Goal: Transaction & Acquisition: Purchase product/service

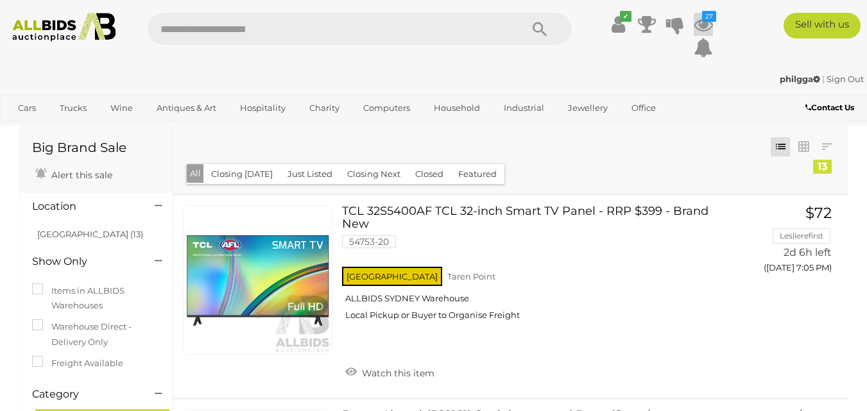
click at [708, 21] on icon "27" at bounding box center [709, 16] width 14 height 11
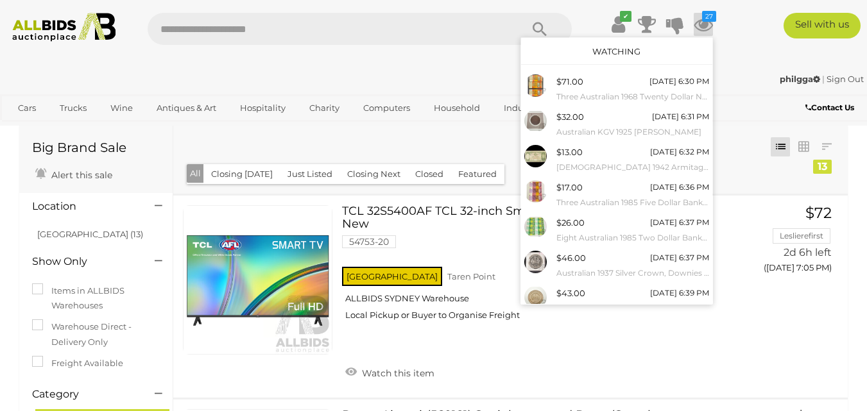
click at [616, 44] on div "Watching" at bounding box center [616, 51] width 191 height 27
click at [614, 47] on link "Watching" at bounding box center [617, 51] width 48 height 10
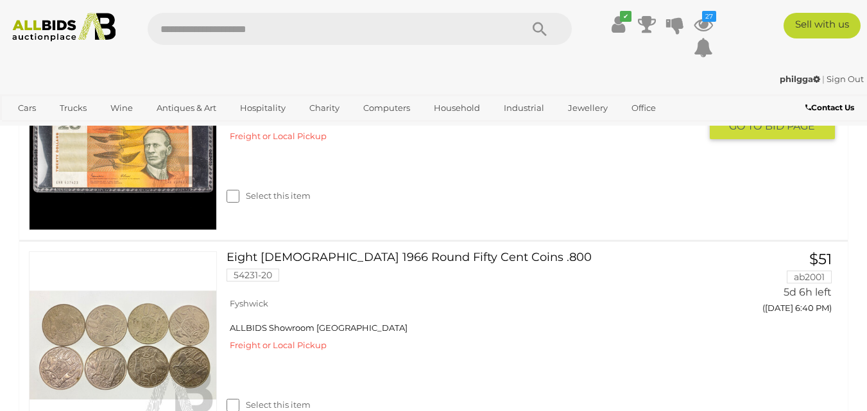
scroll to position [1862, 0]
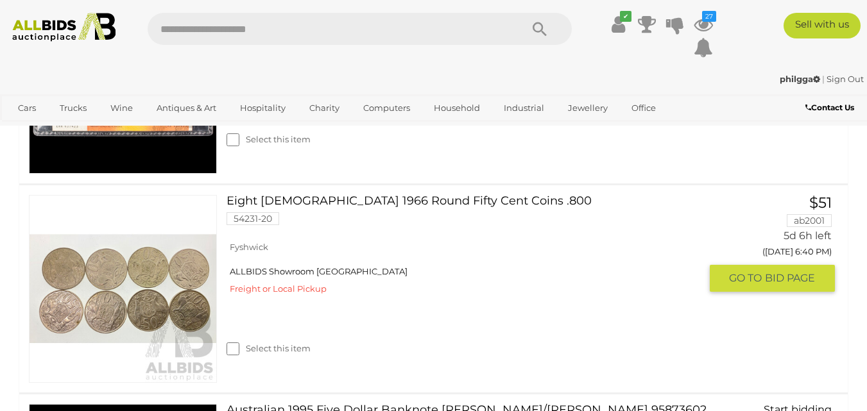
click at [783, 273] on span "BID PAGE" at bounding box center [790, 278] width 50 height 13
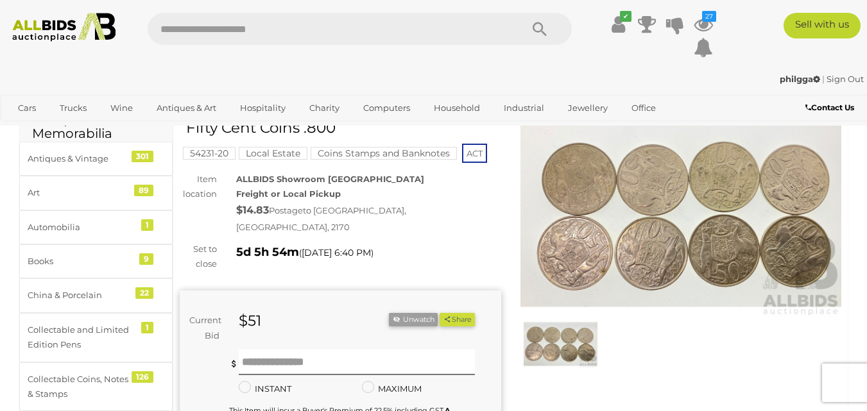
scroll to position [64, 0]
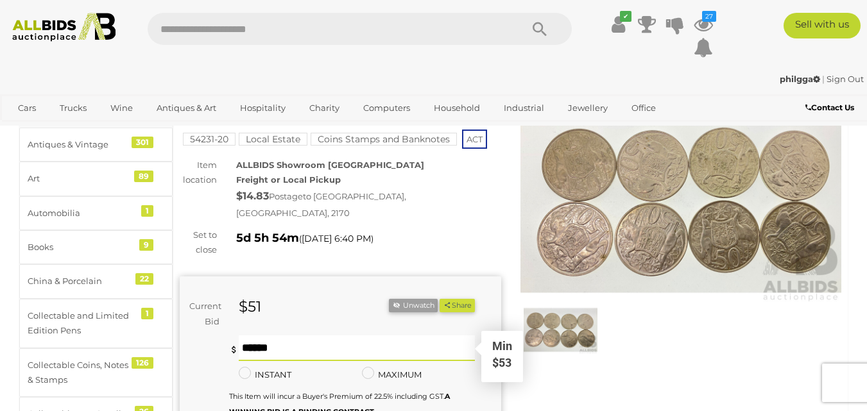
click at [264, 336] on input "text" at bounding box center [357, 349] width 237 height 26
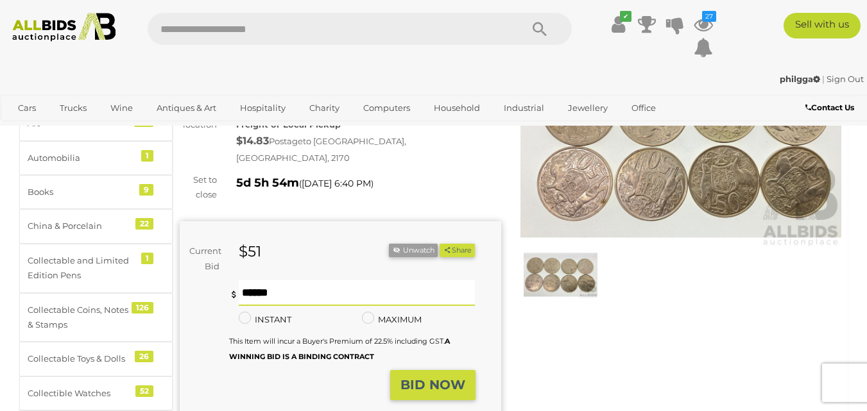
scroll to position [193, 0]
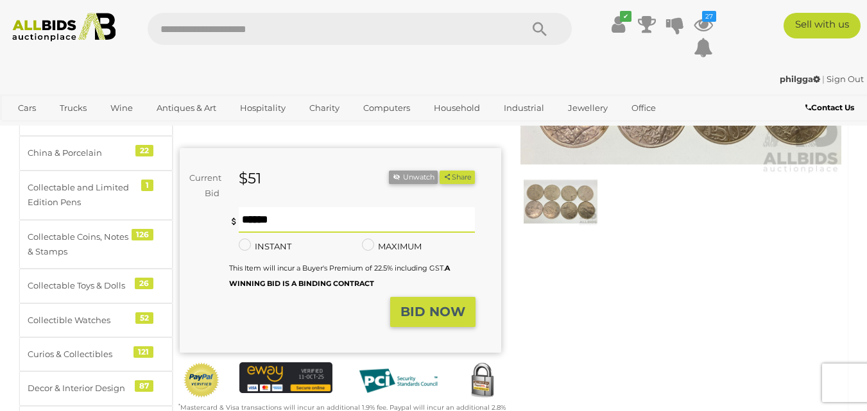
type input "***"
click at [405, 304] on strong "BID NOW" at bounding box center [433, 311] width 65 height 15
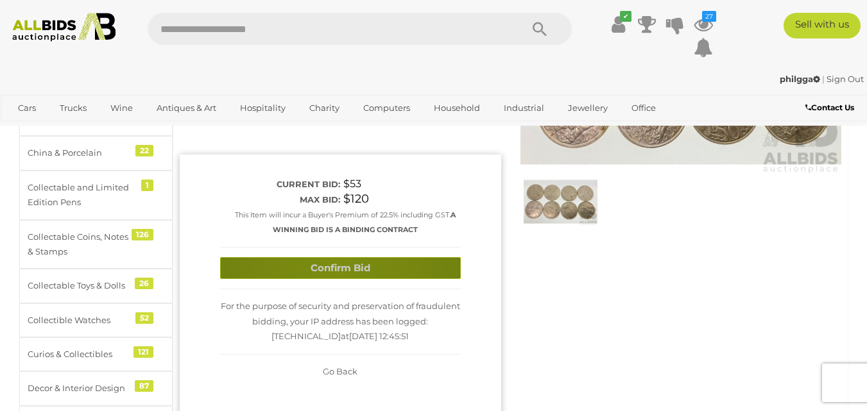
click at [336, 257] on button "Confirm Bid" at bounding box center [340, 268] width 241 height 22
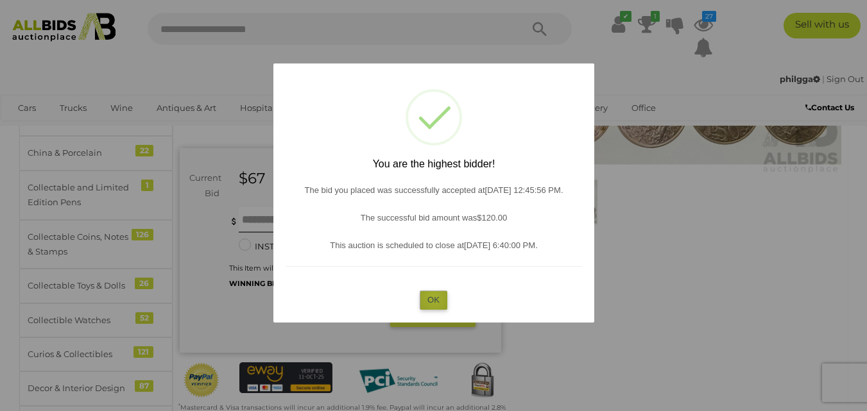
click at [435, 298] on button "OK" at bounding box center [434, 300] width 28 height 19
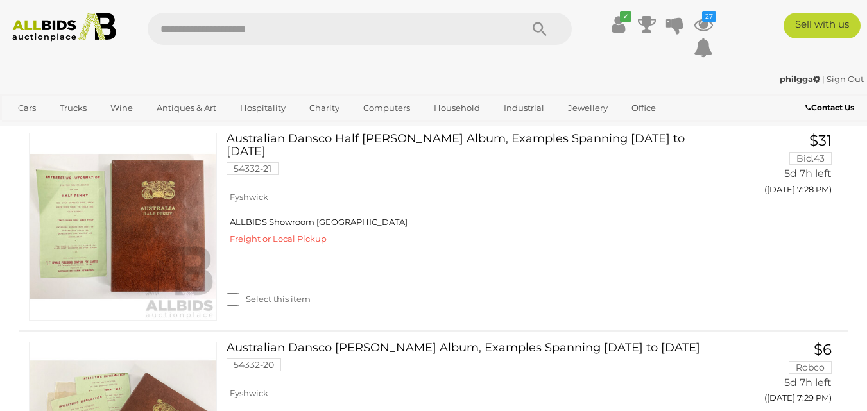
scroll to position [3777, 0]
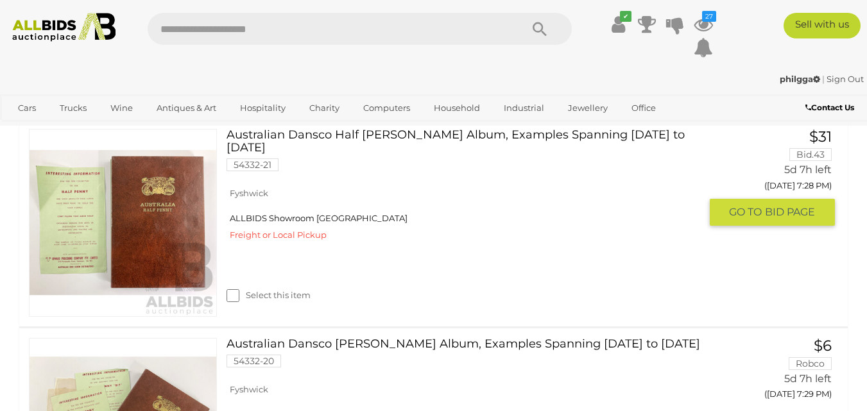
click at [376, 166] on link "Australian Dansco Half Penny Album, Examples Spanning 1916 to 1964 54332-21" at bounding box center [468, 155] width 464 height 53
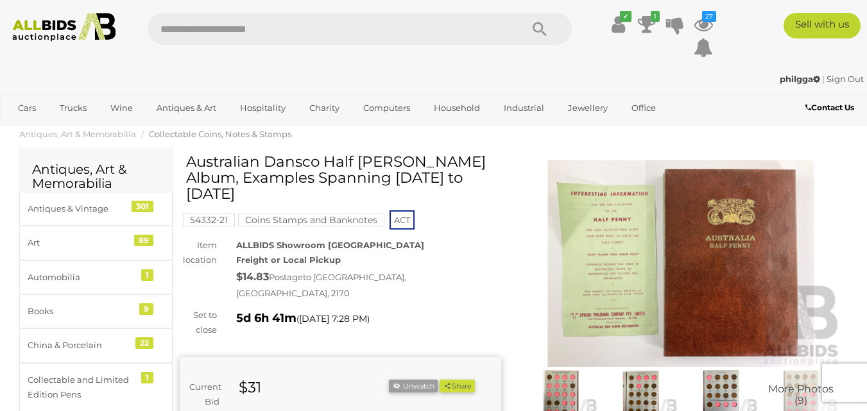
click at [625, 242] on img at bounding box center [682, 263] width 322 height 207
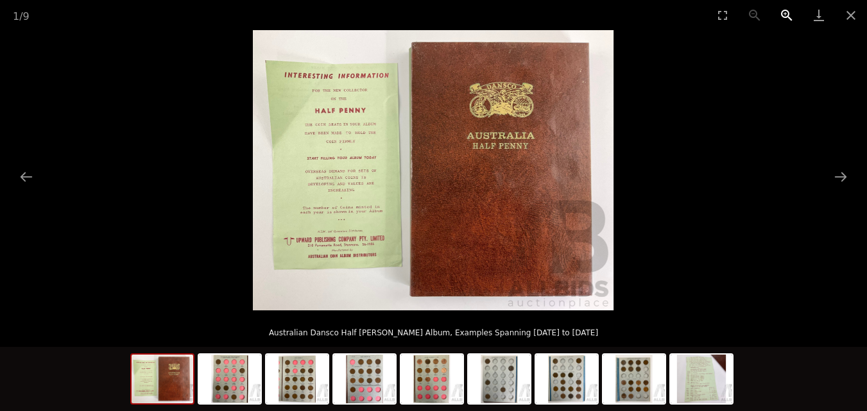
click at [784, 12] on button "Zoom in" at bounding box center [787, 15] width 32 height 30
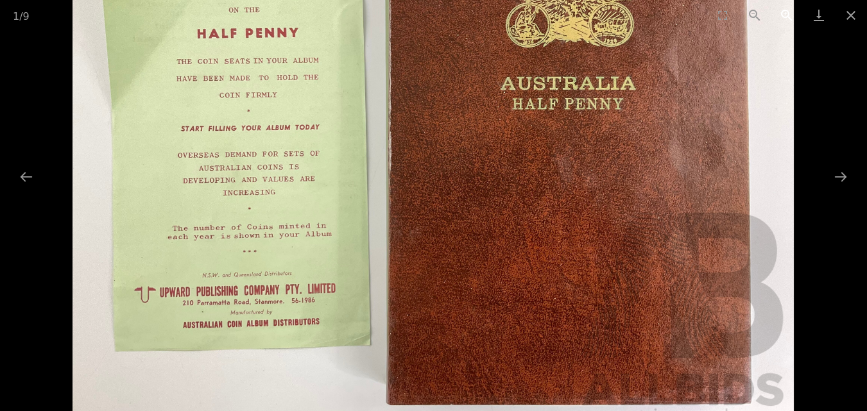
click at [784, 12] on button "Zoom in" at bounding box center [787, 15] width 32 height 30
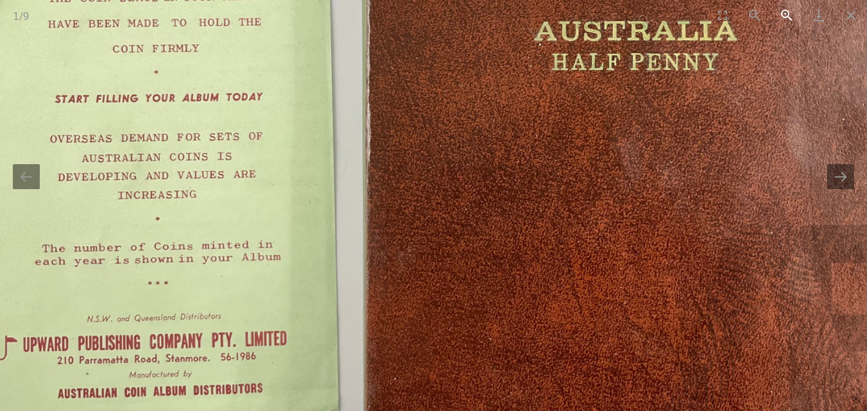
click at [784, 12] on button "Zoom in" at bounding box center [787, 15] width 32 height 30
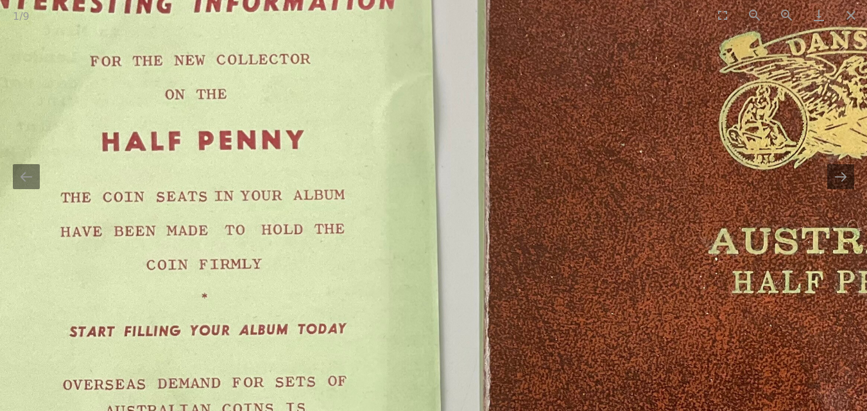
drag, startPoint x: 191, startPoint y: 240, endPoint x: 286, endPoint y: 433, distance: 214.5
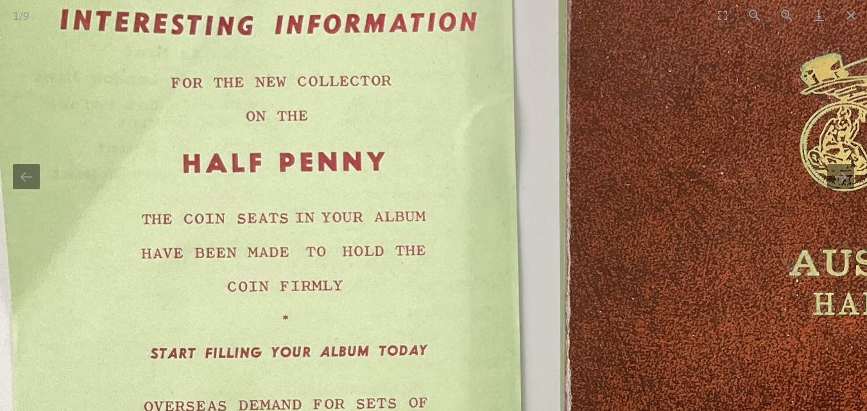
drag, startPoint x: 327, startPoint y: 220, endPoint x: 370, endPoint y: 146, distance: 85.4
click at [370, 150] on img at bounding box center [656, 402] width 1444 height 1122
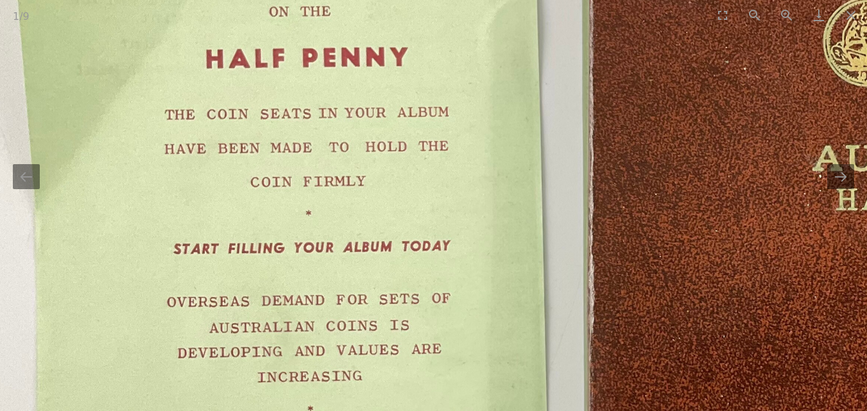
drag, startPoint x: 335, startPoint y: 302, endPoint x: 357, endPoint y: 211, distance: 94.4
click at [357, 211] on img at bounding box center [678, 297] width 1444 height 1122
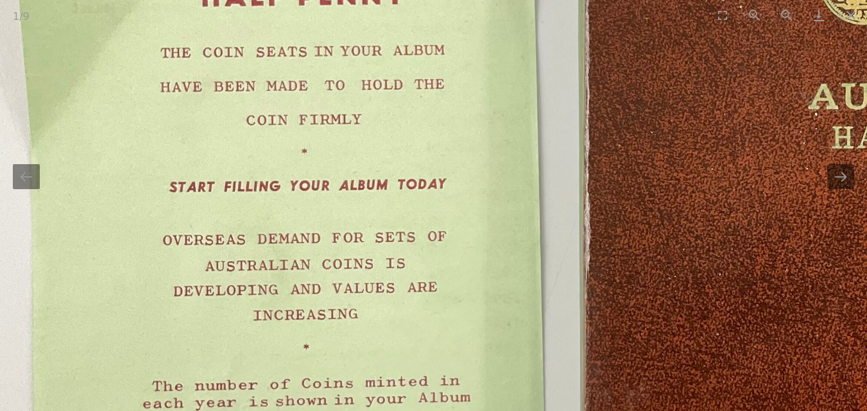
drag, startPoint x: 467, startPoint y: 284, endPoint x: 455, endPoint y: 180, distance: 104.0
click at [455, 180] on img at bounding box center [674, 235] width 1444 height 1122
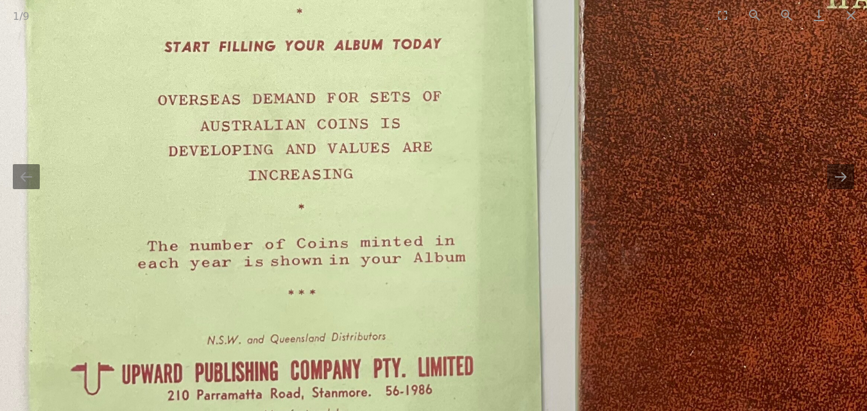
drag, startPoint x: 401, startPoint y: 280, endPoint x: 428, endPoint y: 163, distance: 119.9
click at [428, 163] on img at bounding box center [669, 95] width 1444 height 1122
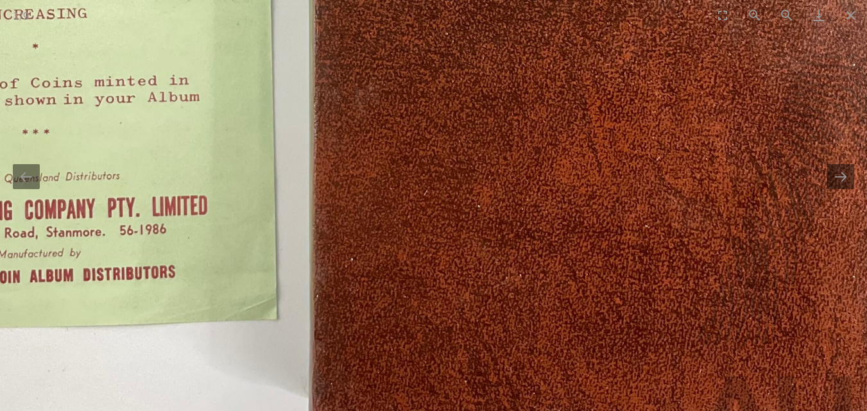
drag, startPoint x: 487, startPoint y: 285, endPoint x: 186, endPoint y: 242, distance: 304.1
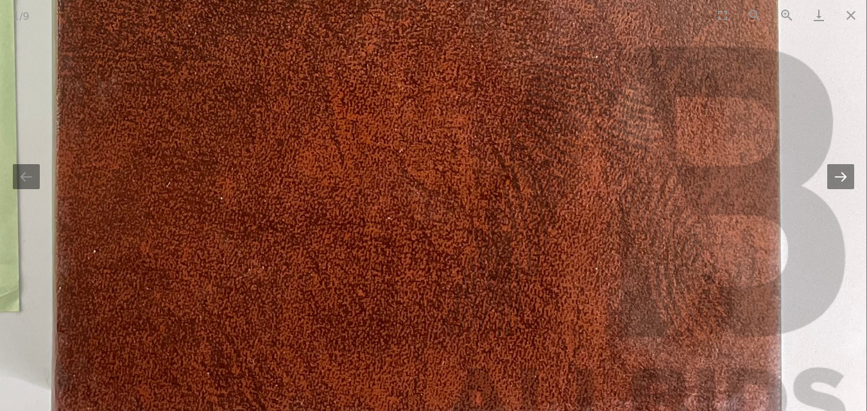
click at [842, 169] on button "Next slide" at bounding box center [840, 176] width 27 height 25
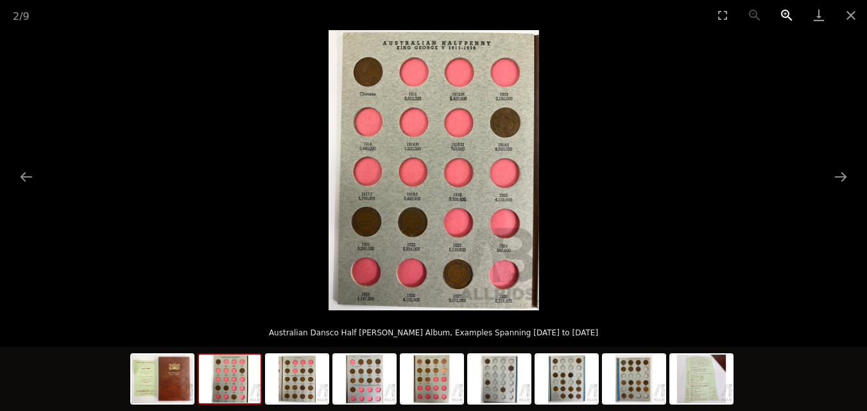
click at [788, 10] on button "Zoom in" at bounding box center [787, 15] width 32 height 30
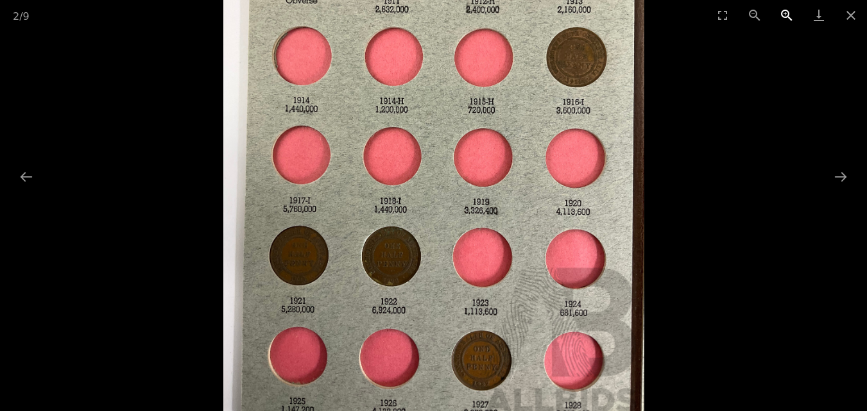
click at [788, 10] on button "Zoom in" at bounding box center [787, 15] width 32 height 30
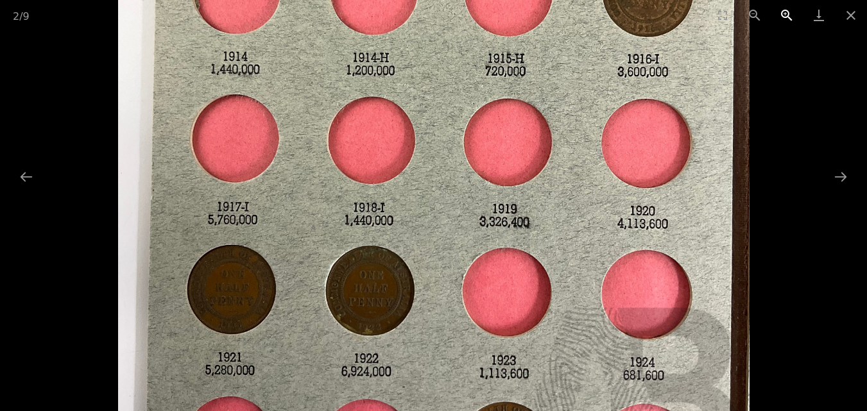
click at [788, 10] on button "Zoom in" at bounding box center [787, 15] width 32 height 30
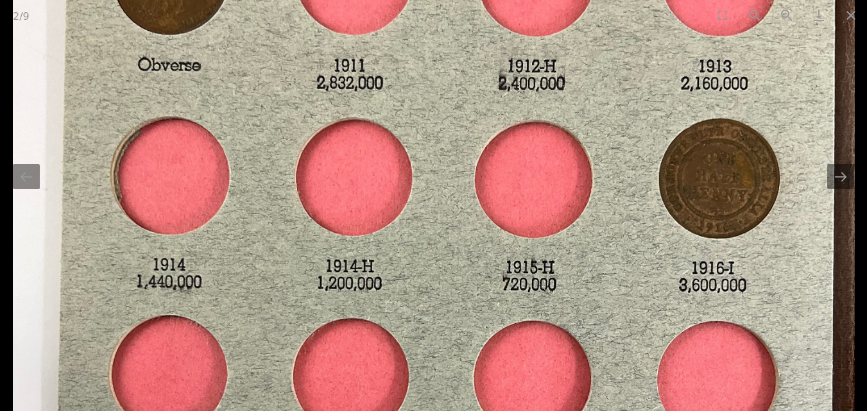
drag, startPoint x: 575, startPoint y: 63, endPoint x: 552, endPoint y: 285, distance: 223.3
click at [560, 299] on img at bounding box center [434, 370] width 842 height 1122
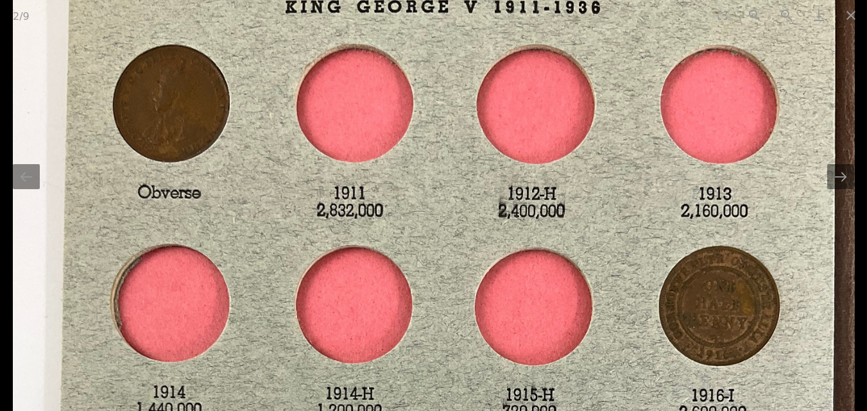
drag, startPoint x: 566, startPoint y: 248, endPoint x: 547, endPoint y: 98, distance: 151.4
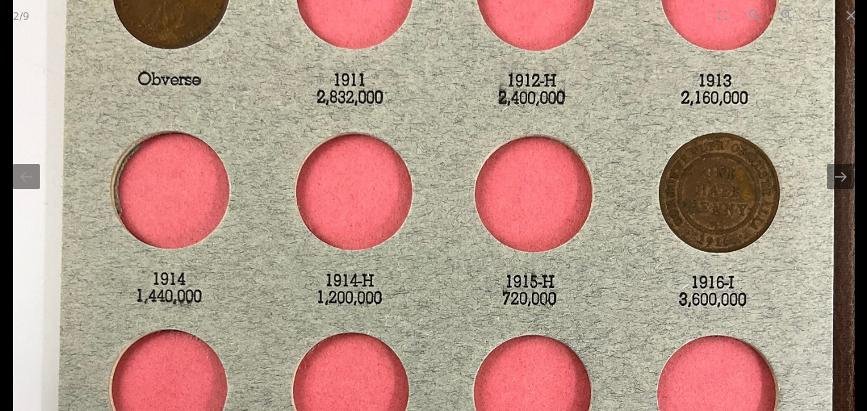
drag, startPoint x: 527, startPoint y: 256, endPoint x: 509, endPoint y: 83, distance: 173.6
click at [511, 123] on img at bounding box center [434, 384] width 842 height 1122
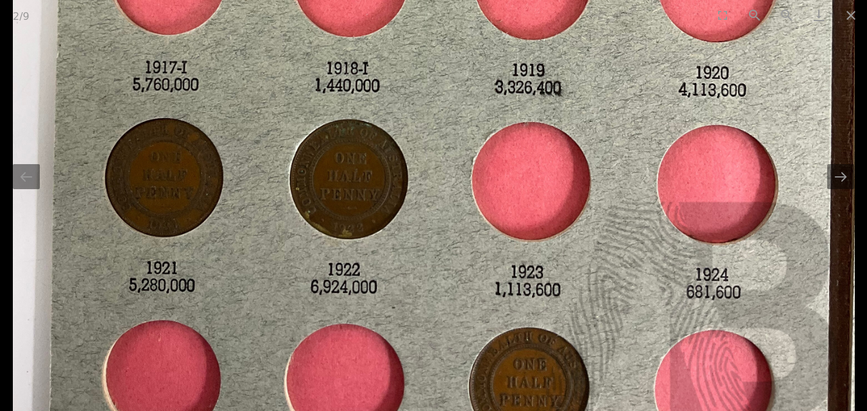
drag, startPoint x: 490, startPoint y: 234, endPoint x: 478, endPoint y: 83, distance: 150.7
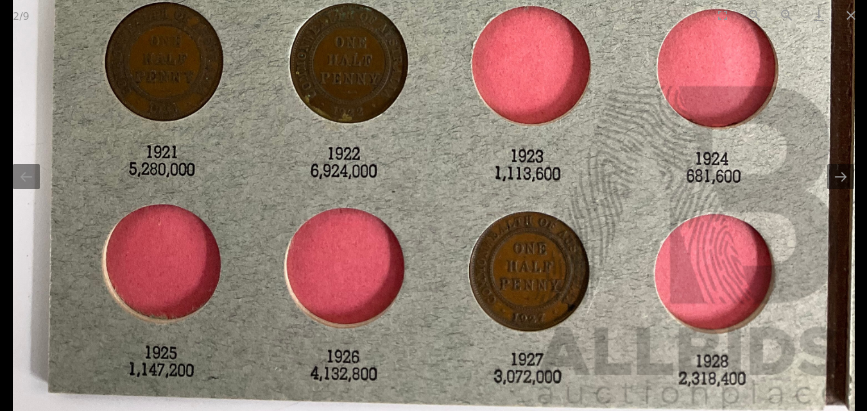
drag, startPoint x: 472, startPoint y: 78, endPoint x: 582, endPoint y: 349, distance: 291.7
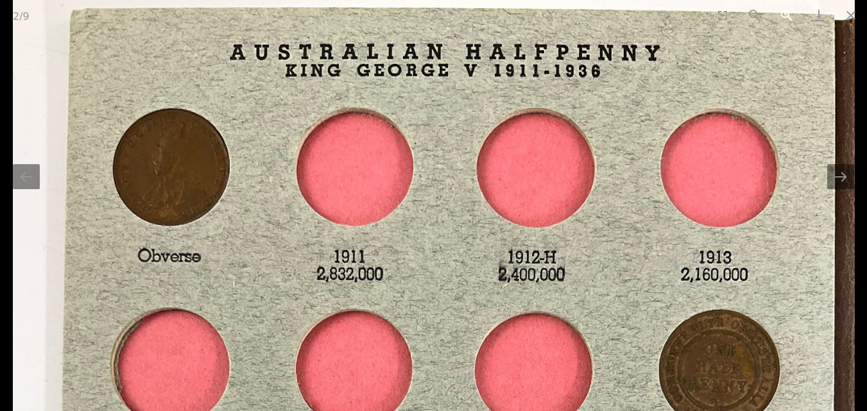
click at [785, 12] on button "Zoom in" at bounding box center [787, 15] width 32 height 30
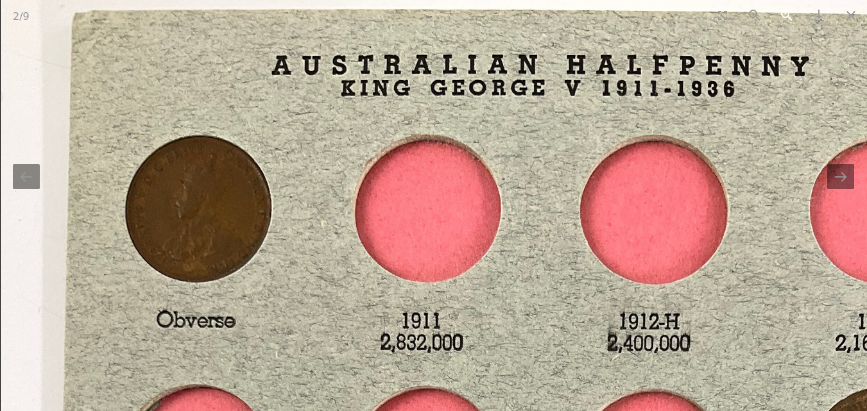
click at [785, 12] on button "Zoom in" at bounding box center [787, 15] width 32 height 30
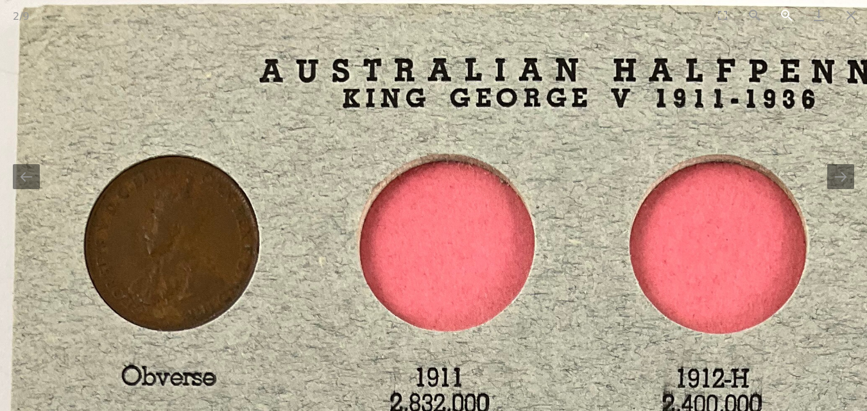
click at [785, 12] on button "Zoom in" at bounding box center [787, 15] width 32 height 30
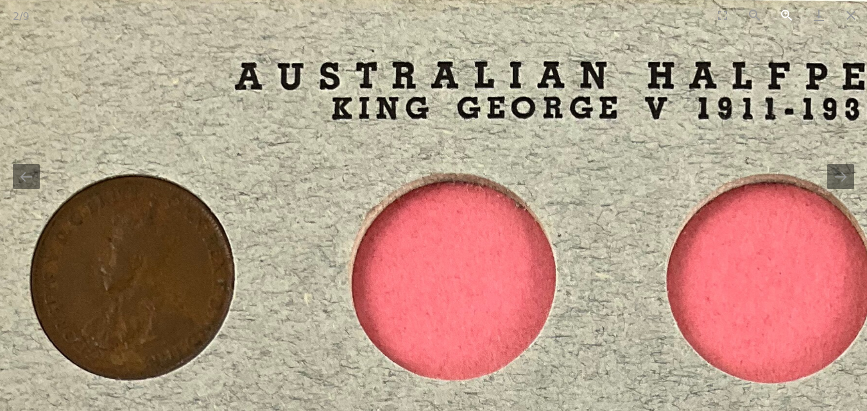
click at [786, 12] on button "Zoom in" at bounding box center [787, 15] width 32 height 30
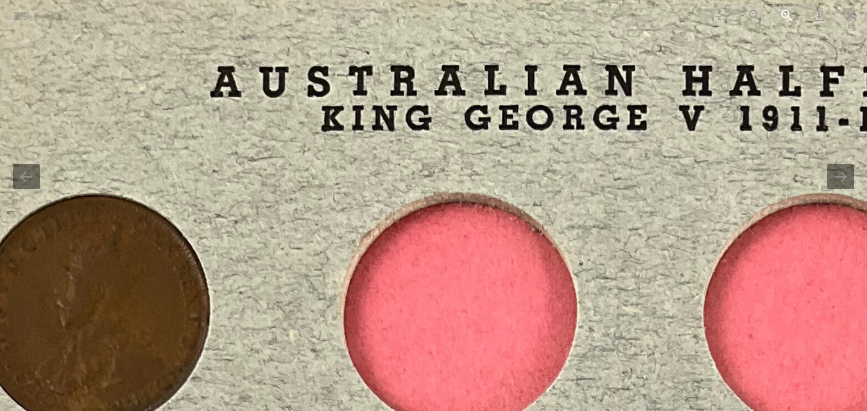
click at [786, 12] on button "Zoom in" at bounding box center [787, 15] width 32 height 30
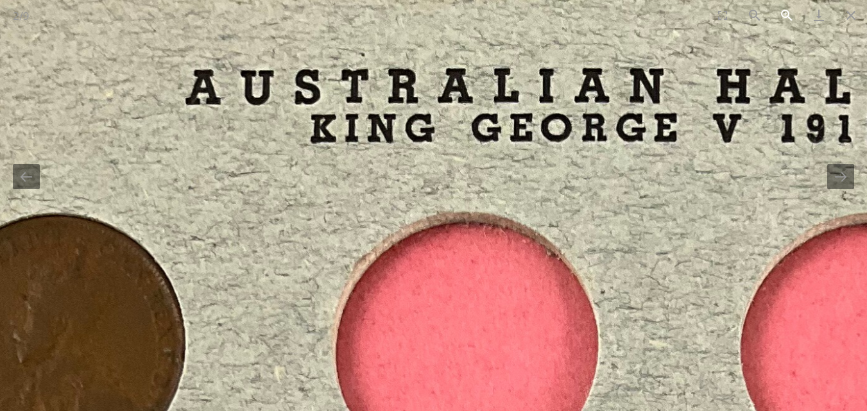
click at [786, 12] on button "Zoom in" at bounding box center [787, 15] width 32 height 30
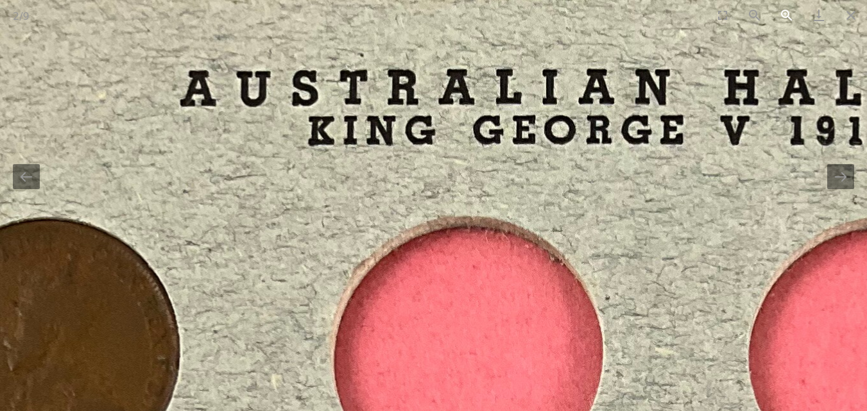
click at [786, 12] on button "Zoom in" at bounding box center [787, 15] width 32 height 30
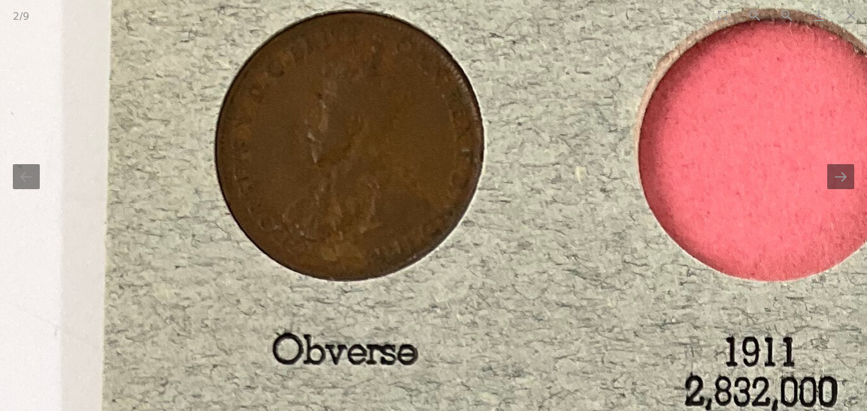
drag, startPoint x: 191, startPoint y: 376, endPoint x: 494, endPoint y: 168, distance: 368.1
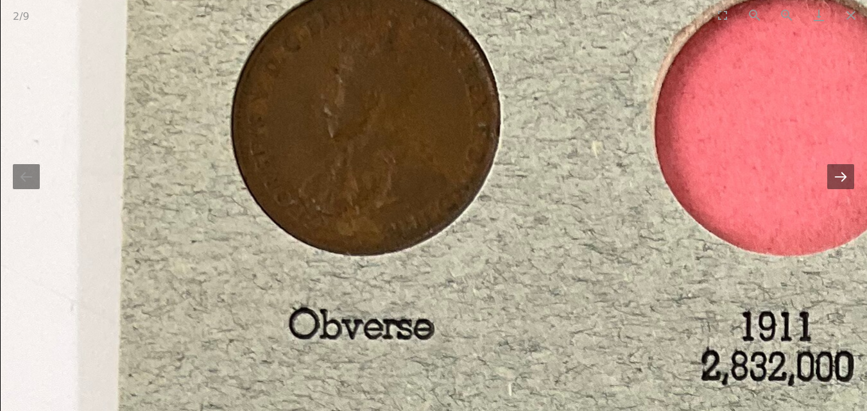
click at [844, 175] on button "Next slide" at bounding box center [840, 176] width 27 height 25
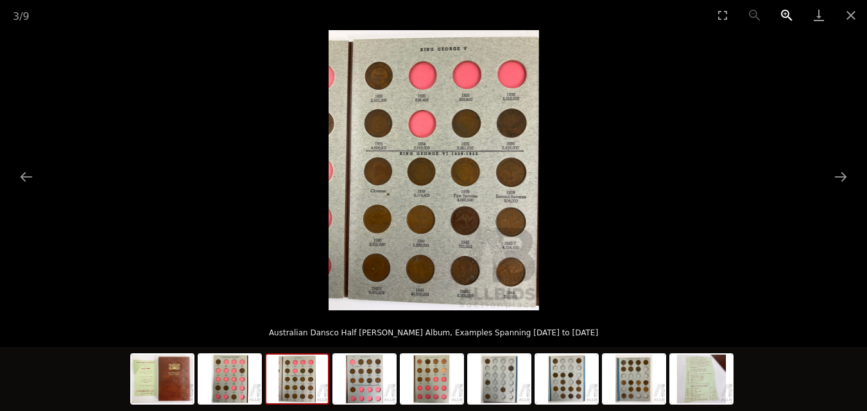
click at [786, 15] on button "Zoom in" at bounding box center [787, 15] width 32 height 30
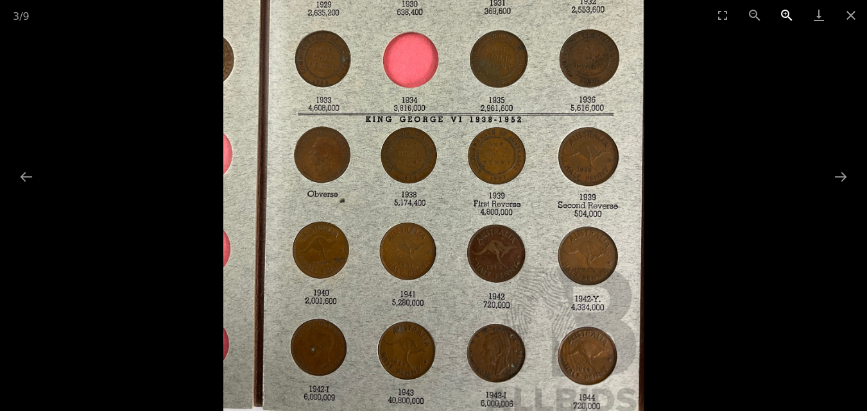
click at [786, 15] on button "Zoom in" at bounding box center [787, 15] width 32 height 30
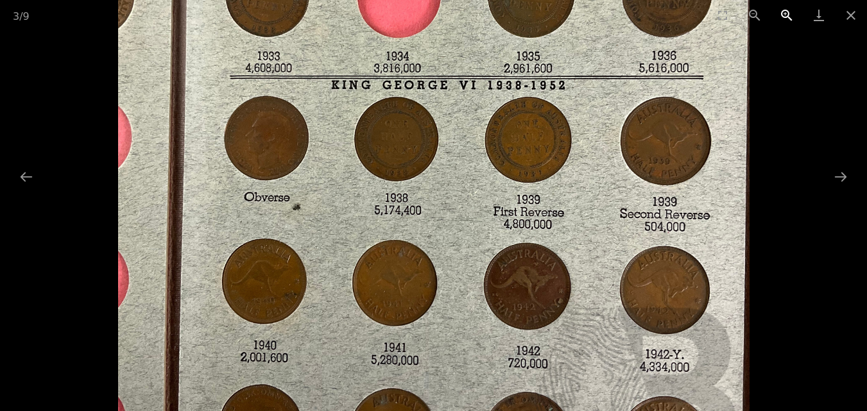
click at [786, 15] on button "Zoom in" at bounding box center [787, 15] width 32 height 30
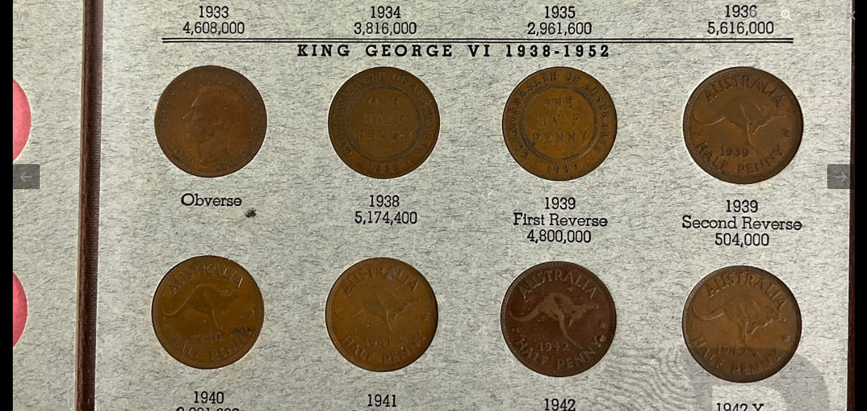
click at [786, 15] on button "Zoom in" at bounding box center [787, 15] width 32 height 30
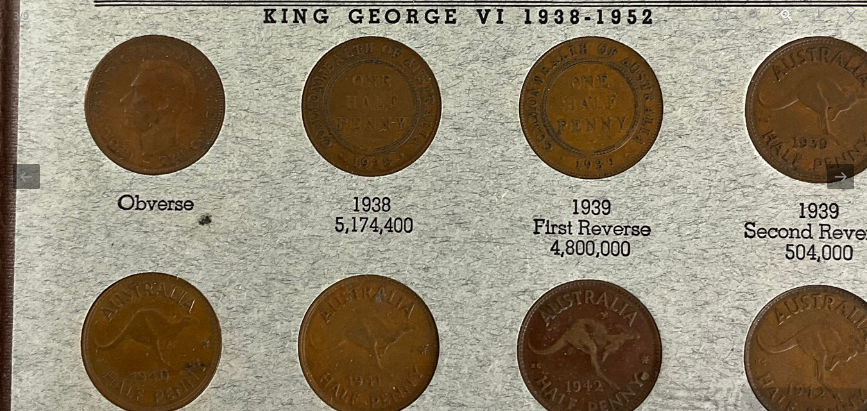
click at [786, 15] on button "Zoom in" at bounding box center [787, 15] width 32 height 30
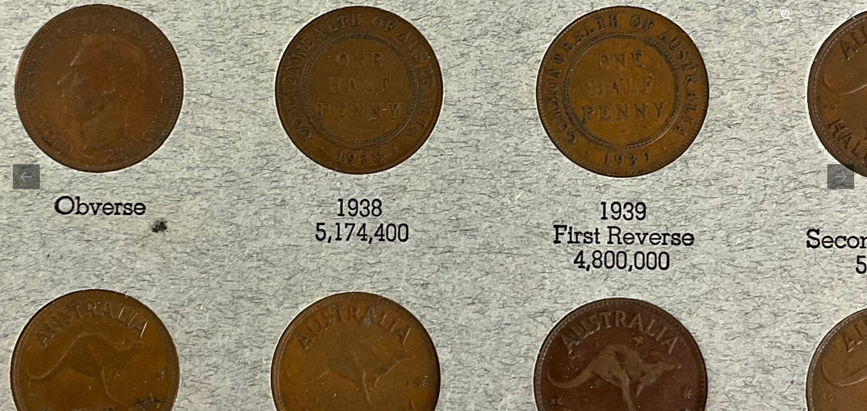
click at [786, 15] on button "Zoom in" at bounding box center [787, 15] width 32 height 30
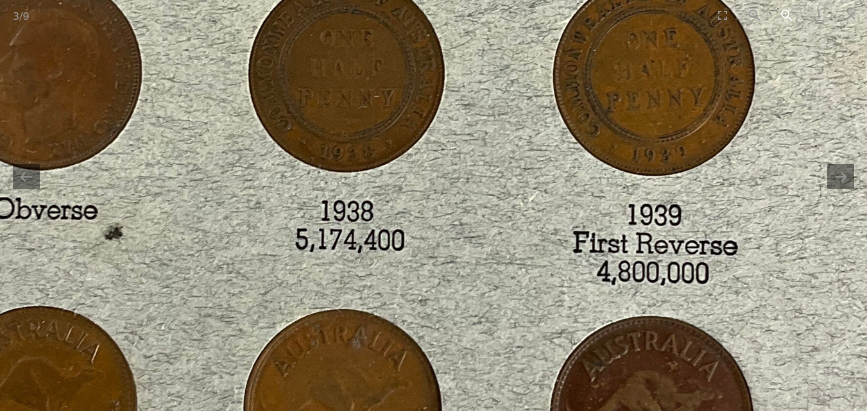
click at [786, 15] on button "Zoom in" at bounding box center [787, 15] width 32 height 30
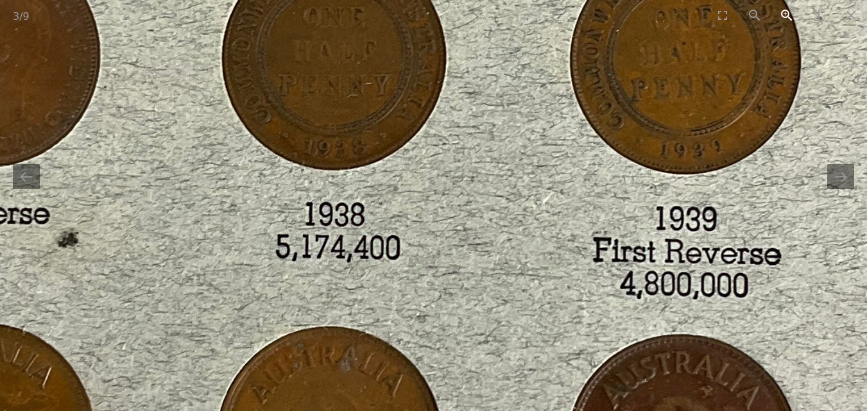
click at [786, 15] on button "Zoom in" at bounding box center [787, 15] width 32 height 30
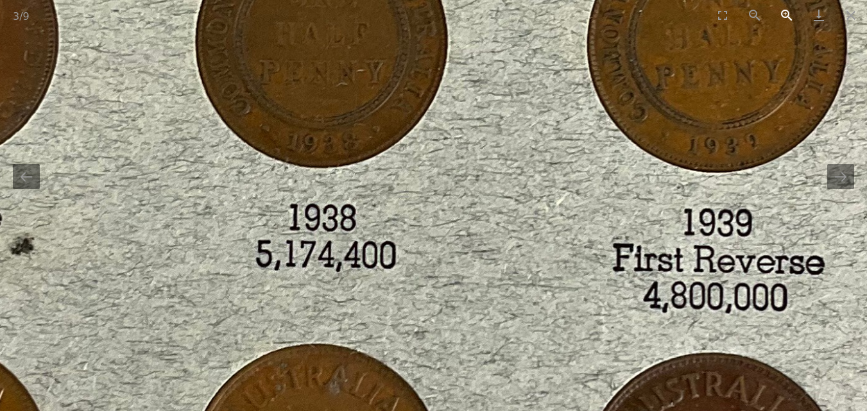
click at [786, 15] on button "Zoom in" at bounding box center [787, 15] width 32 height 30
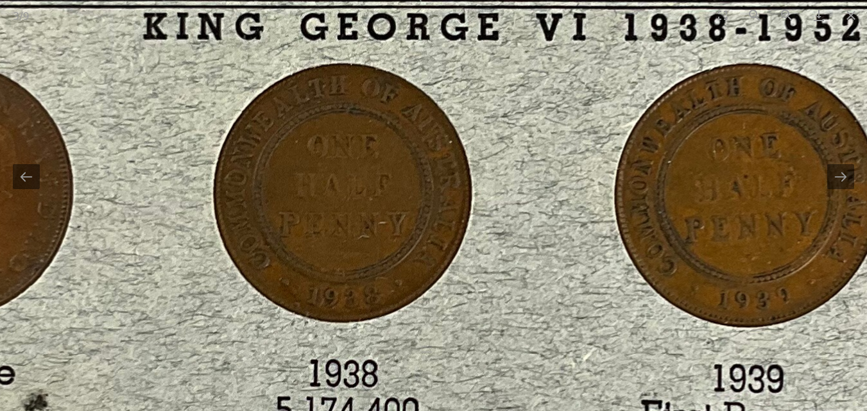
drag, startPoint x: 575, startPoint y: 74, endPoint x: 600, endPoint y: 266, distance: 193.0
click at [605, 295] on img at bounding box center [457, 180] width 1940 height 2586
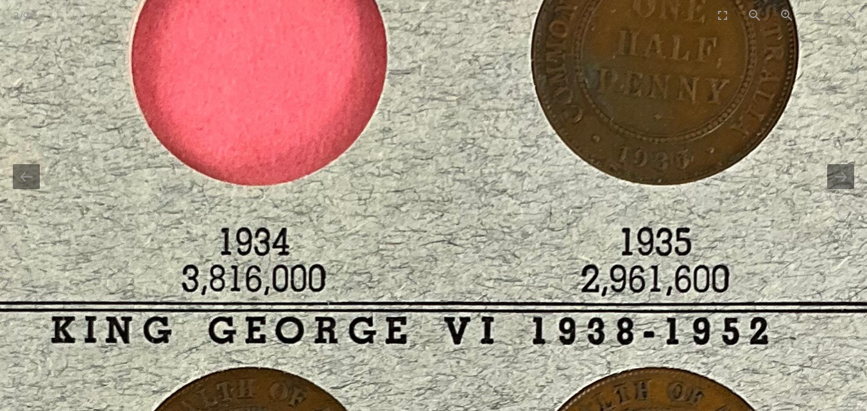
drag, startPoint x: 548, startPoint y: 216, endPoint x: 408, endPoint y: 89, distance: 189.1
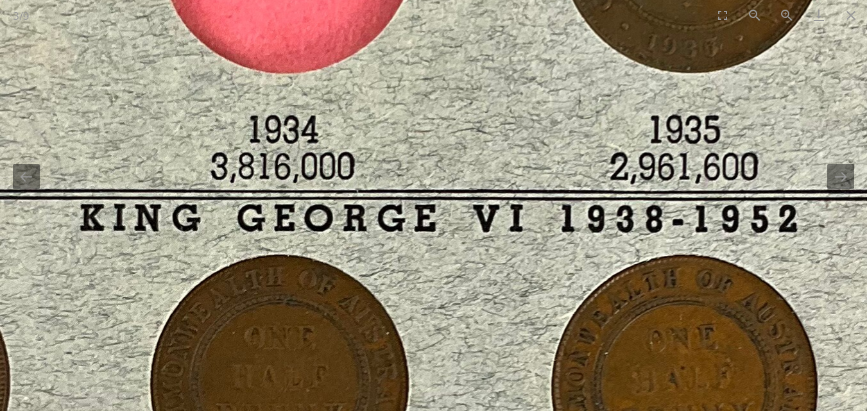
drag, startPoint x: 391, startPoint y: 223, endPoint x: 489, endPoint y: 48, distance: 201.5
click at [481, 66] on img at bounding box center [394, 372] width 1940 height 2586
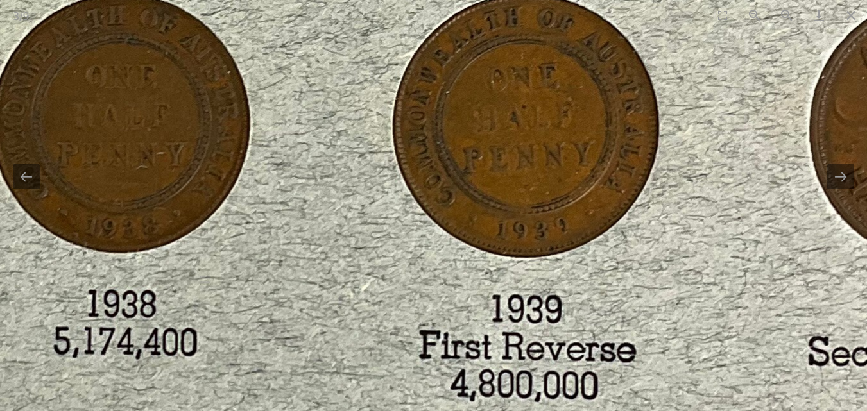
drag, startPoint x: 514, startPoint y: 188, endPoint x: 272, endPoint y: 87, distance: 263.0
click at [272, 87] on img at bounding box center [235, 111] width 1940 height 2586
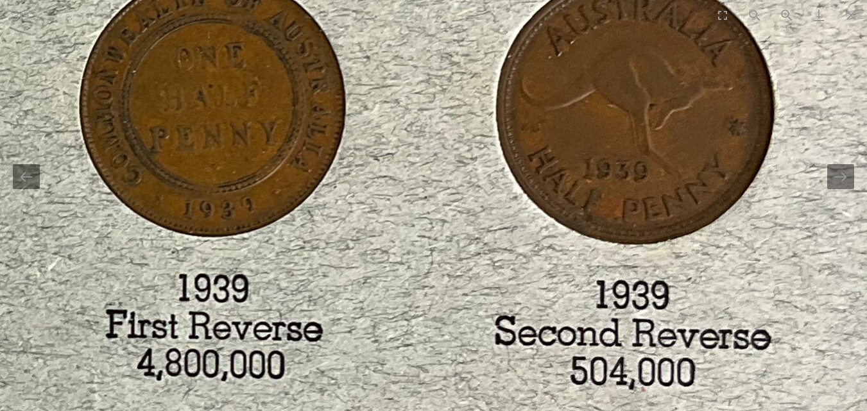
drag, startPoint x: 663, startPoint y: 133, endPoint x: 408, endPoint y: -21, distance: 296.9
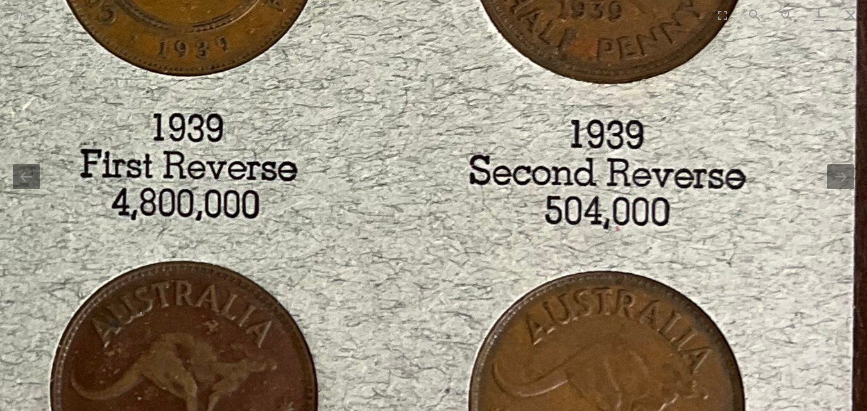
drag, startPoint x: 395, startPoint y: 157, endPoint x: 451, endPoint y: 34, distance: 135.0
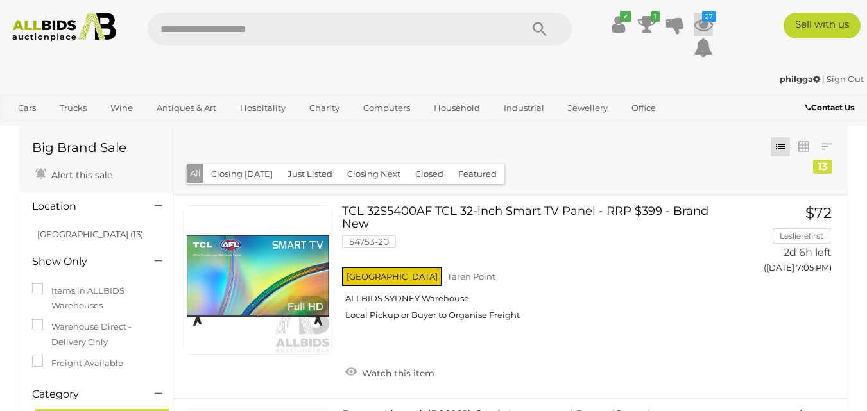
click at [697, 24] on icon at bounding box center [703, 24] width 19 height 23
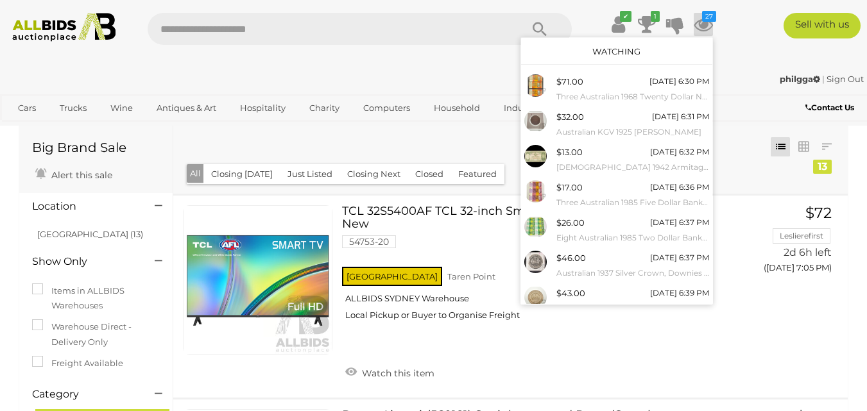
click at [616, 52] on link "Watching" at bounding box center [617, 51] width 48 height 10
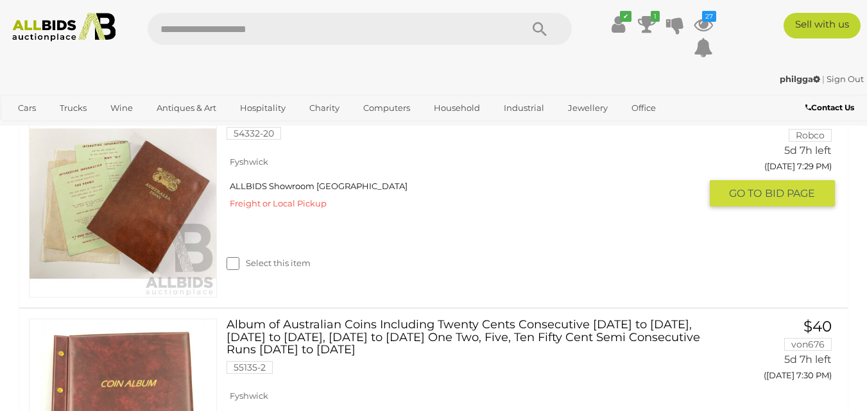
scroll to position [3980, 0]
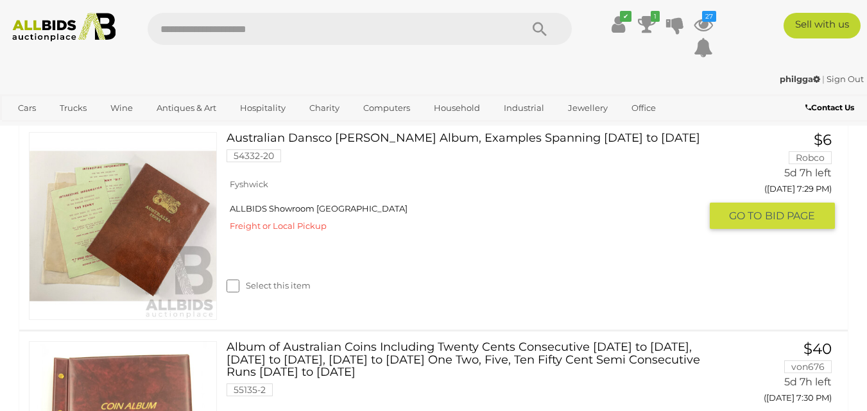
click at [406, 172] on link "Australian Dansco Penny Album, Examples Spanning 1912 to 1964 54332-20" at bounding box center [468, 152] width 464 height 40
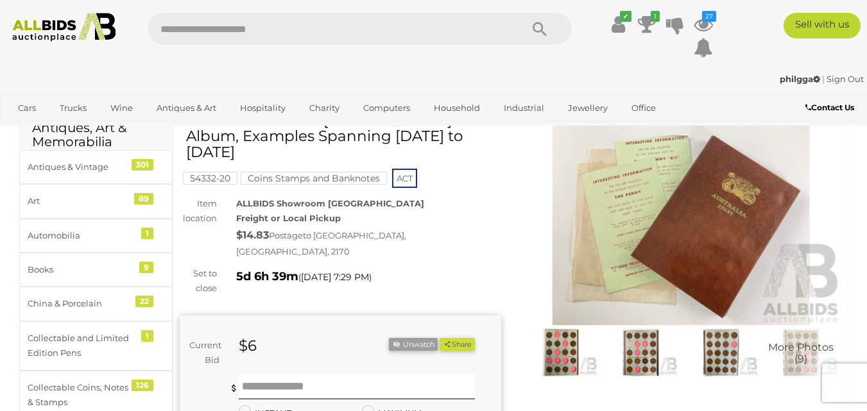
scroll to position [64, 0]
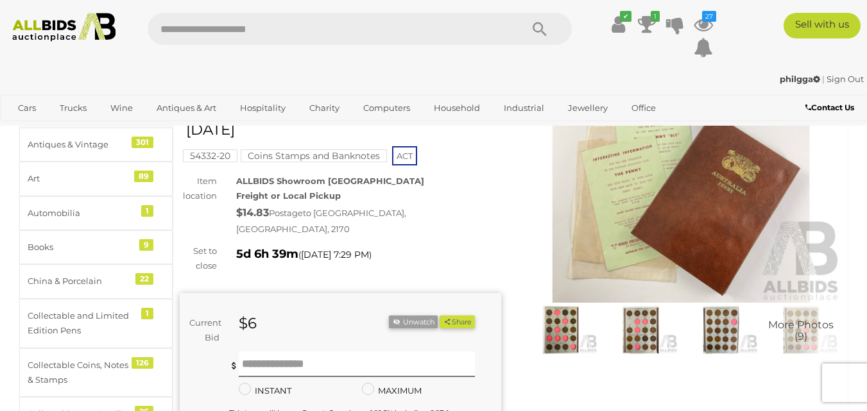
click at [730, 222] on img at bounding box center [682, 199] width 322 height 207
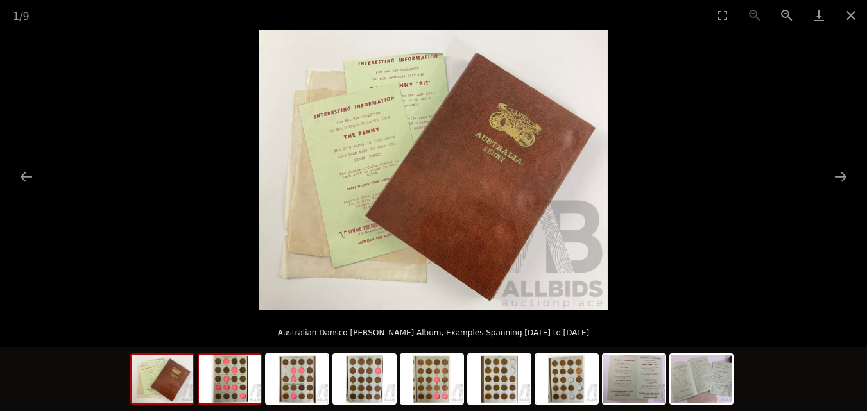
click at [223, 385] on img at bounding box center [230, 379] width 62 height 49
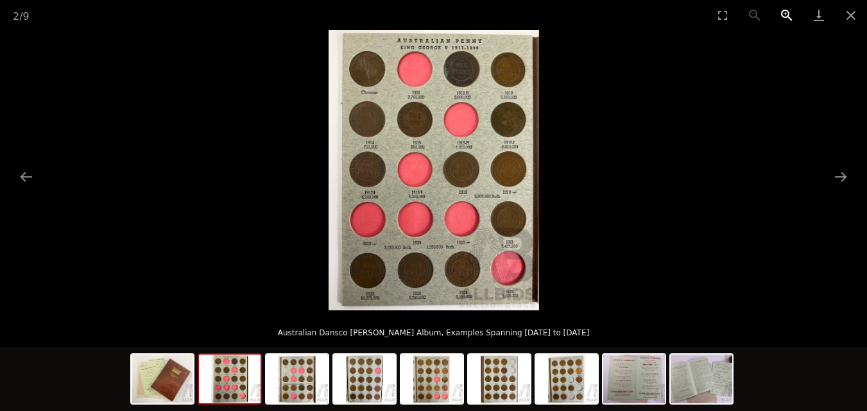
click at [783, 13] on button "Zoom in" at bounding box center [787, 15] width 32 height 30
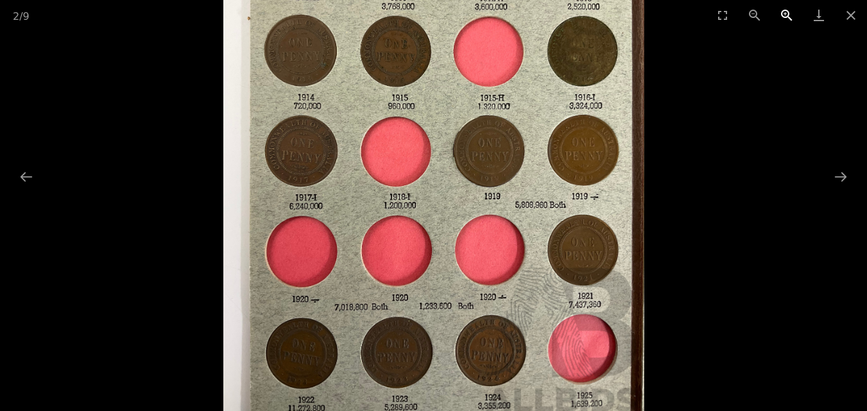
click at [783, 13] on button "Zoom in" at bounding box center [787, 15] width 32 height 30
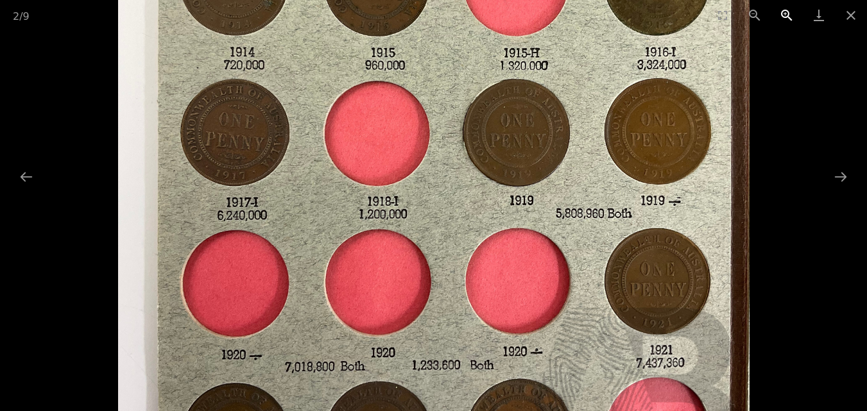
click at [783, 13] on button "Zoom in" at bounding box center [787, 15] width 32 height 30
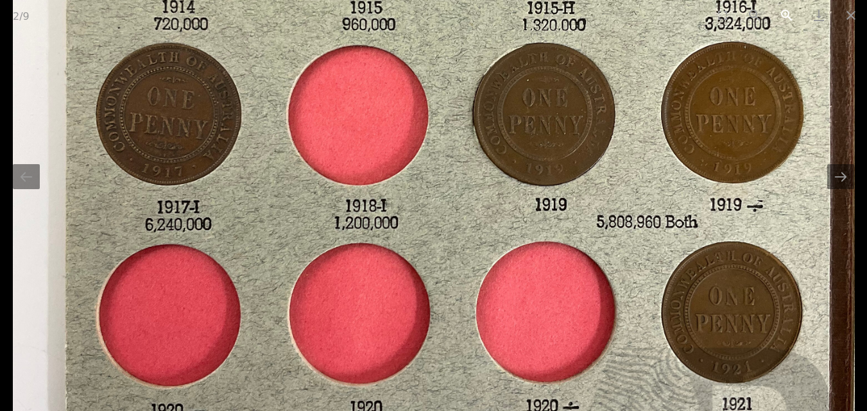
click at [783, 13] on button "Zoom in" at bounding box center [787, 15] width 32 height 30
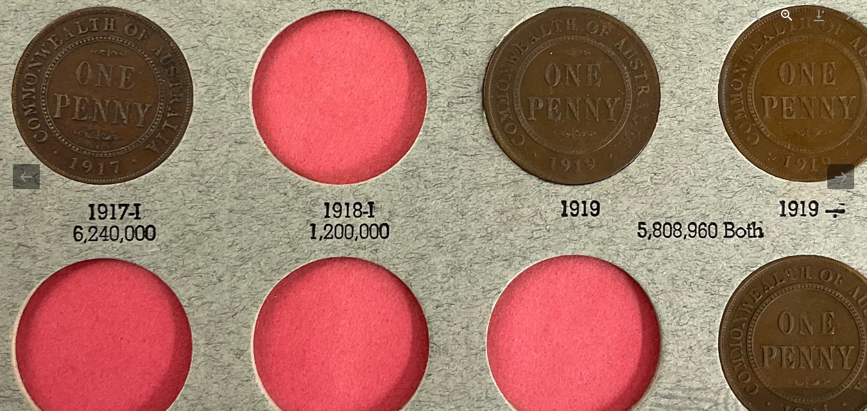
click at [783, 13] on button "Zoom in" at bounding box center [787, 15] width 32 height 30
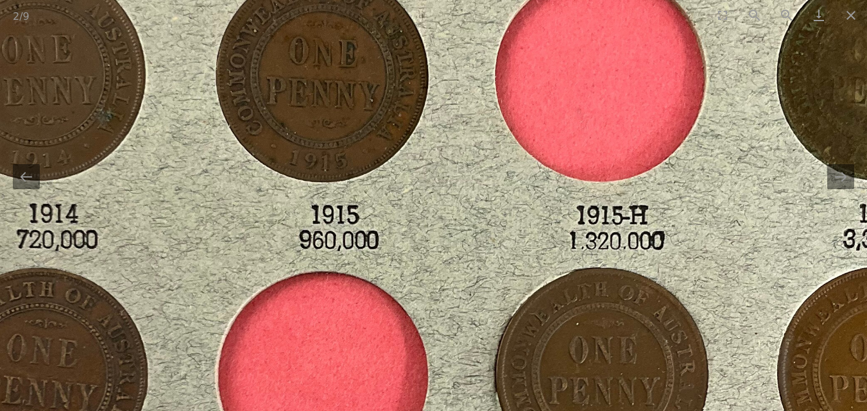
drag, startPoint x: 729, startPoint y: 114, endPoint x: 725, endPoint y: 374, distance: 260.0
click at [731, 397] on img at bounding box center [436, 379] width 1263 height 1683
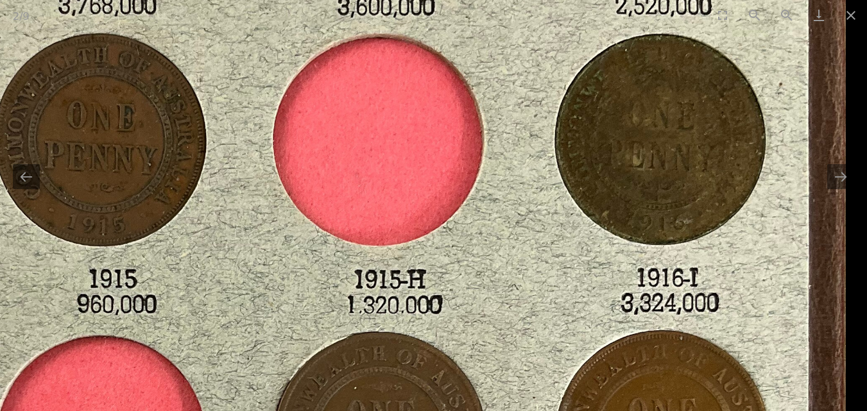
drag, startPoint x: 695, startPoint y: 170, endPoint x: 365, endPoint y: 119, distance: 333.8
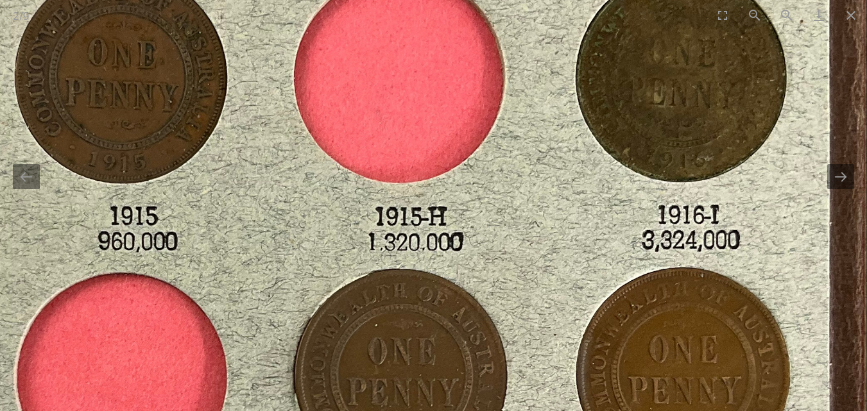
drag, startPoint x: 560, startPoint y: 320, endPoint x: 552, endPoint y: 215, distance: 105.6
click at [554, 239] on img at bounding box center [234, 381] width 1263 height 1683
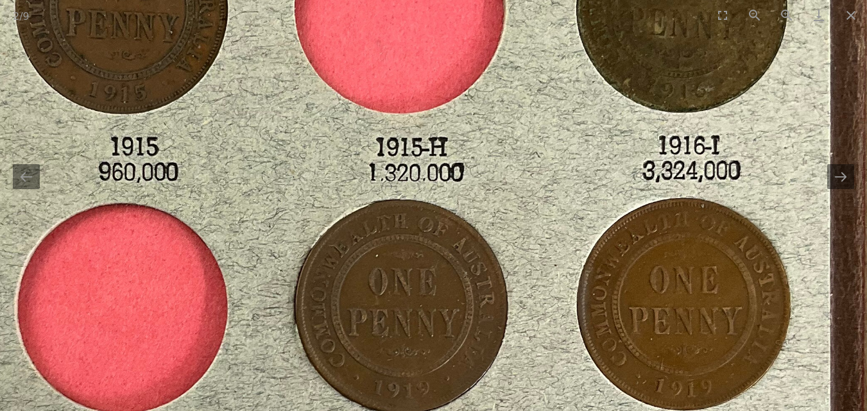
drag, startPoint x: 544, startPoint y: 362, endPoint x: 551, endPoint y: 254, distance: 108.1
click at [551, 281] on img at bounding box center [235, 311] width 1263 height 1683
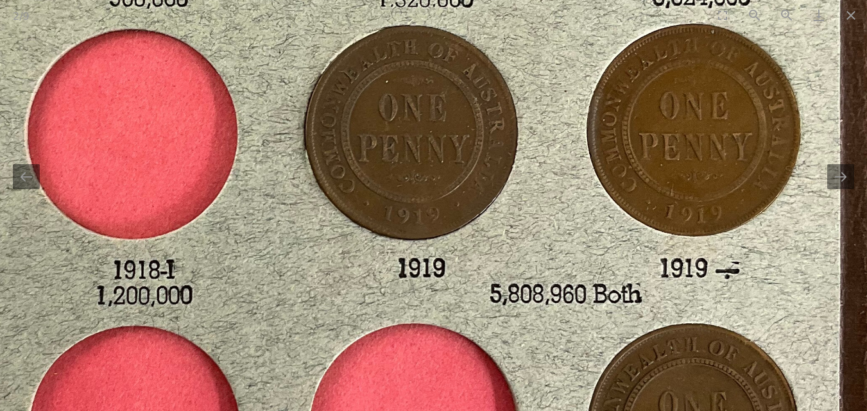
drag, startPoint x: 530, startPoint y: 320, endPoint x: 550, endPoint y: 162, distance: 159.8
click at [539, 196] on img at bounding box center [245, 137] width 1263 height 1683
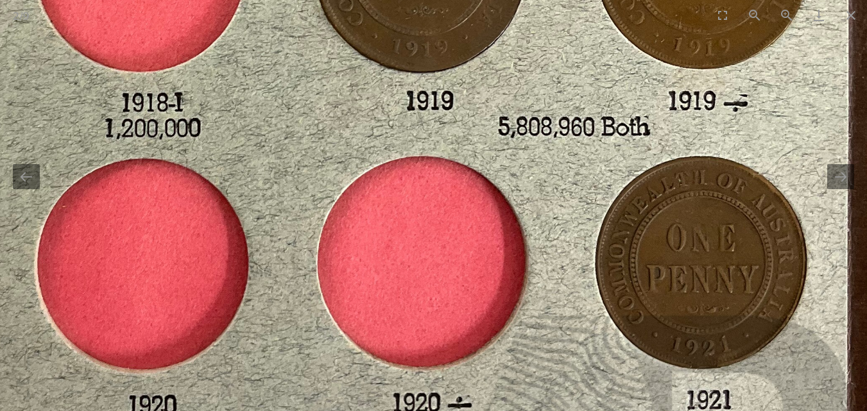
drag, startPoint x: 538, startPoint y: 333, endPoint x: 541, endPoint y: 252, distance: 81.6
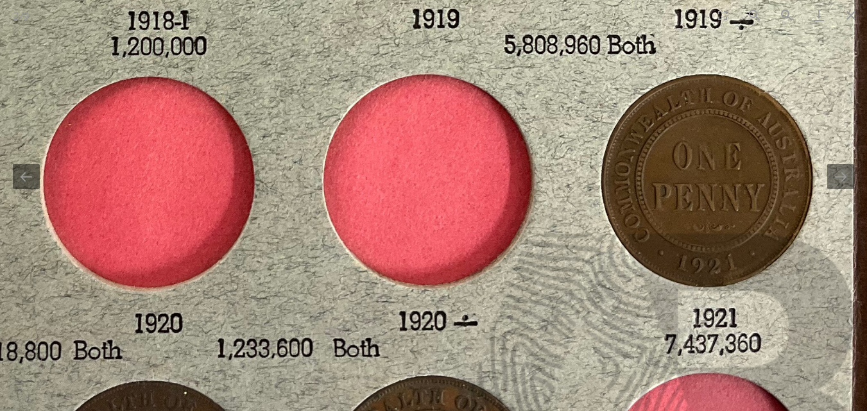
drag, startPoint x: 527, startPoint y: 354, endPoint x: 558, endPoint y: 204, distance: 154.0
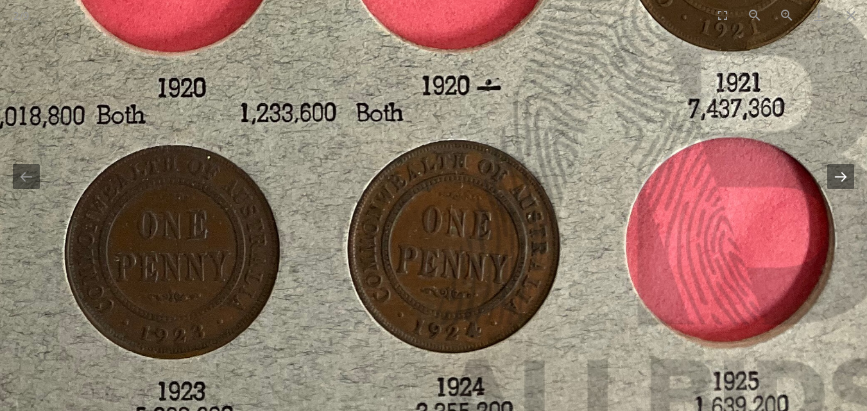
click at [834, 175] on button "Next slide" at bounding box center [840, 176] width 27 height 25
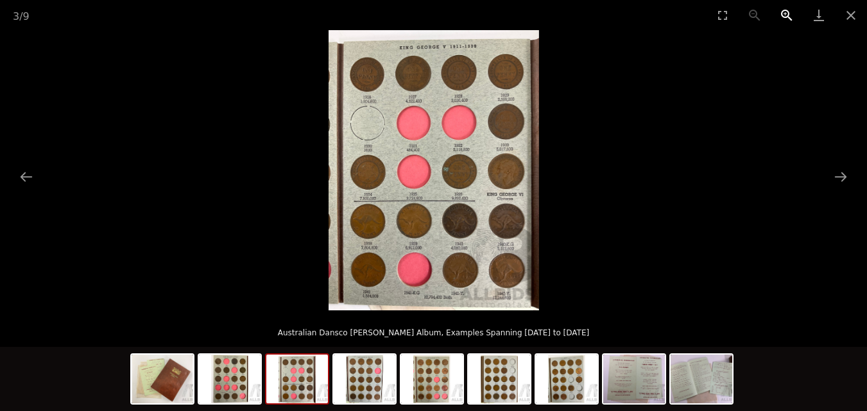
click at [786, 12] on button "Zoom in" at bounding box center [787, 15] width 32 height 30
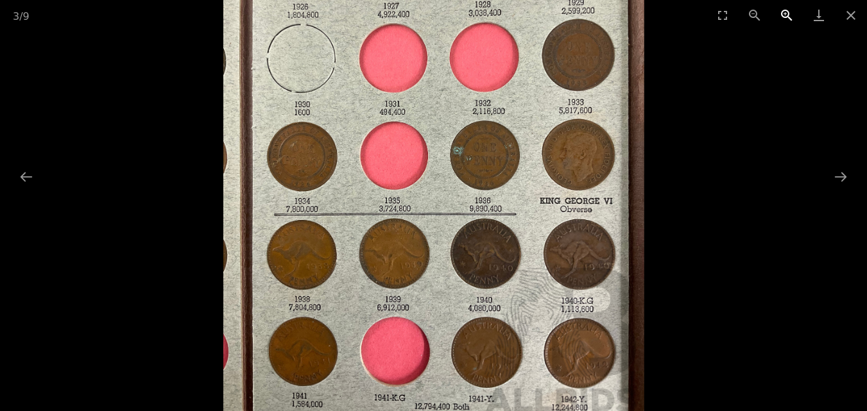
click at [786, 12] on button "Zoom in" at bounding box center [787, 15] width 32 height 30
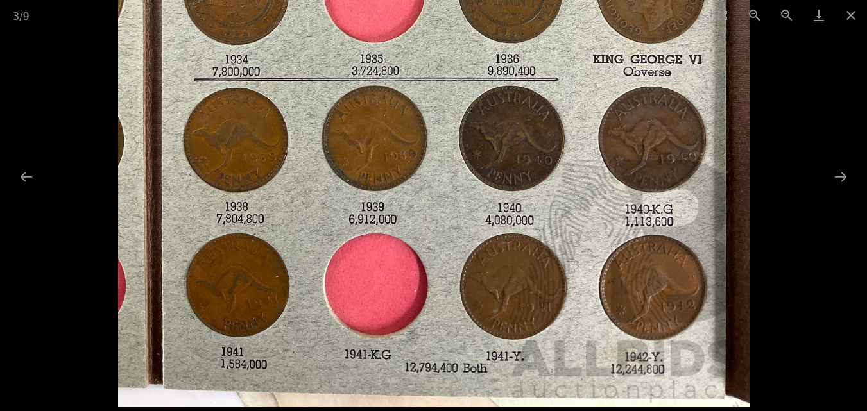
drag, startPoint x: 641, startPoint y: 200, endPoint x: 635, endPoint y: 33, distance: 167.7
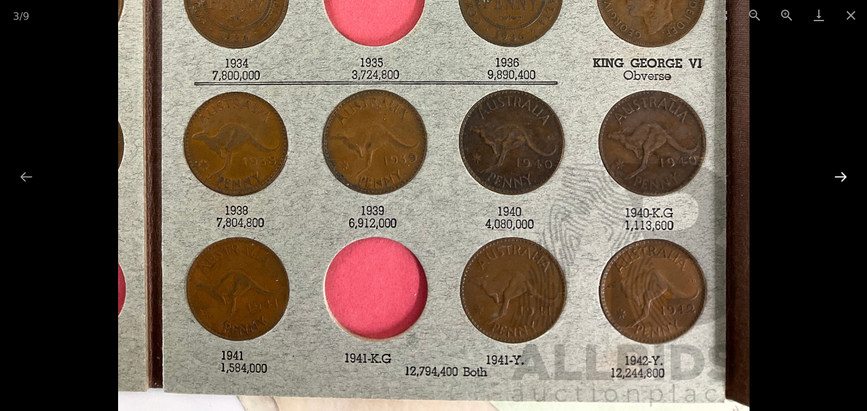
click at [844, 176] on button "Next slide" at bounding box center [840, 176] width 27 height 25
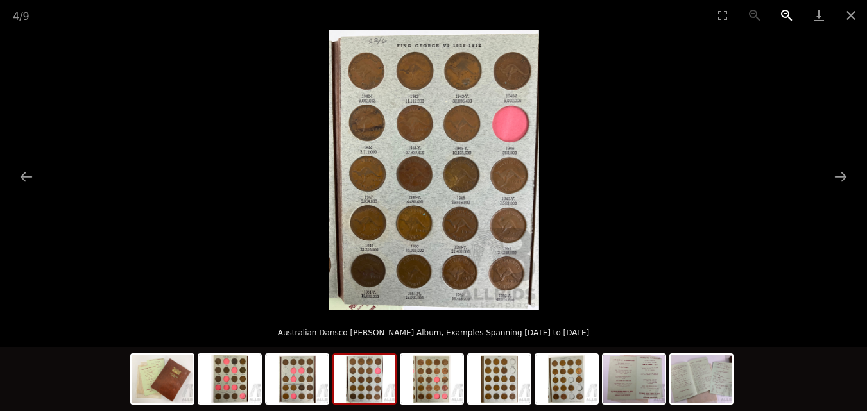
click at [786, 11] on button "Zoom in" at bounding box center [787, 15] width 32 height 30
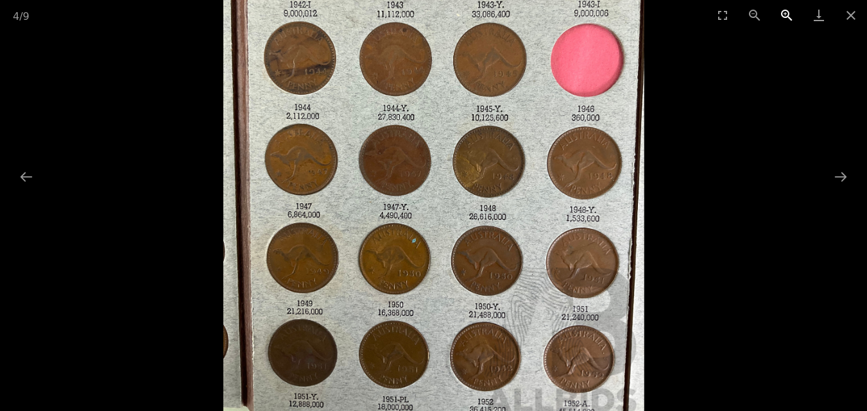
click at [786, 11] on button "Zoom in" at bounding box center [787, 15] width 32 height 30
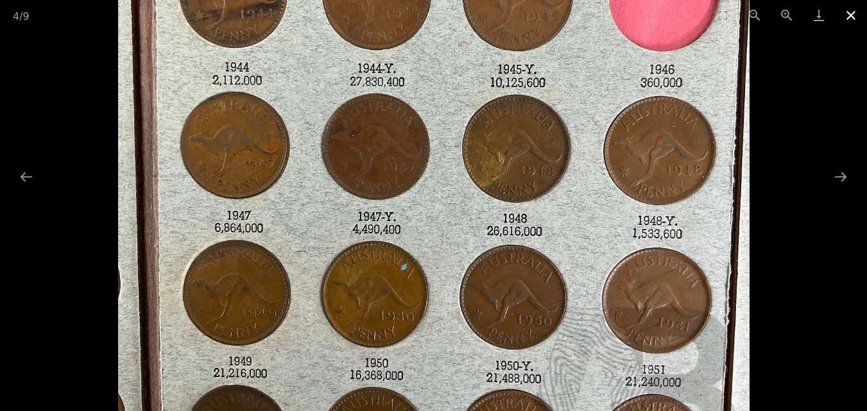
click at [853, 11] on button "Close gallery" at bounding box center [851, 15] width 32 height 30
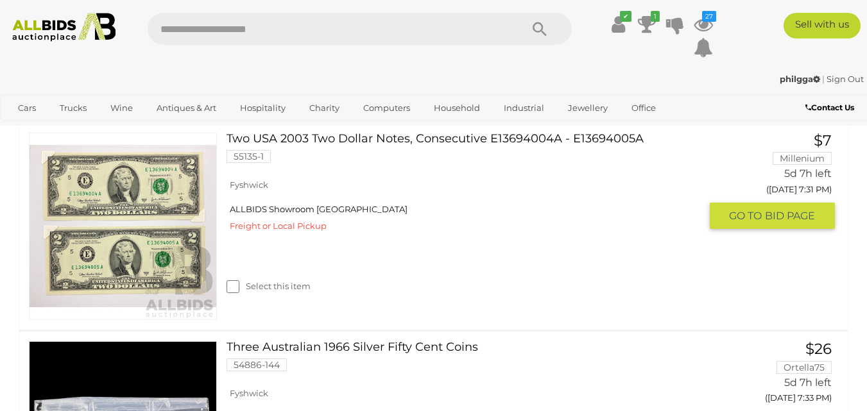
scroll to position [4532, 0]
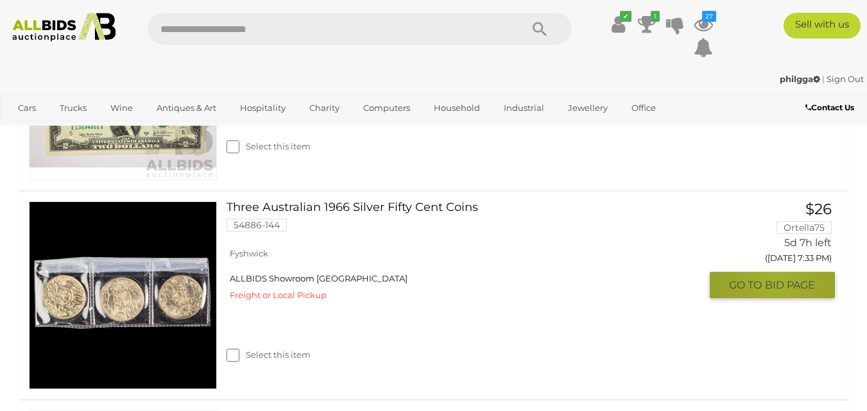
click at [777, 286] on span "BID PAGE" at bounding box center [790, 285] width 50 height 13
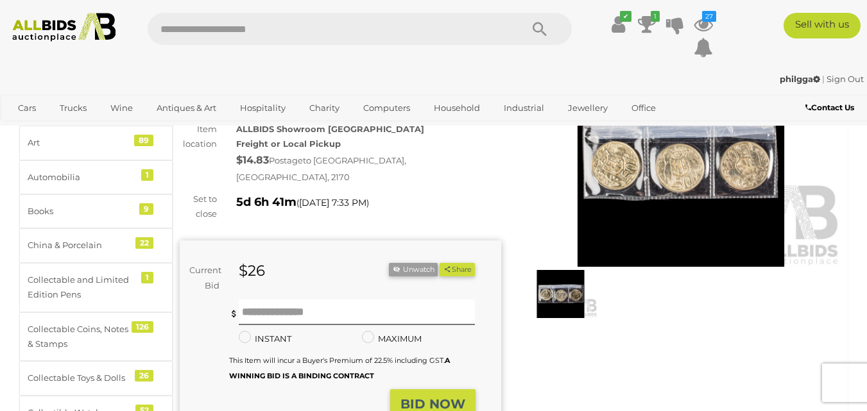
scroll to position [128, 0]
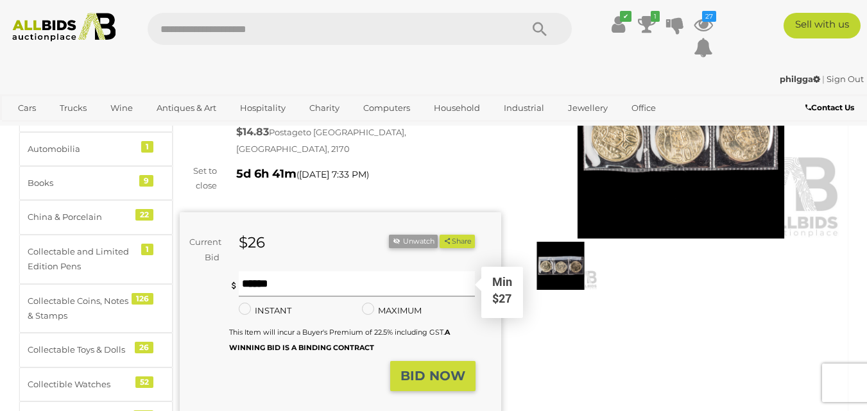
click at [267, 273] on input "text" at bounding box center [357, 285] width 237 height 26
type input "**"
click at [431, 368] on strong "BID NOW" at bounding box center [433, 375] width 65 height 15
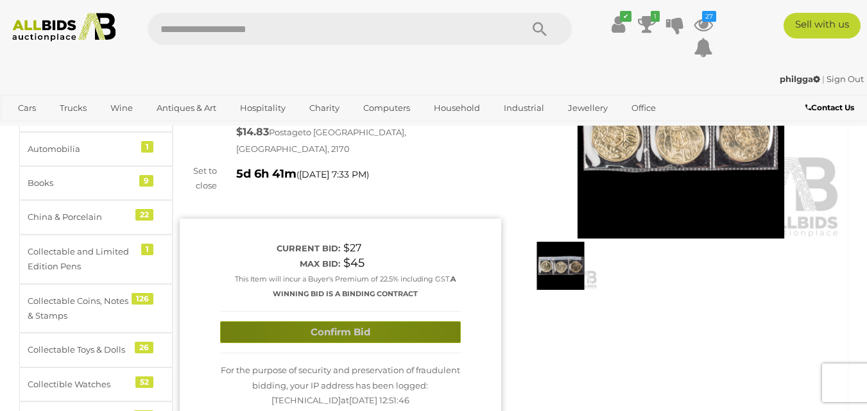
click at [361, 322] on button "Confirm Bid" at bounding box center [340, 333] width 241 height 22
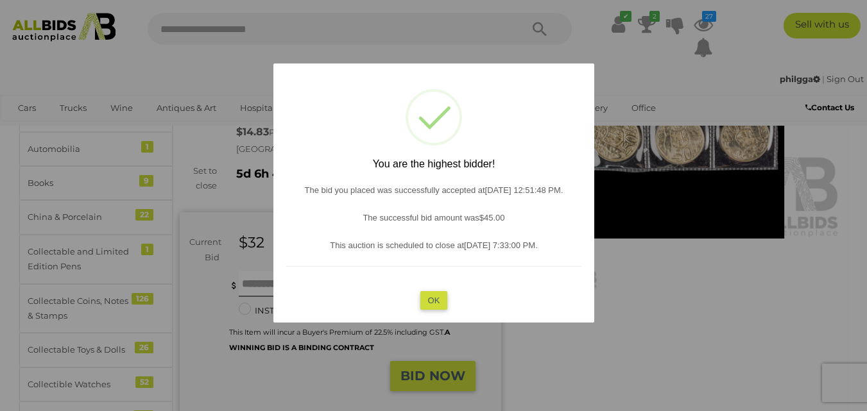
click at [435, 298] on button "OK" at bounding box center [434, 300] width 28 height 19
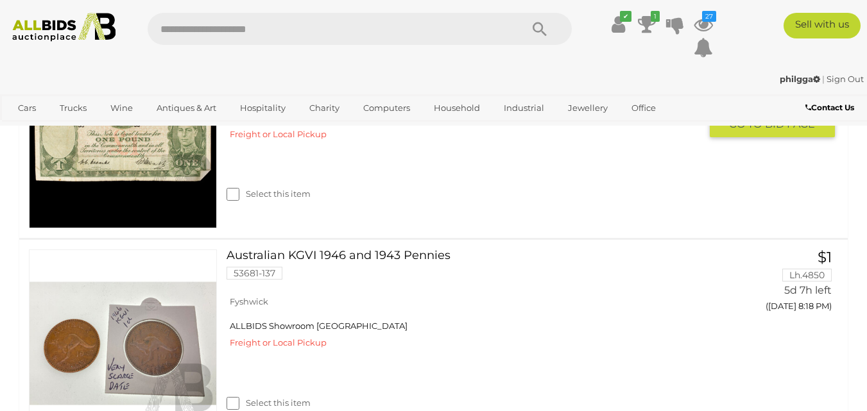
scroll to position [5138, 0]
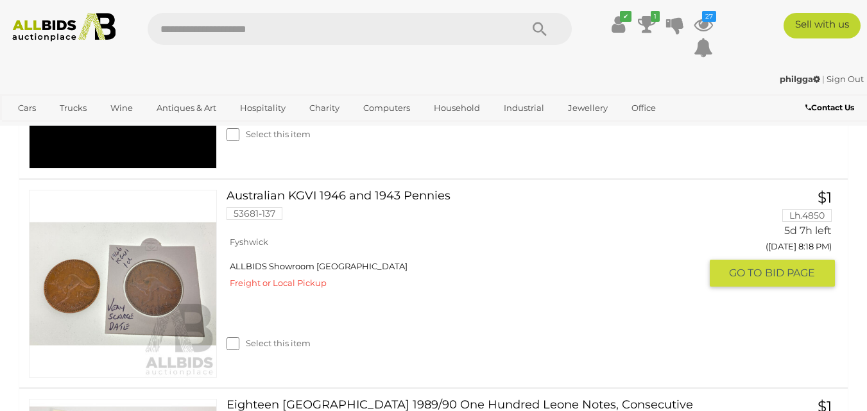
click at [319, 213] on link "Australian KGVI 1946 and 1943 Pennies 53681-137" at bounding box center [468, 210] width 464 height 40
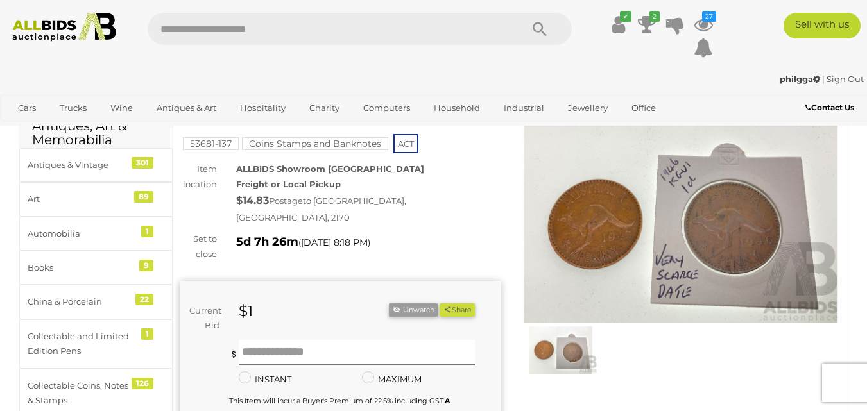
scroll to position [64, 0]
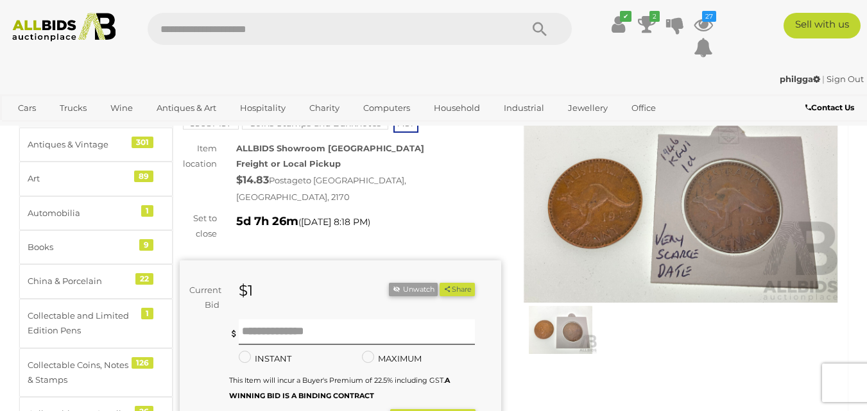
click at [687, 189] on img at bounding box center [682, 199] width 322 height 207
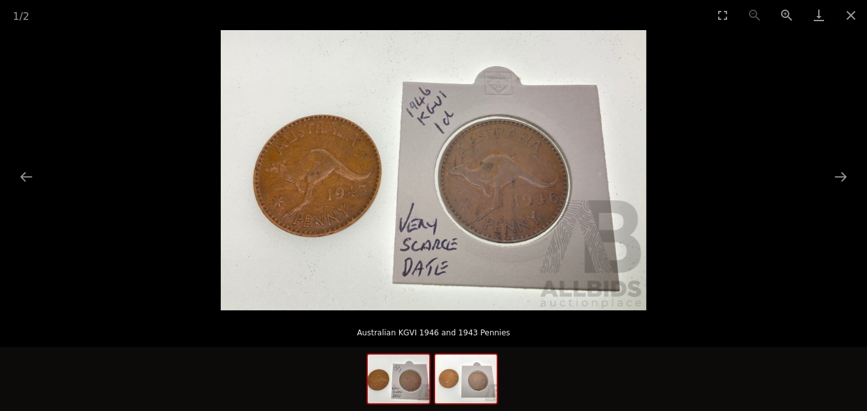
click at [454, 391] on img at bounding box center [466, 379] width 62 height 49
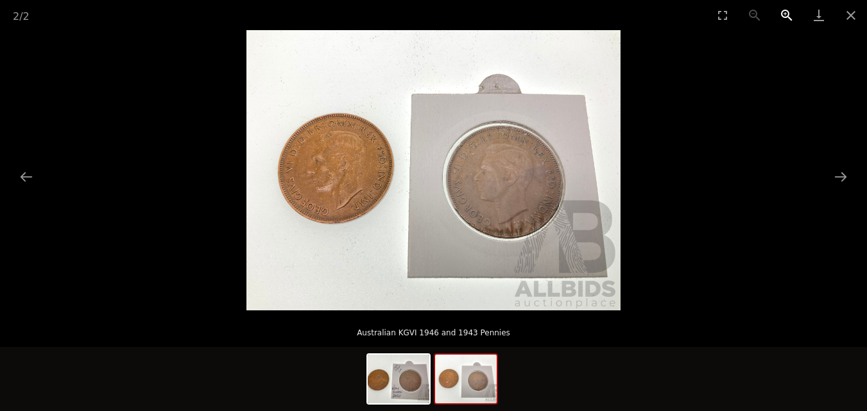
click at [782, 10] on button "Zoom in" at bounding box center [787, 15] width 32 height 30
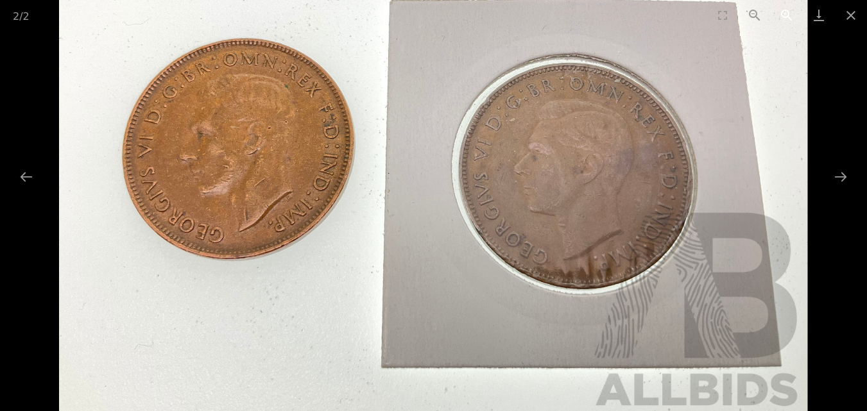
click at [783, 10] on button "Zoom in" at bounding box center [787, 15] width 32 height 30
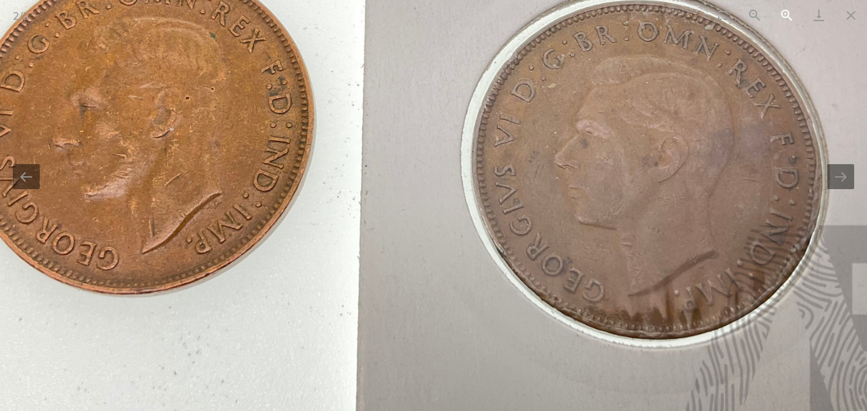
click at [783, 10] on button "Zoom in" at bounding box center [787, 15] width 32 height 30
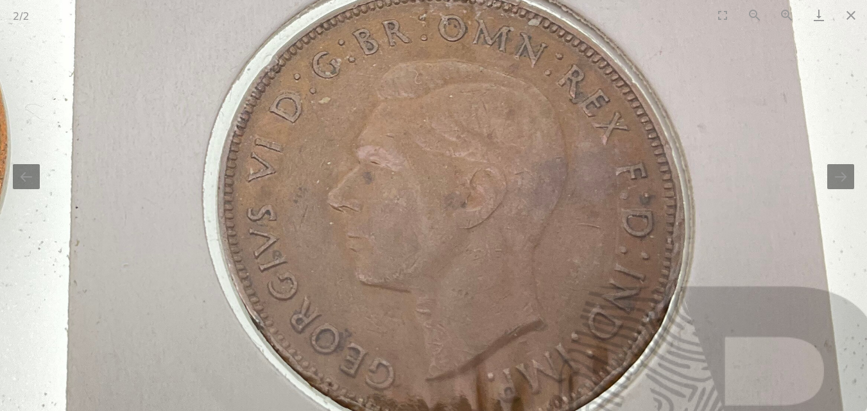
drag, startPoint x: 753, startPoint y: 190, endPoint x: 529, endPoint y: 209, distance: 224.8
click at [529, 209] on img at bounding box center [166, 166] width 1496 height 1122
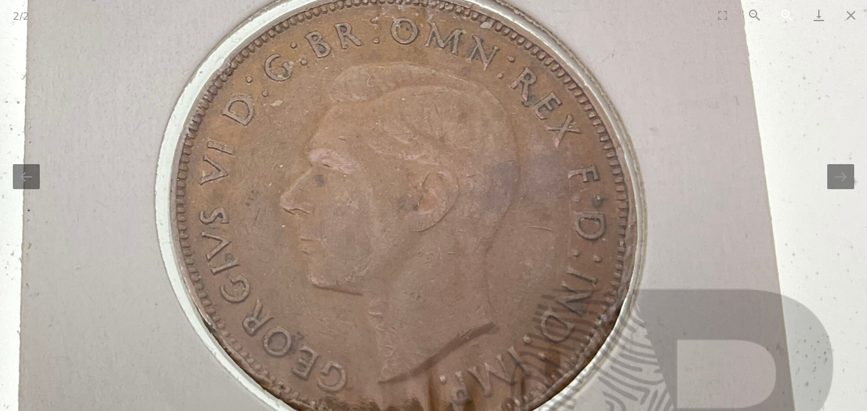
click at [785, 13] on button "Zoom in" at bounding box center [787, 15] width 32 height 30
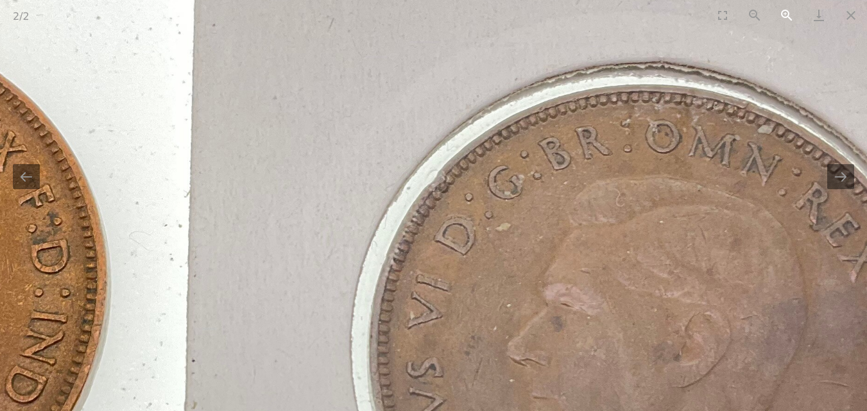
click at [785, 13] on button "Zoom in" at bounding box center [787, 15] width 32 height 30
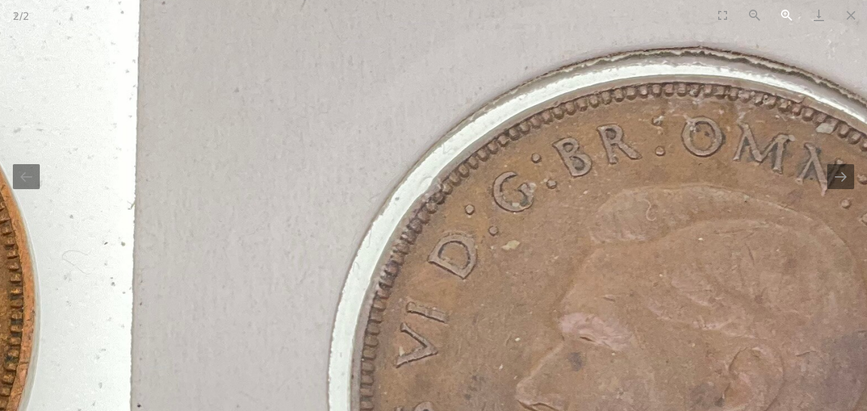
click at [785, 13] on button "Zoom in" at bounding box center [787, 15] width 32 height 30
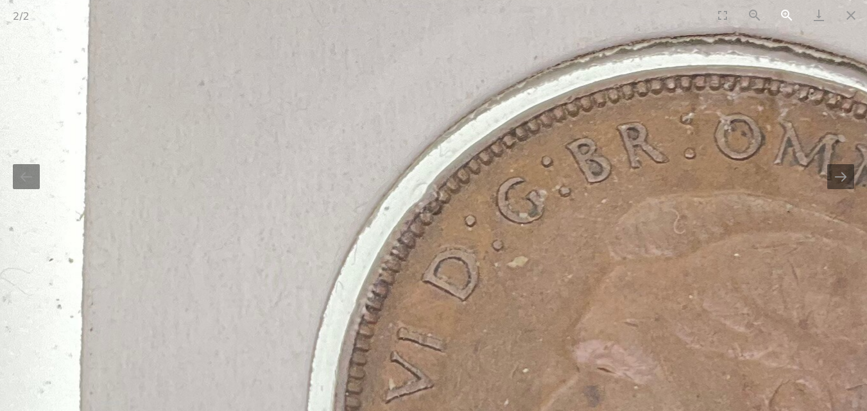
click at [785, 13] on button "Zoom in" at bounding box center [787, 15] width 32 height 30
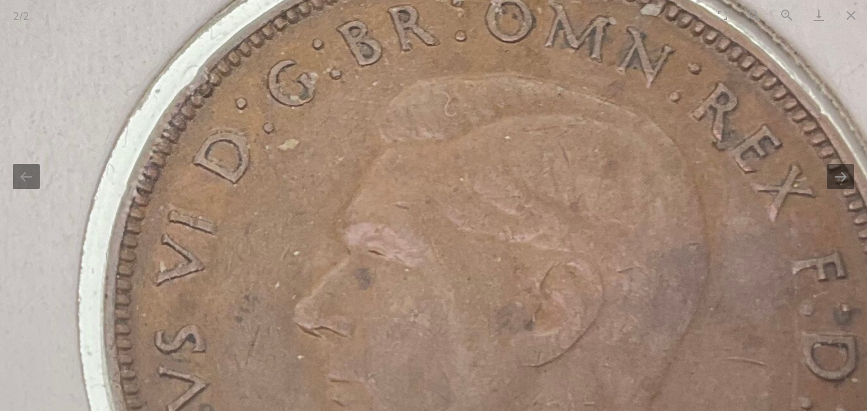
drag, startPoint x: 836, startPoint y: 314, endPoint x: 609, endPoint y: 198, distance: 254.9
click at [609, 198] on img at bounding box center [14, 258] width 2587 height 1940
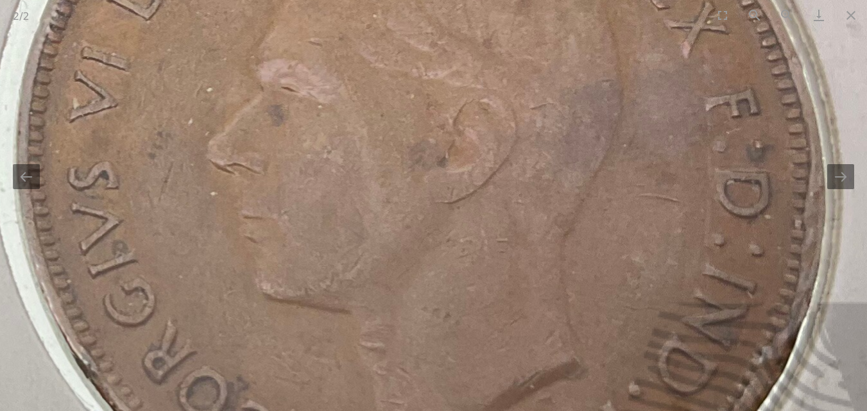
drag, startPoint x: 608, startPoint y: 338, endPoint x: 648, endPoint y: 213, distance: 130.7
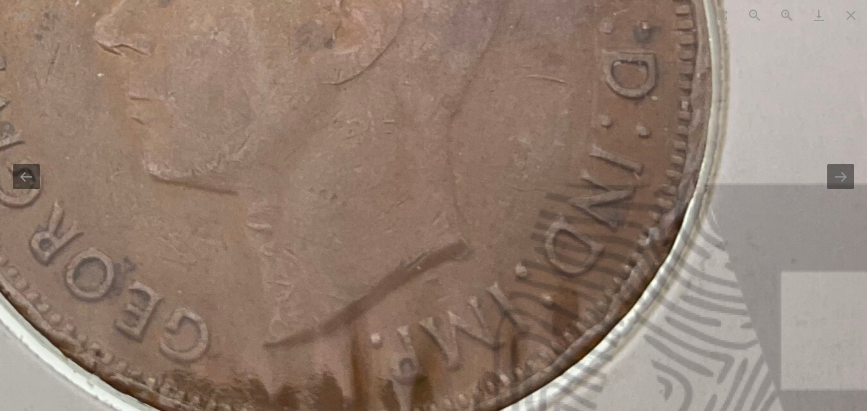
drag, startPoint x: 527, startPoint y: 282, endPoint x: 410, endPoint y: 201, distance: 142.5
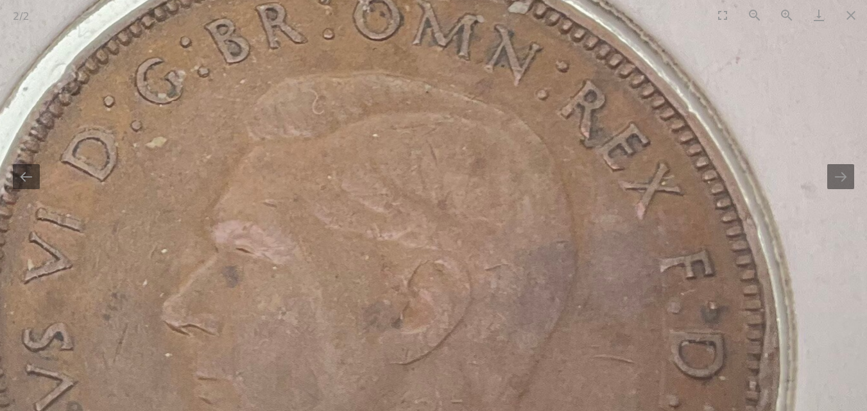
drag, startPoint x: 592, startPoint y: 123, endPoint x: 668, endPoint y: 417, distance: 303.8
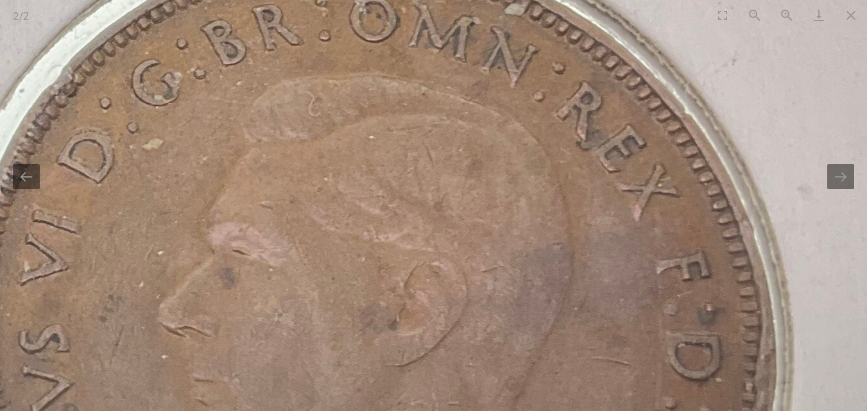
drag, startPoint x: 652, startPoint y: 372, endPoint x: 630, endPoint y: 213, distance: 160.0
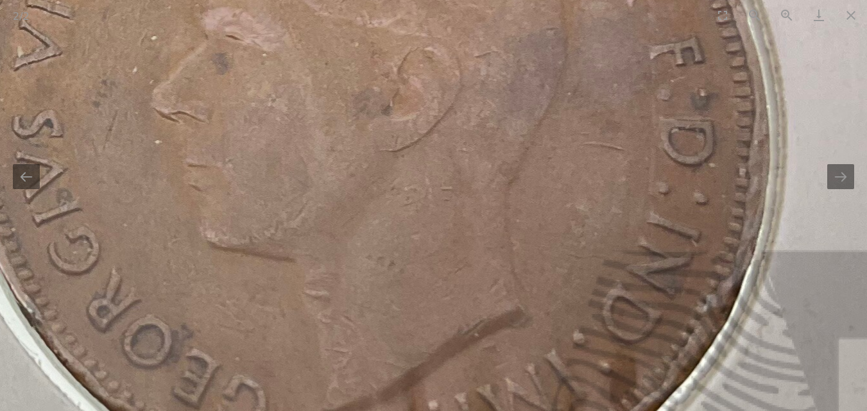
drag, startPoint x: 600, startPoint y: 300, endPoint x: 598, endPoint y: 231, distance: 68.7
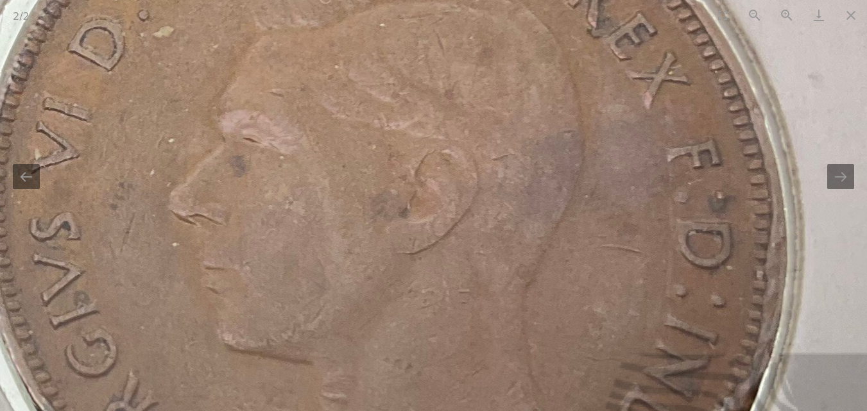
drag, startPoint x: 597, startPoint y: 233, endPoint x: 616, endPoint y: 381, distance: 149.5
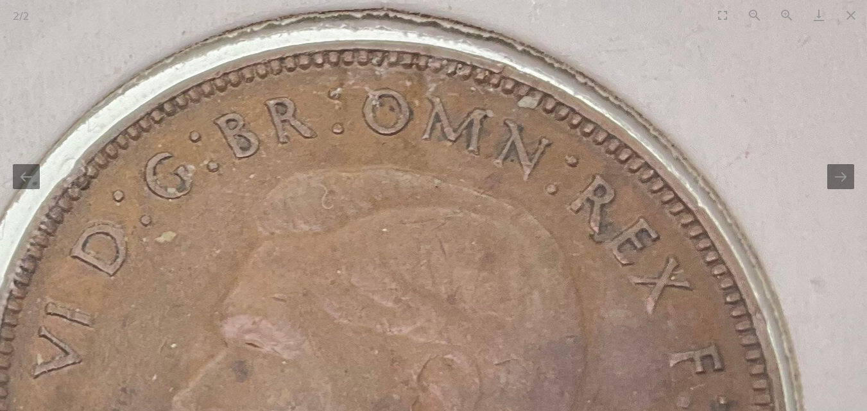
drag, startPoint x: 585, startPoint y: 145, endPoint x: 586, endPoint y: 318, distance: 173.3
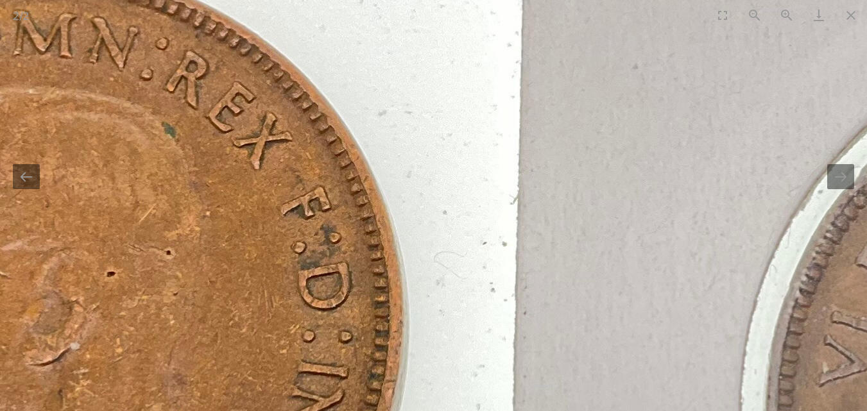
drag, startPoint x: 91, startPoint y: 325, endPoint x: 876, endPoint y: 176, distance: 799.1
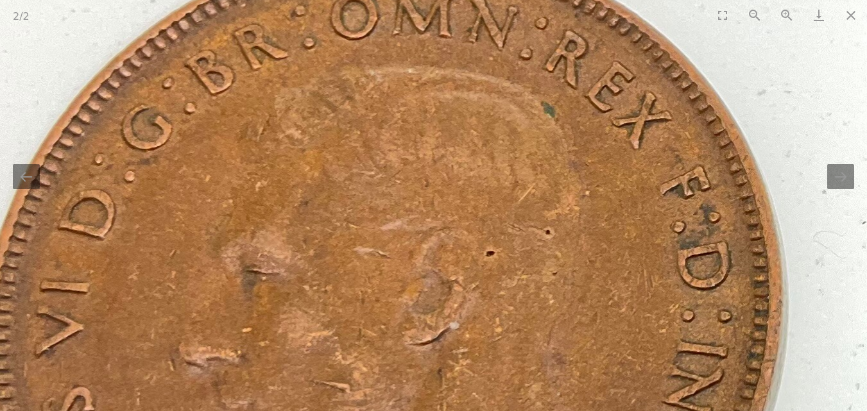
drag, startPoint x: 684, startPoint y: 283, endPoint x: 450, endPoint y: 331, distance: 239.2
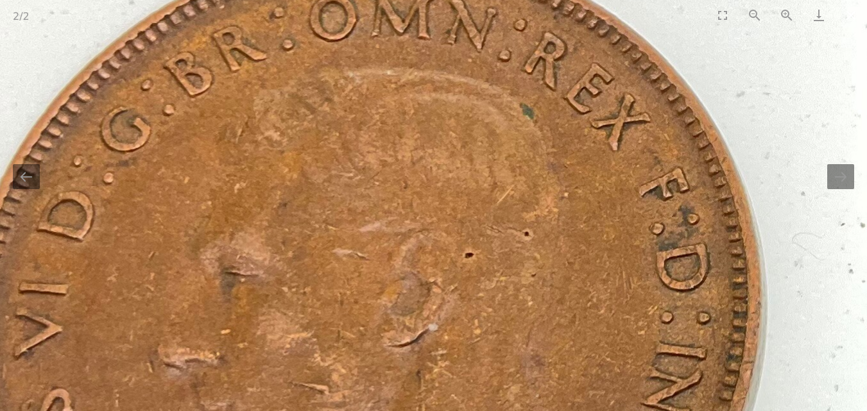
click at [849, 12] on button "Close gallery" at bounding box center [851, 15] width 32 height 30
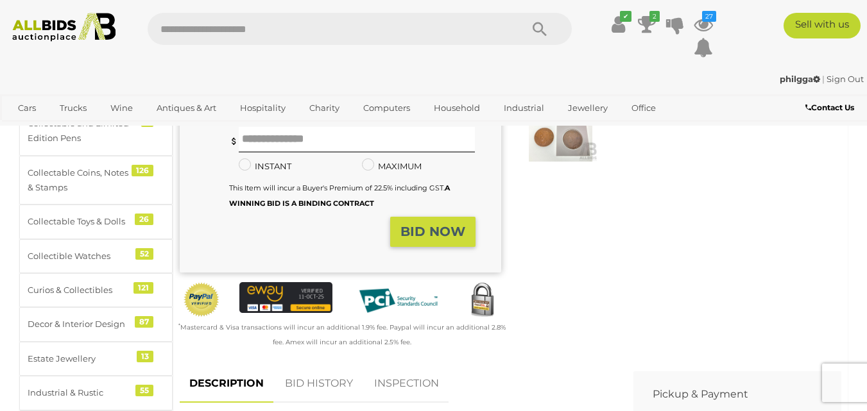
scroll to position [64, 0]
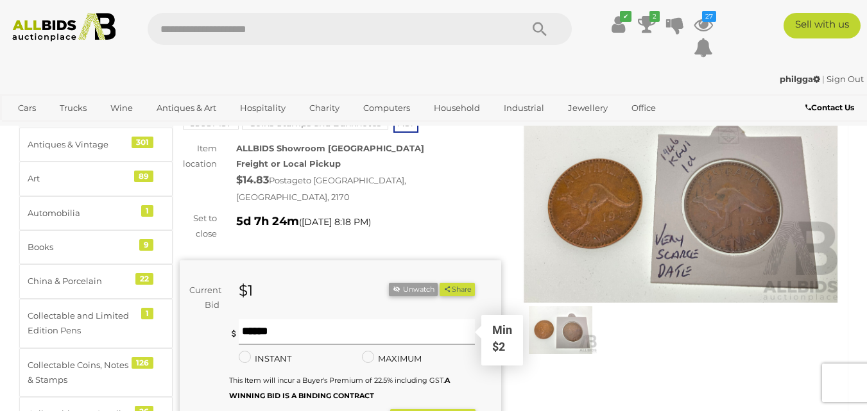
click at [256, 320] on input "text" at bounding box center [357, 333] width 237 height 26
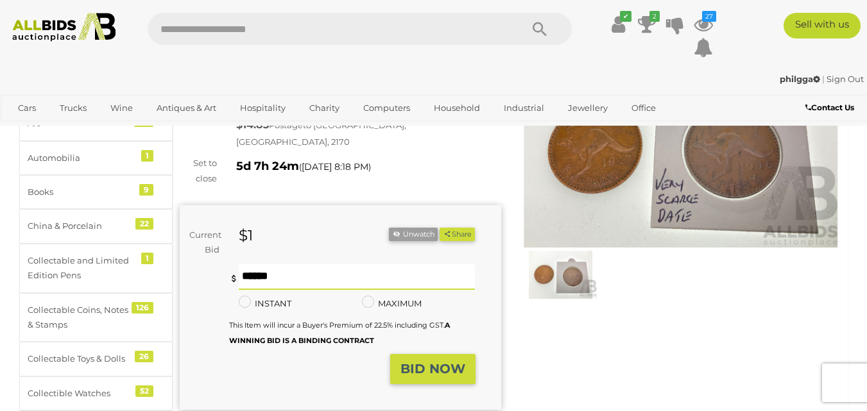
scroll to position [193, 0]
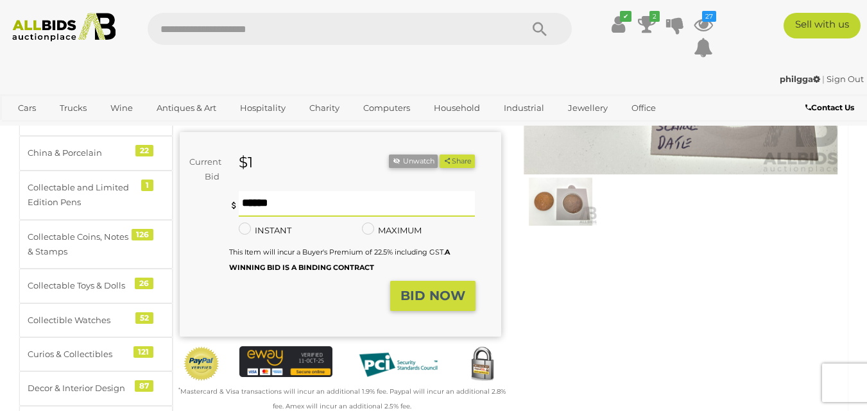
type input "**"
click at [435, 291] on strong "BID NOW" at bounding box center [433, 295] width 65 height 15
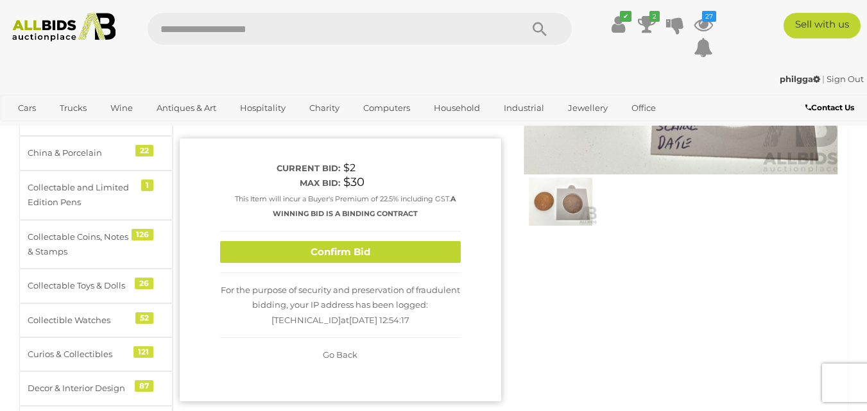
click at [351, 241] on button "Confirm Bid" at bounding box center [340, 252] width 241 height 22
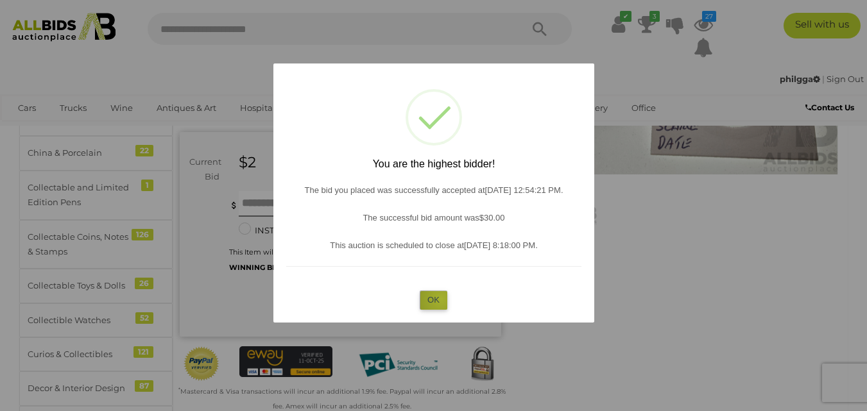
click at [441, 299] on button "OK" at bounding box center [434, 300] width 28 height 19
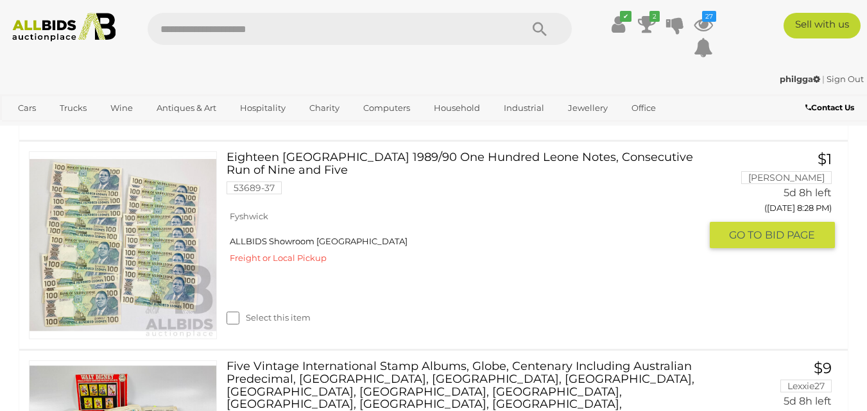
scroll to position [5347, 0]
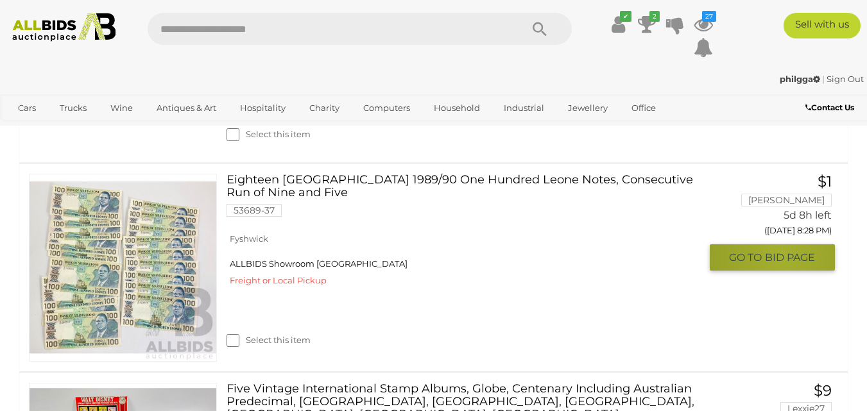
click at [782, 255] on span "BID PAGE" at bounding box center [790, 257] width 50 height 13
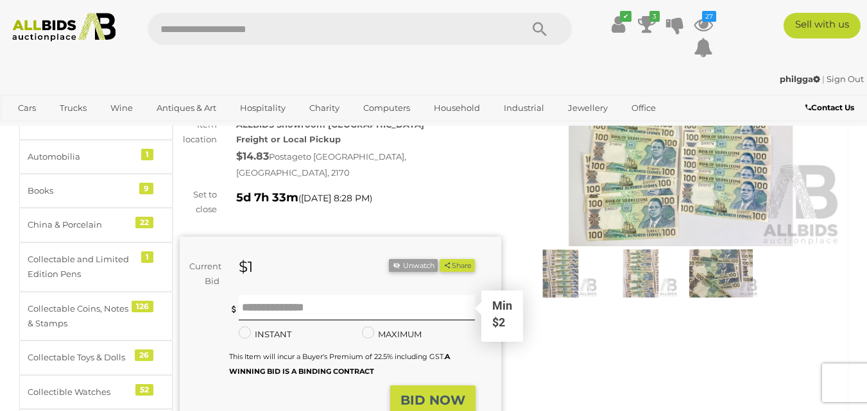
scroll to position [128, 0]
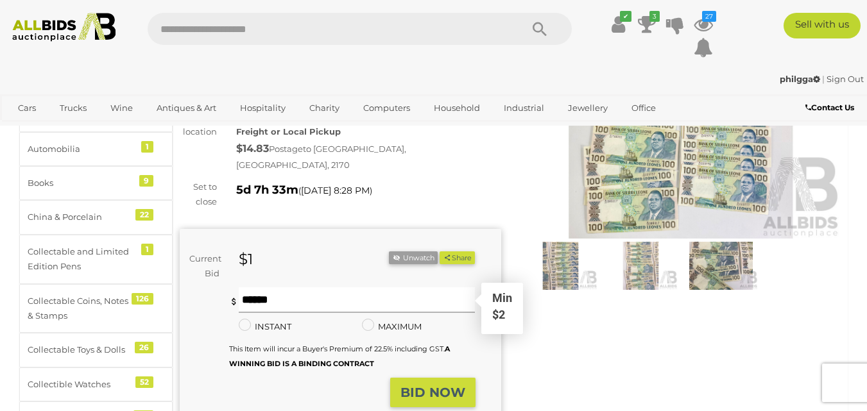
click at [269, 293] on input "text" at bounding box center [357, 301] width 237 height 26
type input "**"
click at [415, 385] on strong "BID NOW" at bounding box center [433, 392] width 65 height 15
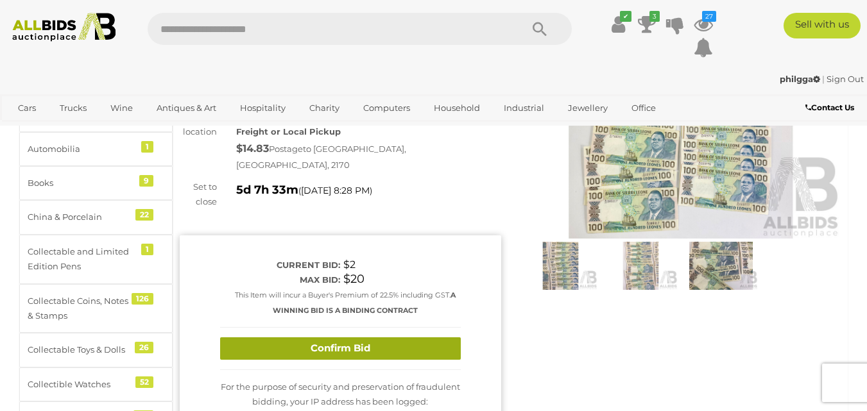
click at [369, 338] on button "Confirm Bid" at bounding box center [340, 349] width 241 height 22
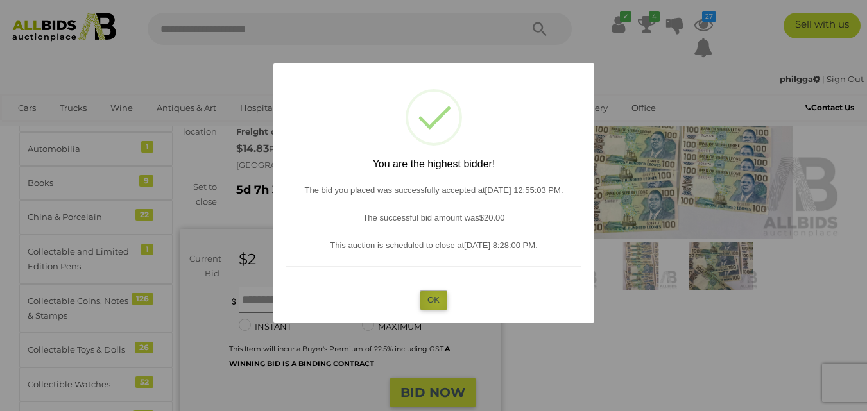
click at [437, 301] on button "OK" at bounding box center [434, 300] width 28 height 19
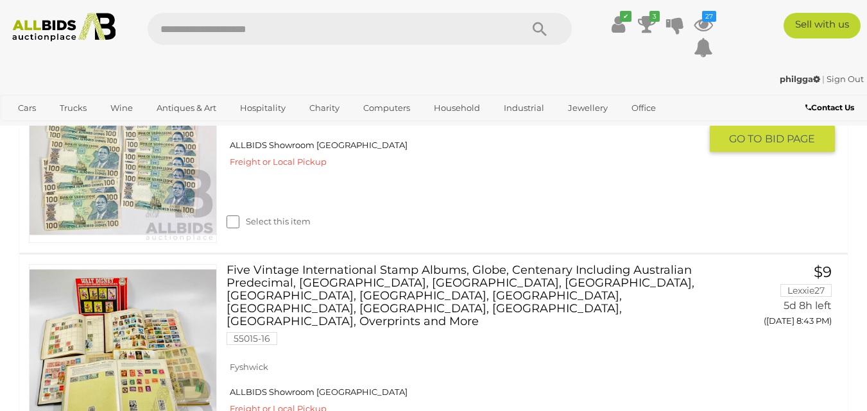
scroll to position [5555, 0]
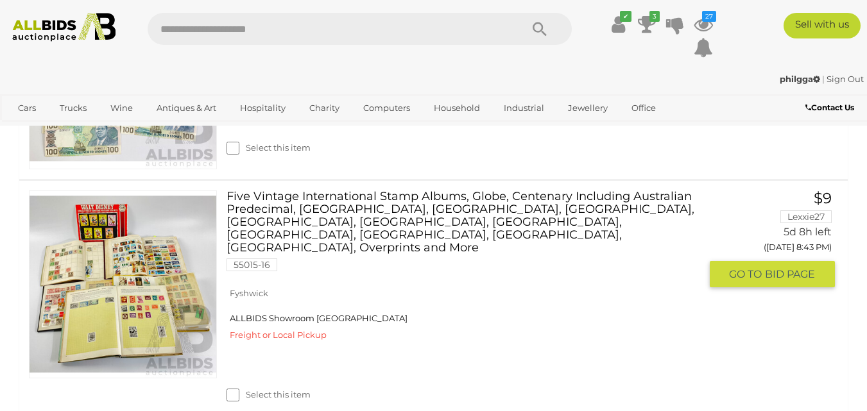
click at [385, 191] on link "Five Vintage International Stamp Albums, Globe, Centenary Including Australian …" at bounding box center [468, 236] width 464 height 91
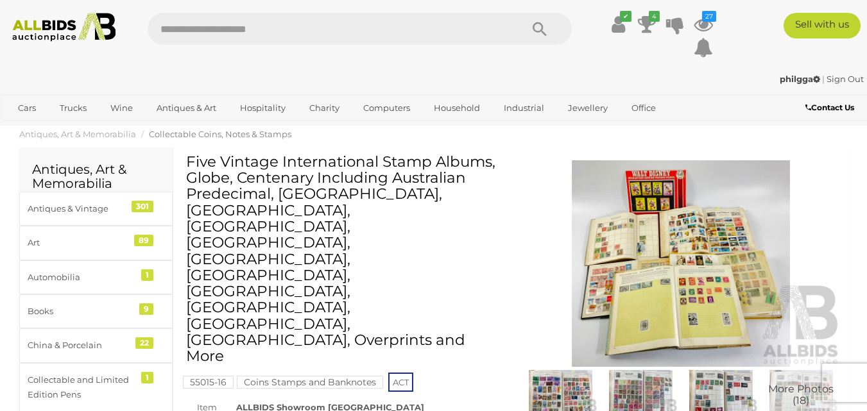
click at [633, 247] on img at bounding box center [682, 263] width 322 height 207
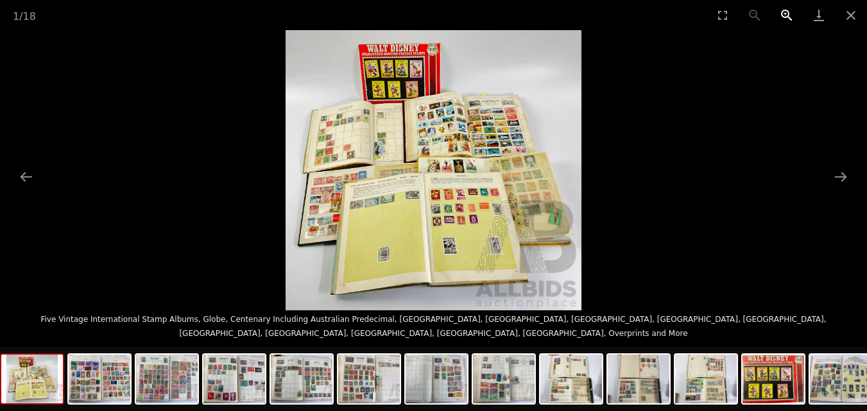
click at [786, 14] on button "Zoom in" at bounding box center [787, 15] width 32 height 30
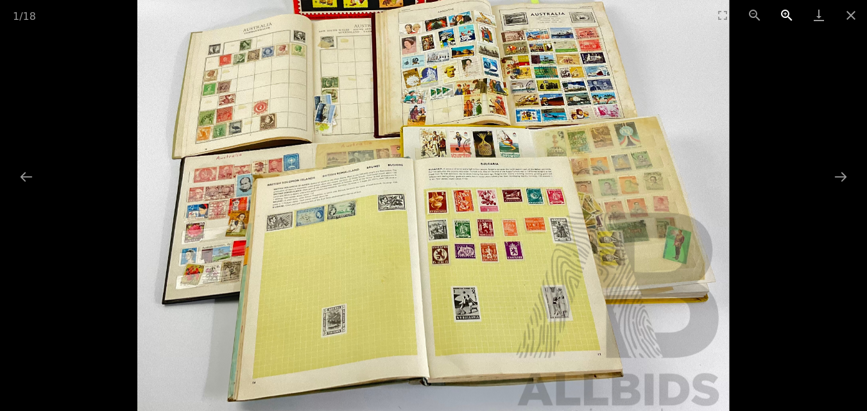
click at [786, 14] on button "Zoom in" at bounding box center [787, 15] width 32 height 30
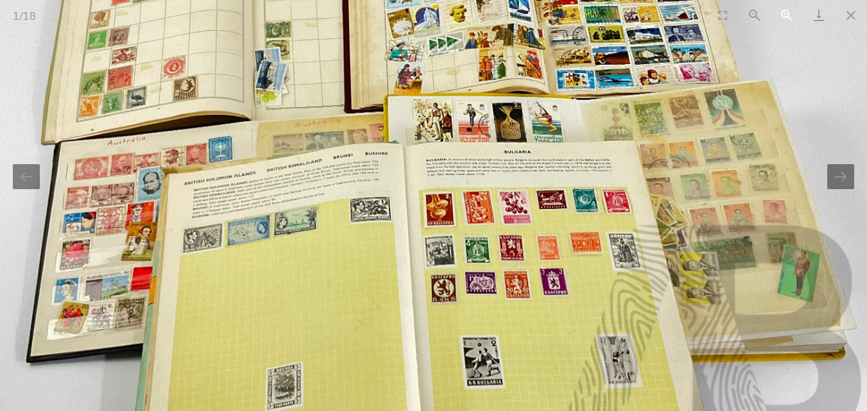
click at [786, 14] on button "Zoom in" at bounding box center [787, 15] width 32 height 30
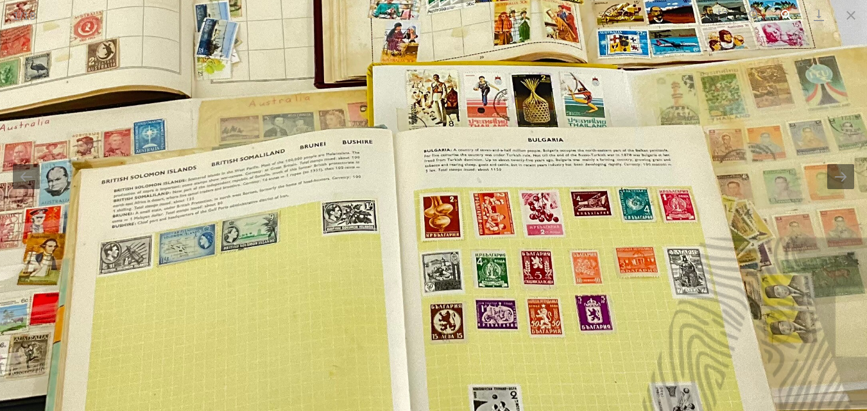
click at [786, 14] on button "Zoom in" at bounding box center [787, 15] width 32 height 30
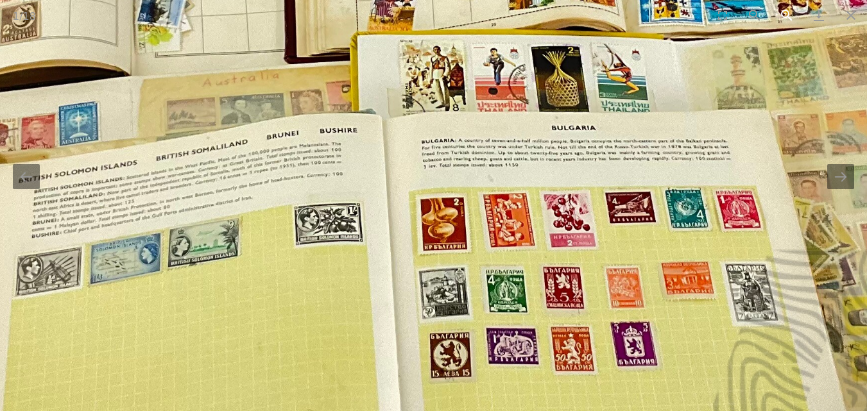
click at [786, 14] on button "Zoom in" at bounding box center [787, 15] width 32 height 30
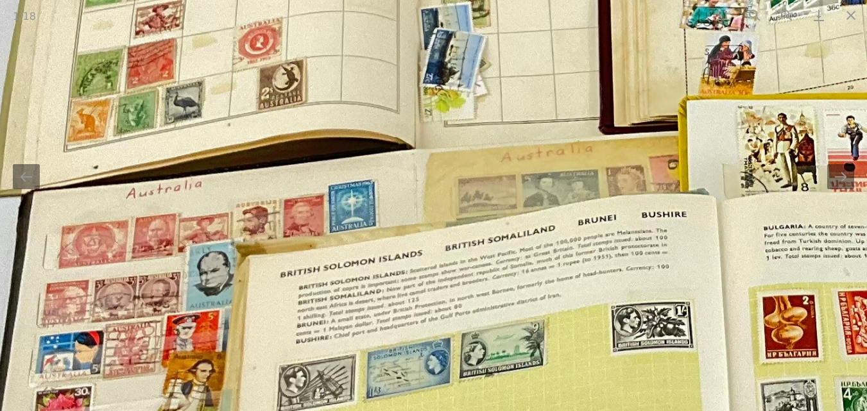
drag, startPoint x: 296, startPoint y: 192, endPoint x: 640, endPoint y: 309, distance: 363.6
click at [640, 309] on img at bounding box center [778, 177] width 1776 height 1683
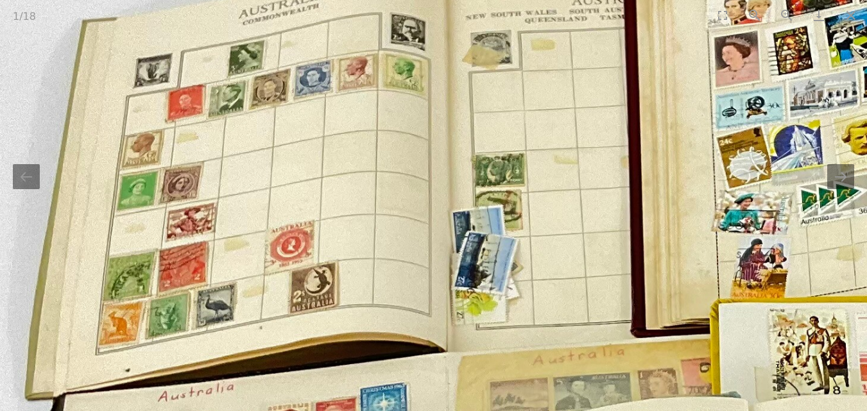
drag, startPoint x: 603, startPoint y: 141, endPoint x: 616, endPoint y: 320, distance: 179.6
click at [616, 320] on img at bounding box center [810, 381] width 1776 height 1683
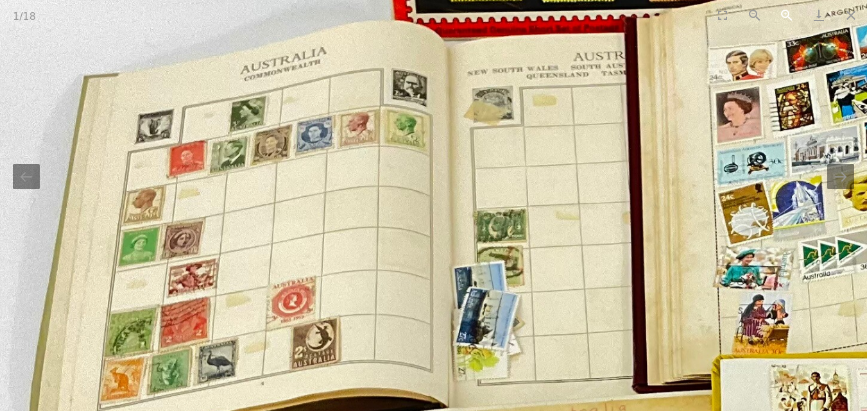
click at [788, 18] on button "Zoom in" at bounding box center [787, 15] width 32 height 30
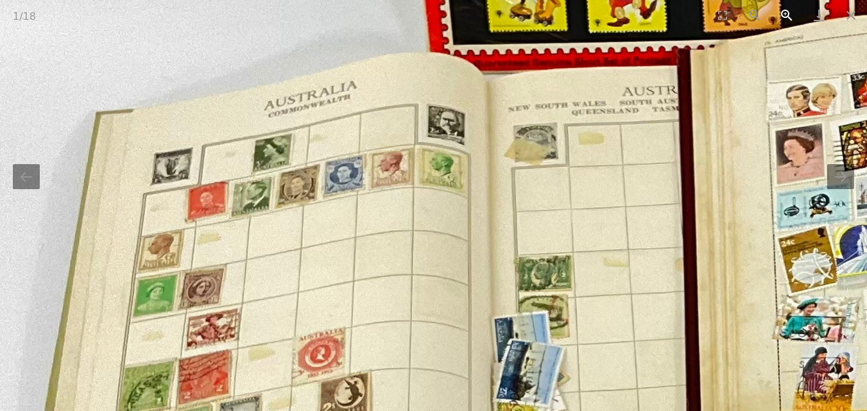
click at [788, 18] on button "Zoom in" at bounding box center [787, 15] width 32 height 30
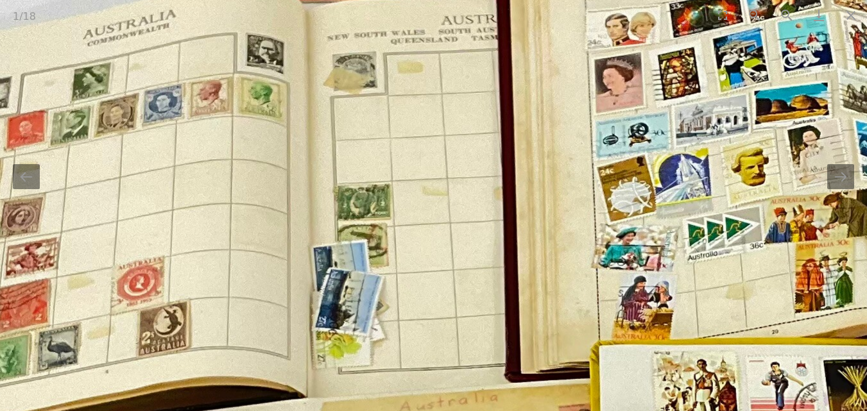
drag, startPoint x: 458, startPoint y: 315, endPoint x: 277, endPoint y: 244, distance: 194.6
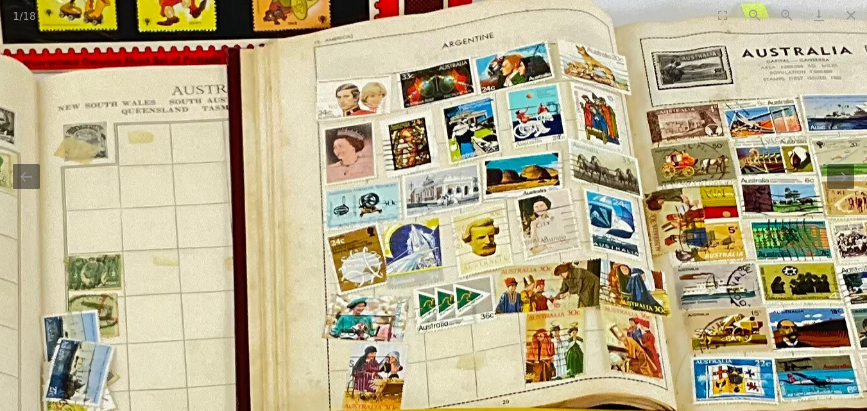
drag, startPoint x: 673, startPoint y: 187, endPoint x: 413, endPoint y: 259, distance: 269.1
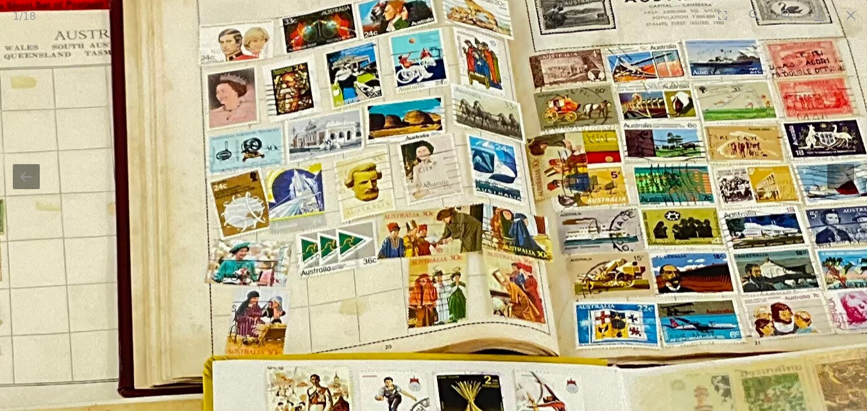
drag, startPoint x: 705, startPoint y: 324, endPoint x: 662, endPoint y: 121, distance: 206.7
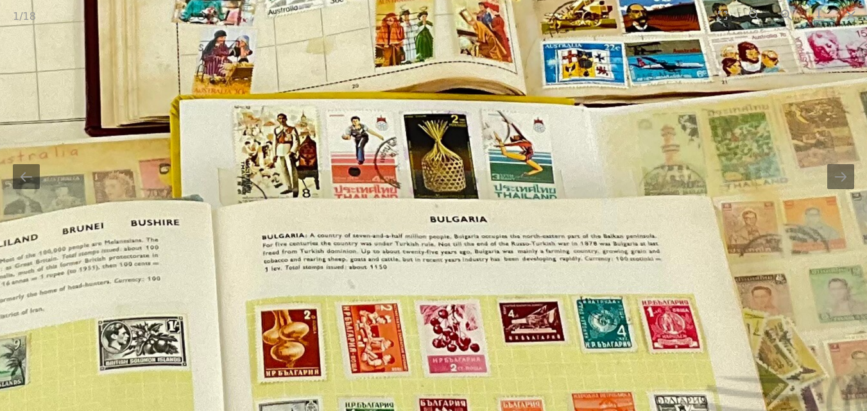
drag, startPoint x: 628, startPoint y: 285, endPoint x: 592, endPoint y: 148, distance: 141.4
click at [594, 153] on img at bounding box center [277, 183] width 1909 height 1810
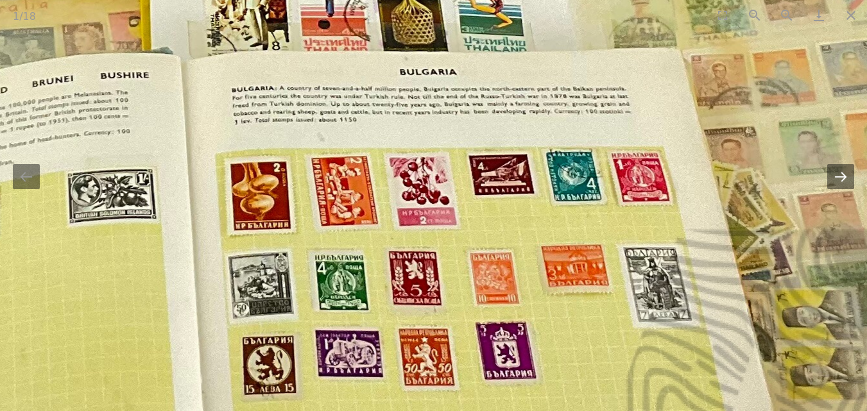
click at [836, 173] on button "Next slide" at bounding box center [840, 176] width 27 height 25
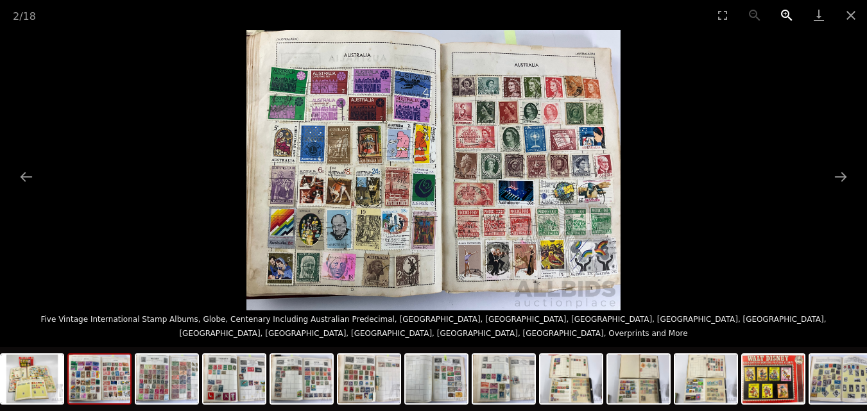
click at [788, 11] on button "Zoom in" at bounding box center [787, 15] width 32 height 30
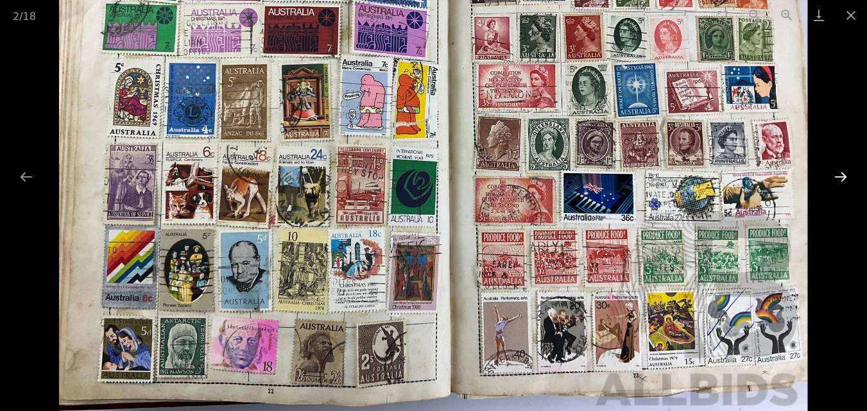
click at [845, 175] on button "Next slide" at bounding box center [840, 176] width 27 height 25
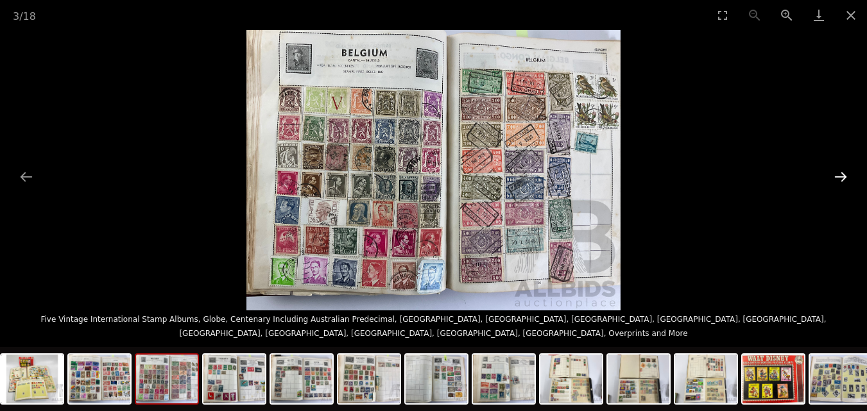
click at [845, 175] on button "Next slide" at bounding box center [840, 176] width 27 height 25
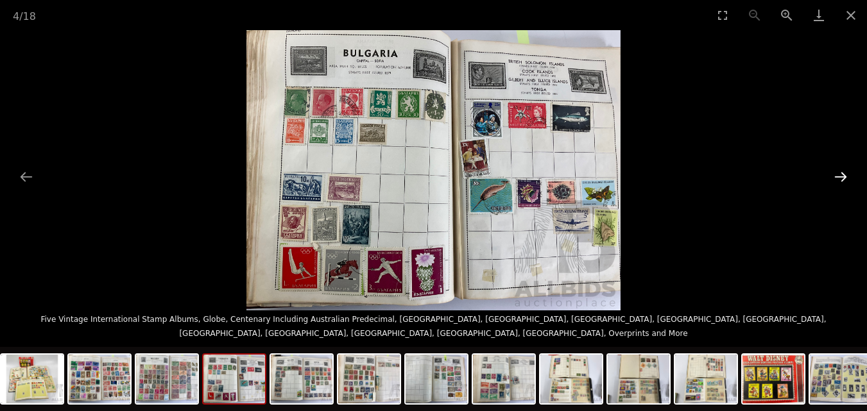
click at [845, 175] on button "Next slide" at bounding box center [840, 176] width 27 height 25
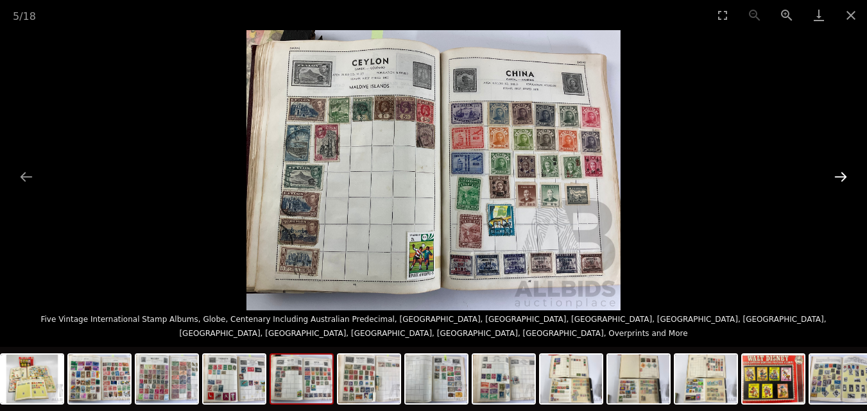
click at [845, 175] on button "Next slide" at bounding box center [840, 176] width 27 height 25
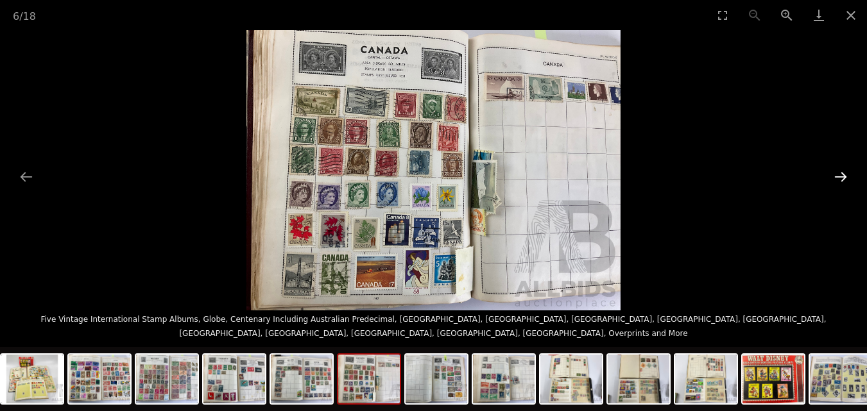
click at [845, 175] on button "Next slide" at bounding box center [840, 176] width 27 height 25
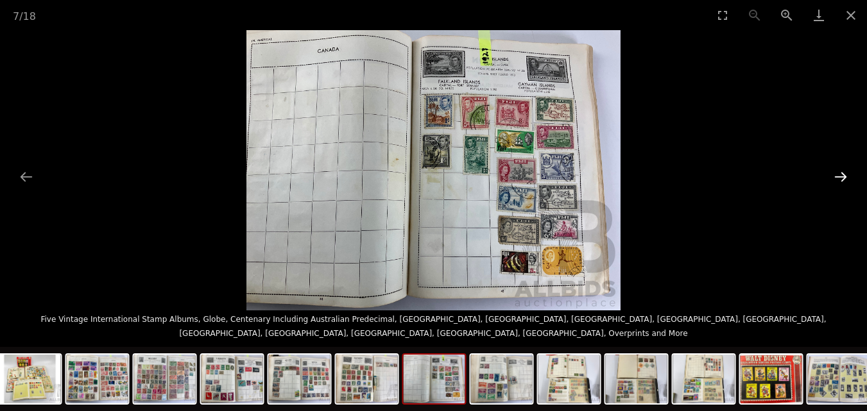
click at [845, 175] on button "Next slide" at bounding box center [840, 176] width 27 height 25
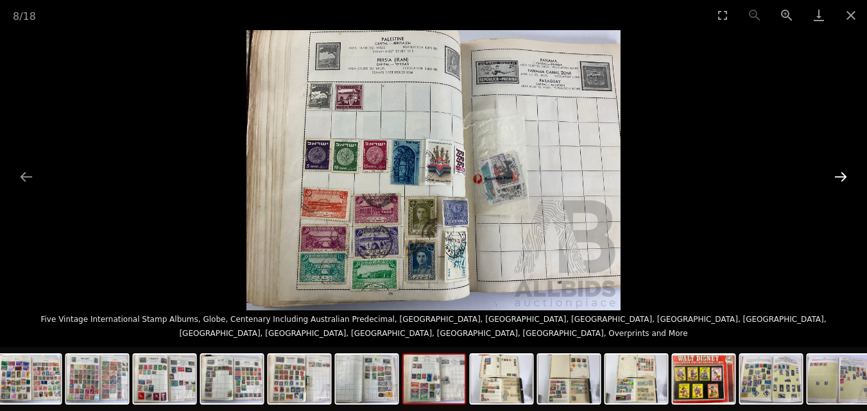
click at [845, 175] on button "Next slide" at bounding box center [840, 176] width 27 height 25
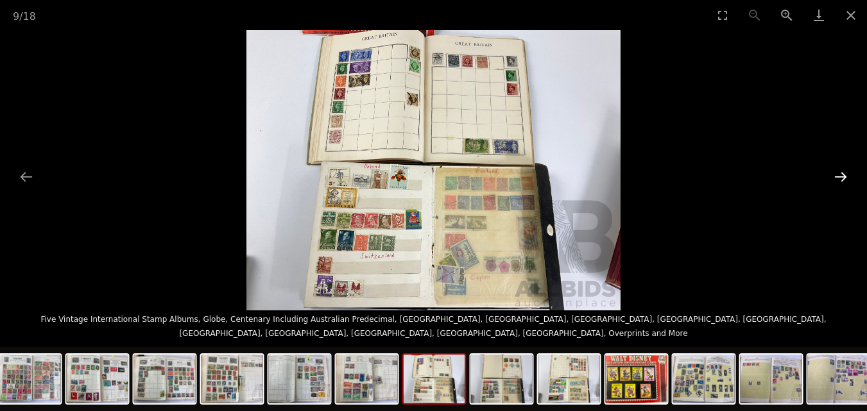
click at [845, 175] on button "Next slide" at bounding box center [840, 176] width 27 height 25
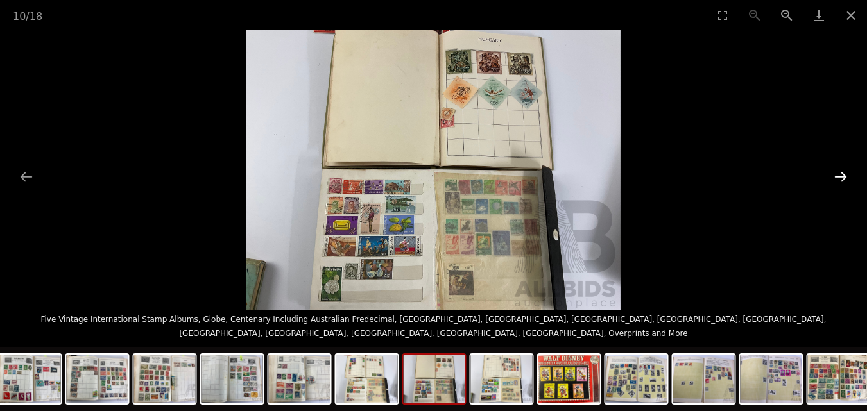
click at [845, 175] on button "Next slide" at bounding box center [840, 176] width 27 height 25
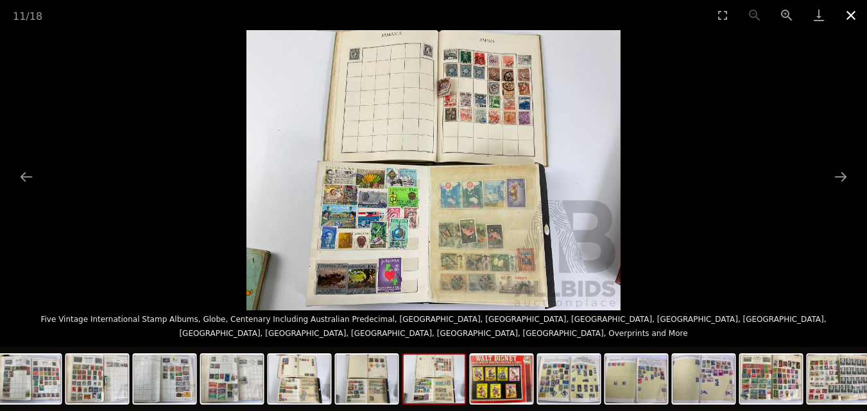
click at [849, 14] on button "Close gallery" at bounding box center [851, 15] width 32 height 30
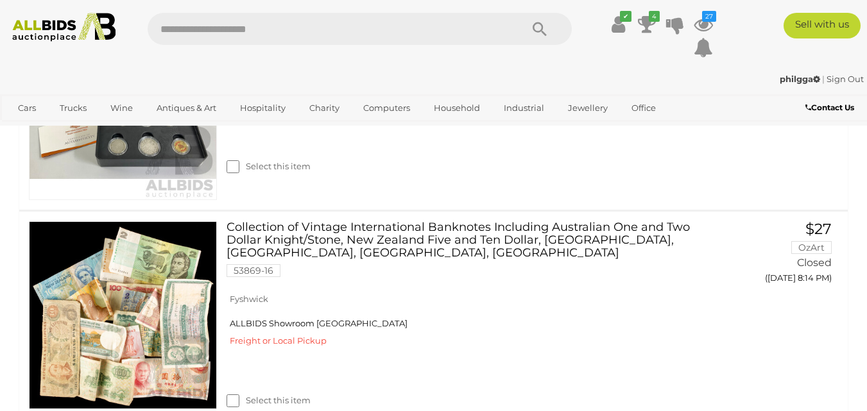
scroll to position [6407, 0]
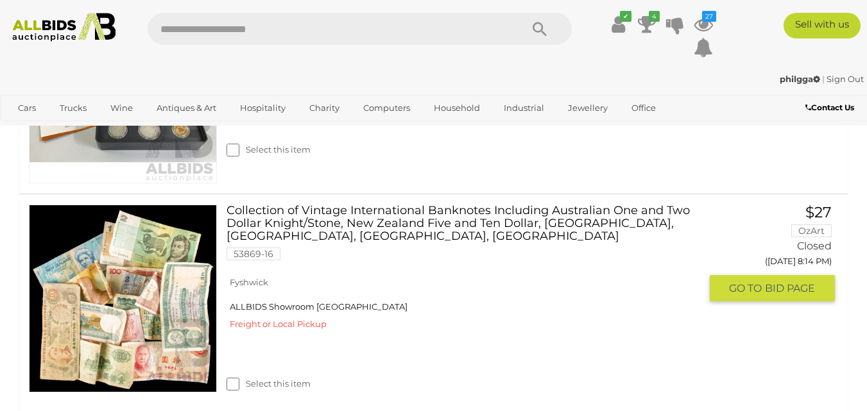
click at [399, 205] on link "Collection of Vintage International Banknotes Including Australian One and Two …" at bounding box center [468, 237] width 464 height 65
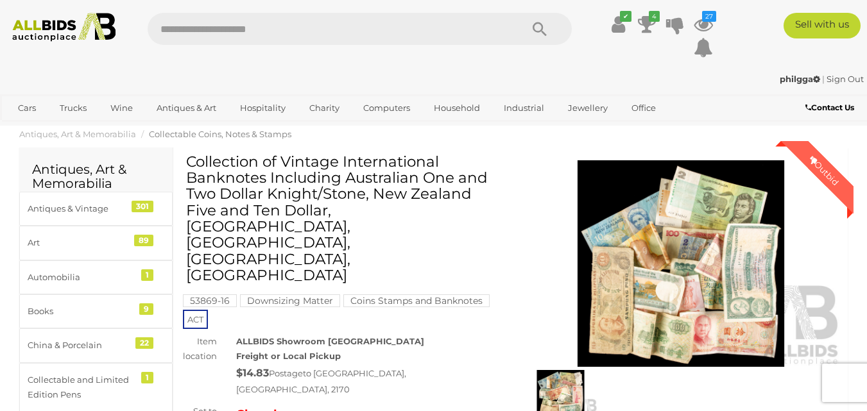
click at [652, 241] on img at bounding box center [682, 263] width 322 height 207
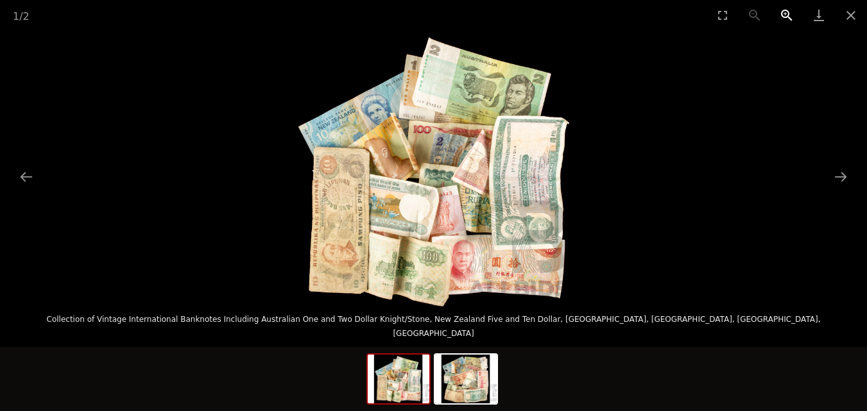
click at [786, 10] on button "Zoom in" at bounding box center [787, 15] width 32 height 30
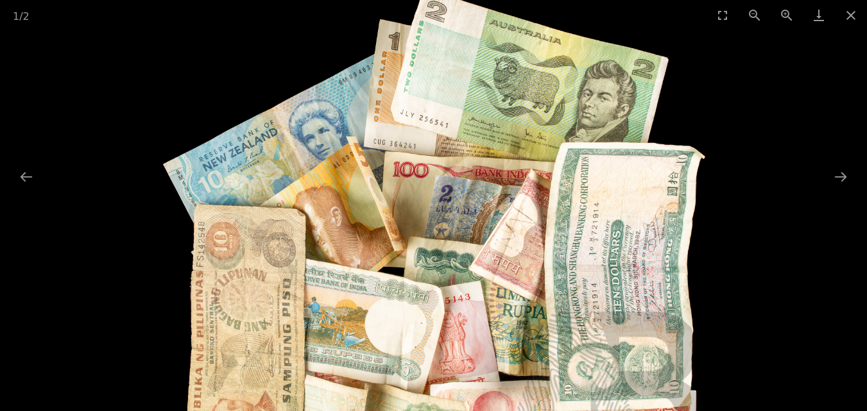
drag, startPoint x: 494, startPoint y: 150, endPoint x: 487, endPoint y: 249, distance: 99.1
click at [487, 249] on img at bounding box center [433, 251] width 561 height 561
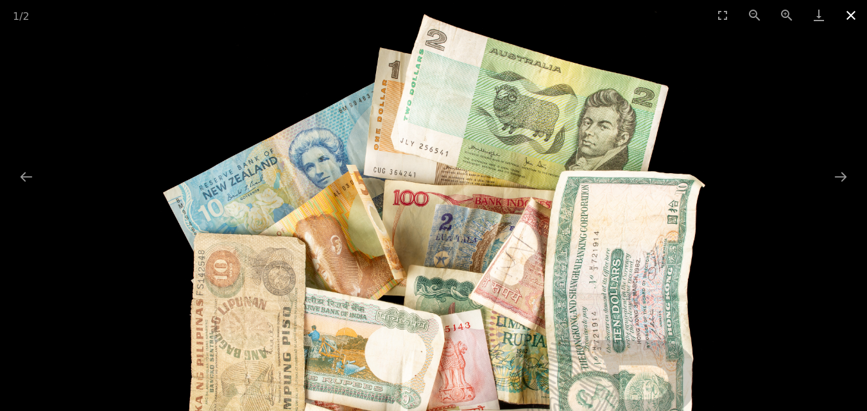
click at [853, 14] on button "Close gallery" at bounding box center [851, 15] width 32 height 30
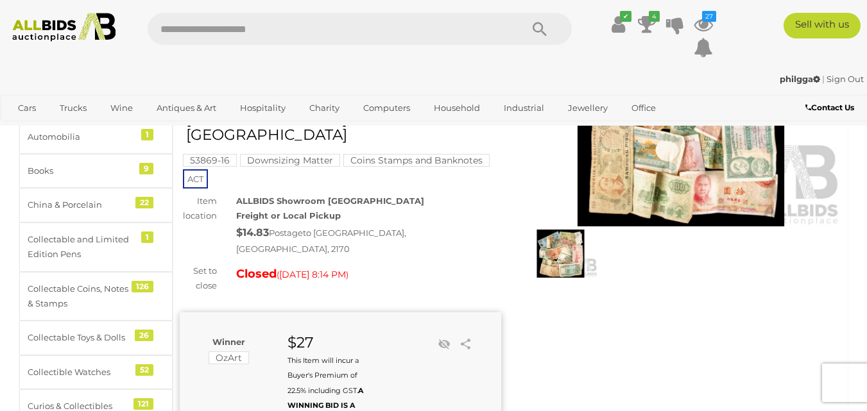
scroll to position [128, 0]
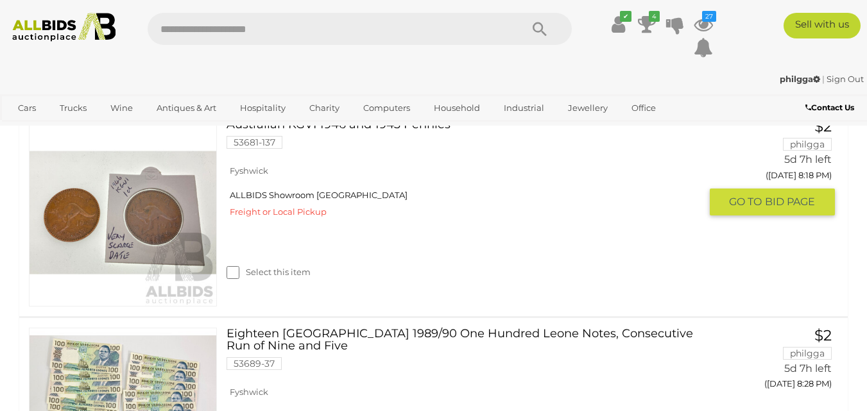
scroll to position [5202, 0]
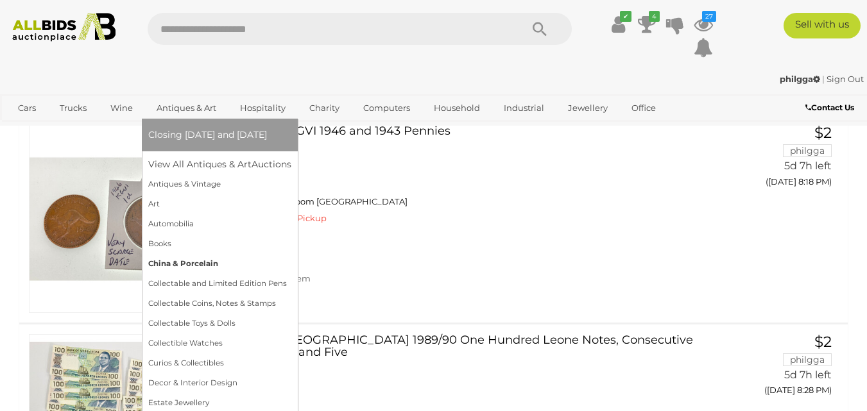
click at [168, 258] on link "China & Porcelain" at bounding box center [219, 264] width 143 height 20
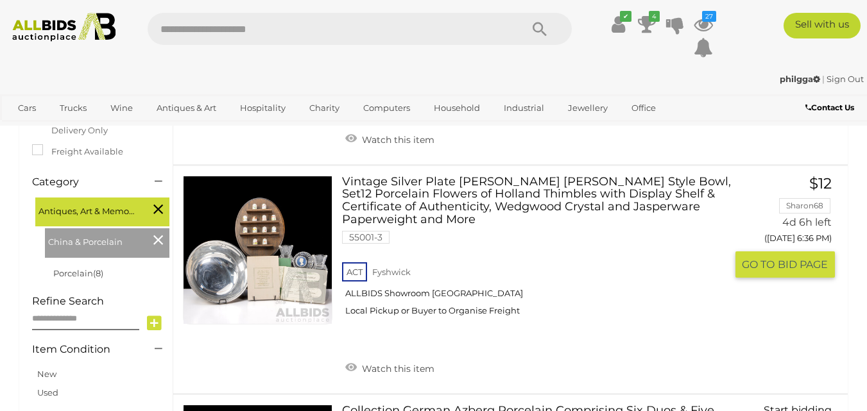
scroll to position [257, 0]
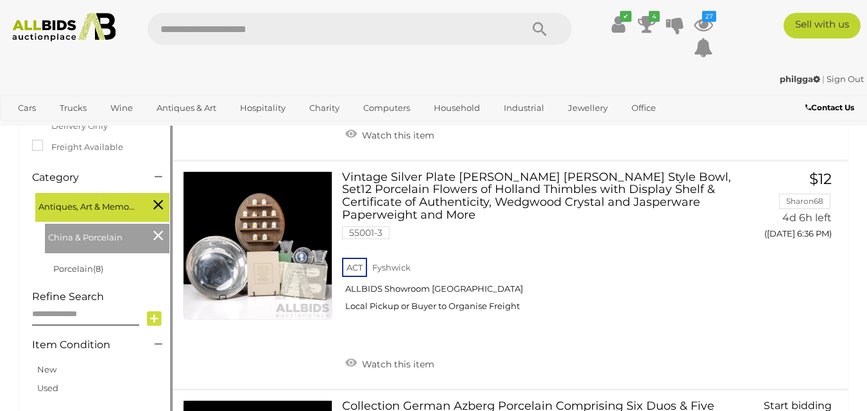
click at [156, 233] on icon at bounding box center [158, 235] width 10 height 17
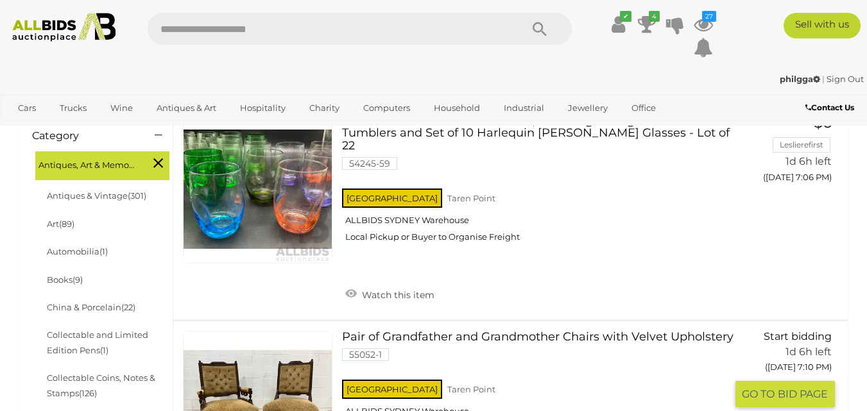
scroll to position [449, 0]
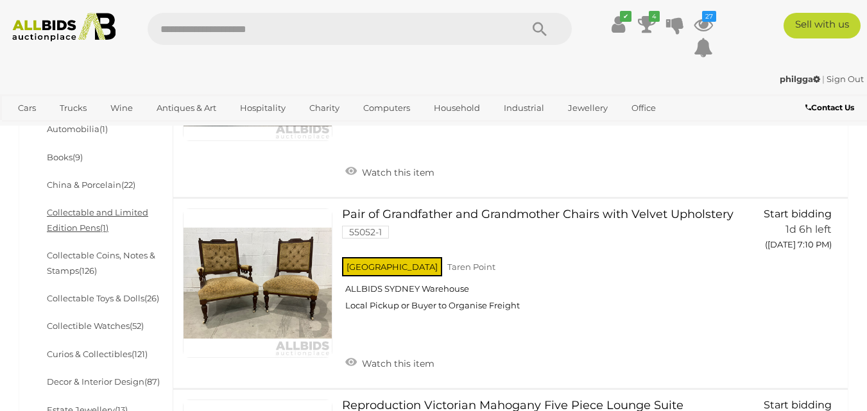
click at [132, 212] on link "Collectable and Limited Edition Pens (1)" at bounding box center [97, 219] width 101 height 25
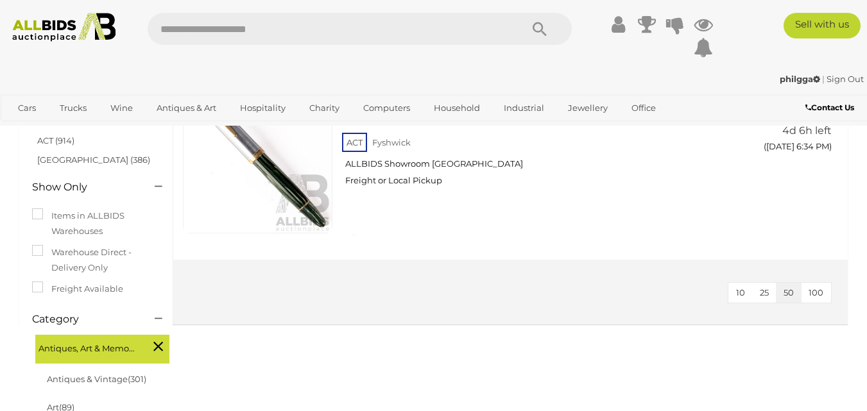
scroll to position [193, 0]
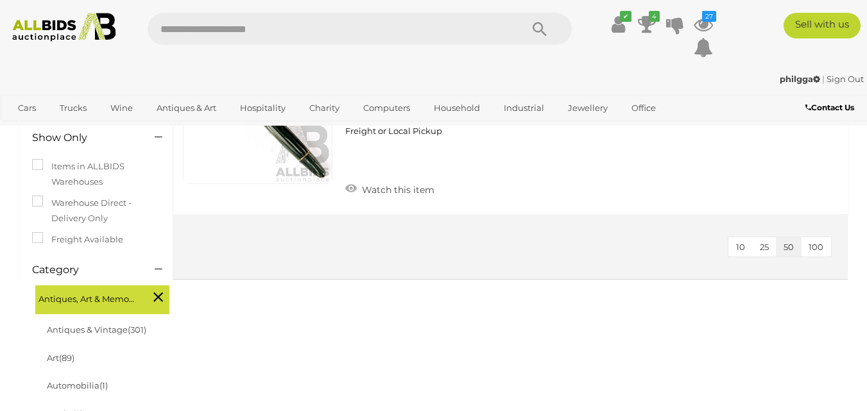
click at [156, 290] on icon at bounding box center [158, 297] width 10 height 17
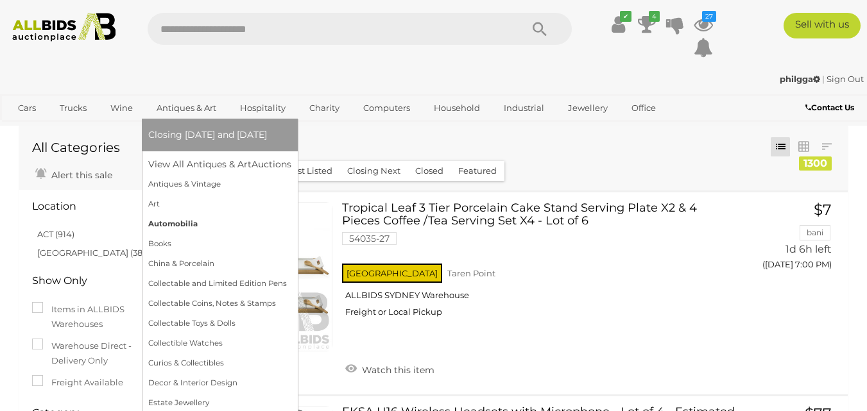
click at [181, 225] on link "Automobilia" at bounding box center [219, 224] width 143 height 20
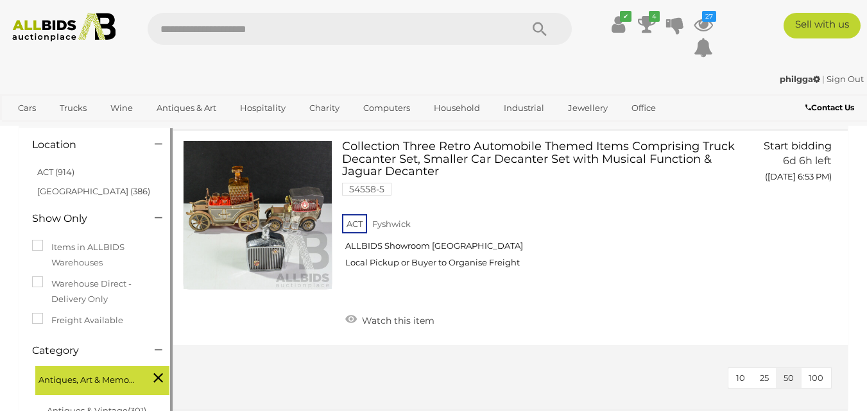
scroll to position [193, 0]
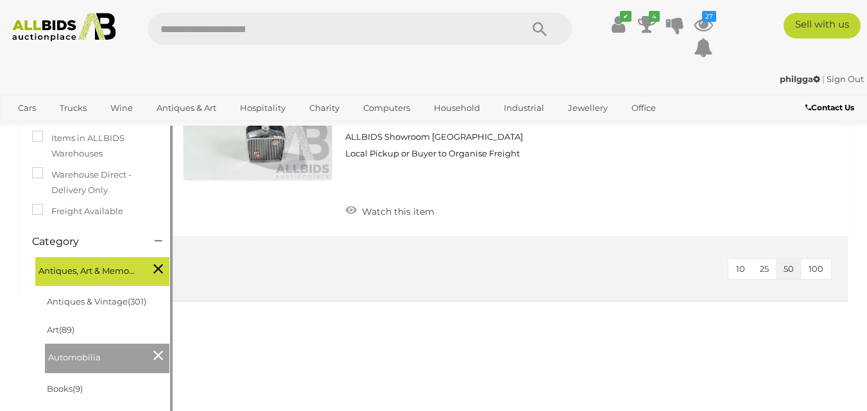
click at [152, 268] on div "Antiques, Art & Memorabilia" at bounding box center [102, 272] width 134 height 30
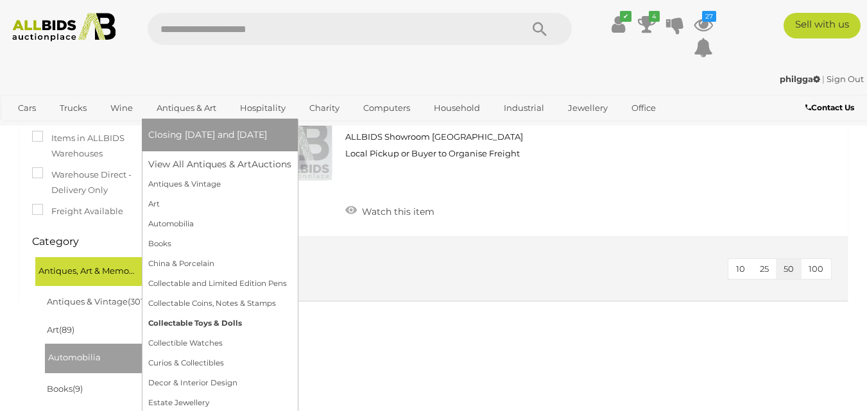
click at [184, 322] on link "Collectable Toys & Dolls" at bounding box center [219, 324] width 143 height 20
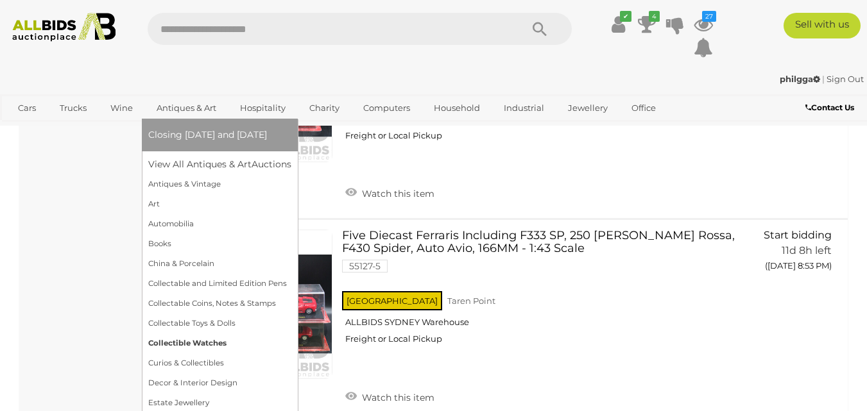
scroll to position [4751, 0]
click at [190, 383] on link "Decor & Interior Design" at bounding box center [219, 384] width 143 height 20
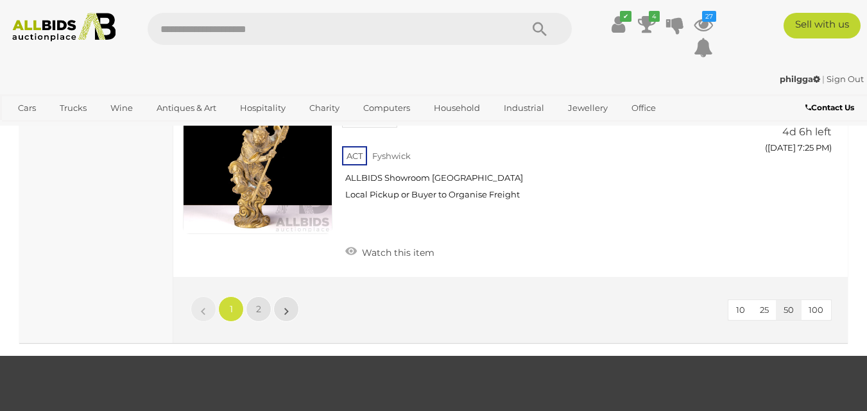
scroll to position [10143, 0]
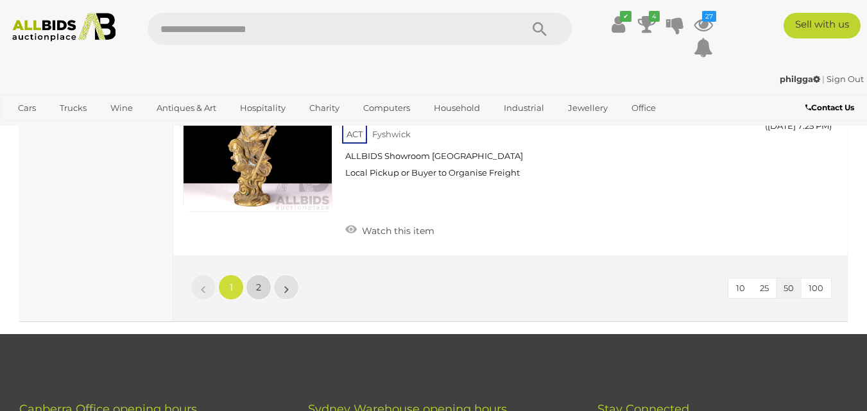
click at [252, 275] on link "2" at bounding box center [259, 288] width 26 height 26
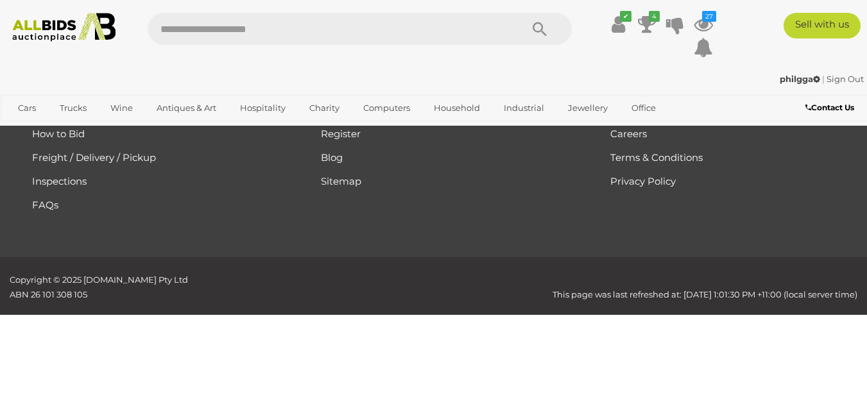
scroll to position [84, 0]
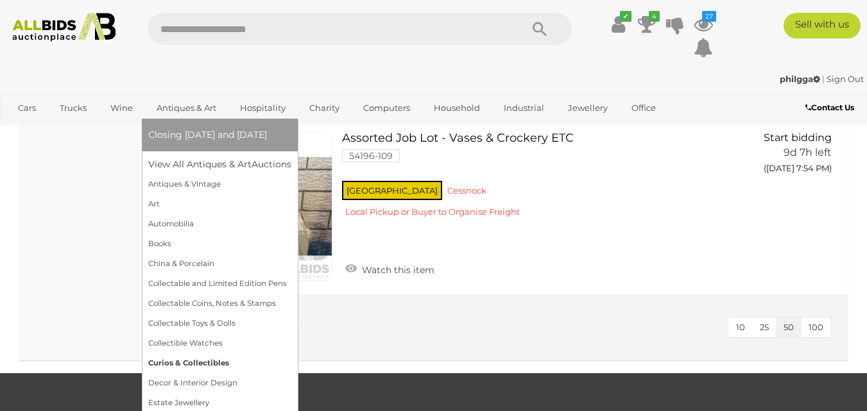
scroll to position [4835, 0]
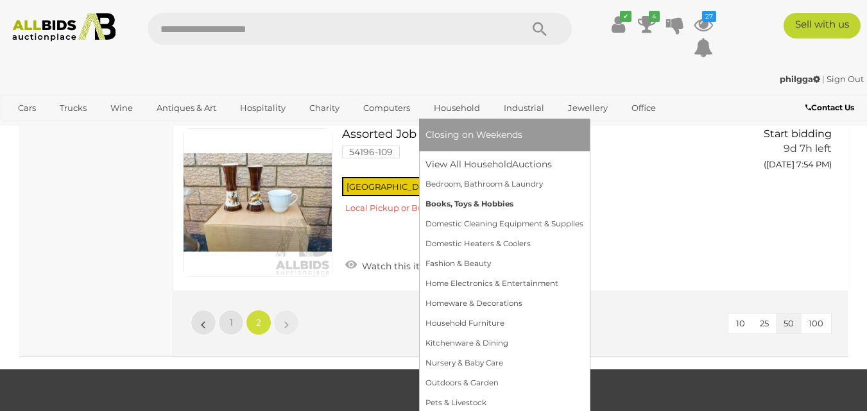
click at [444, 202] on link "Books, Toys & Hobbies" at bounding box center [505, 205] width 158 height 20
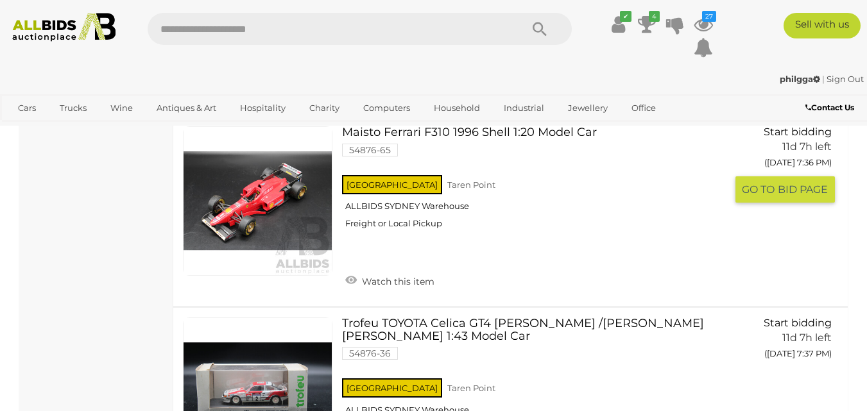
scroll to position [9758, 0]
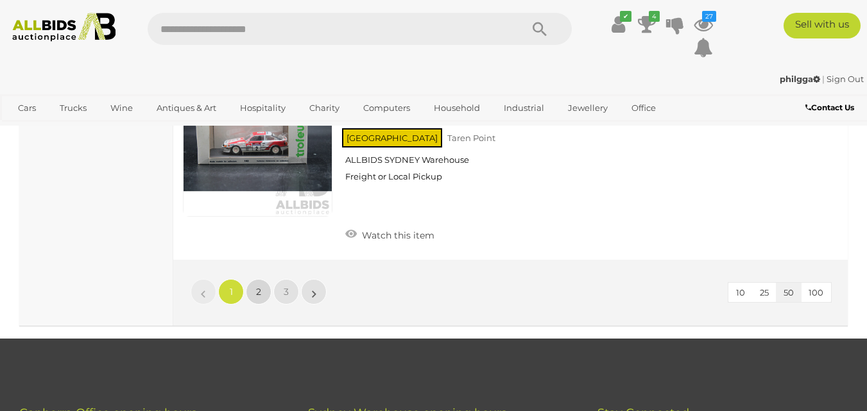
click at [258, 286] on span "2" at bounding box center [258, 292] width 5 height 12
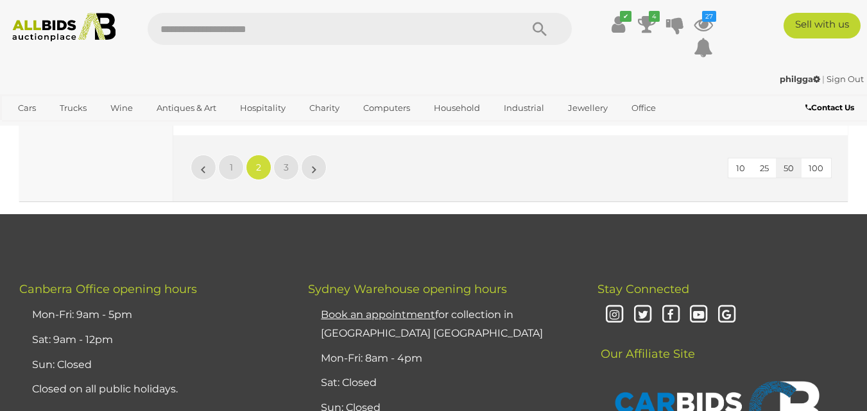
scroll to position [9714, 0]
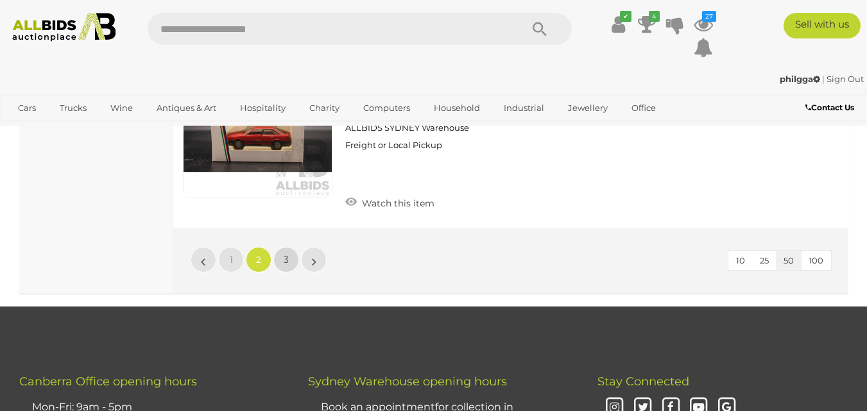
click at [291, 247] on link "3" at bounding box center [286, 260] width 26 height 26
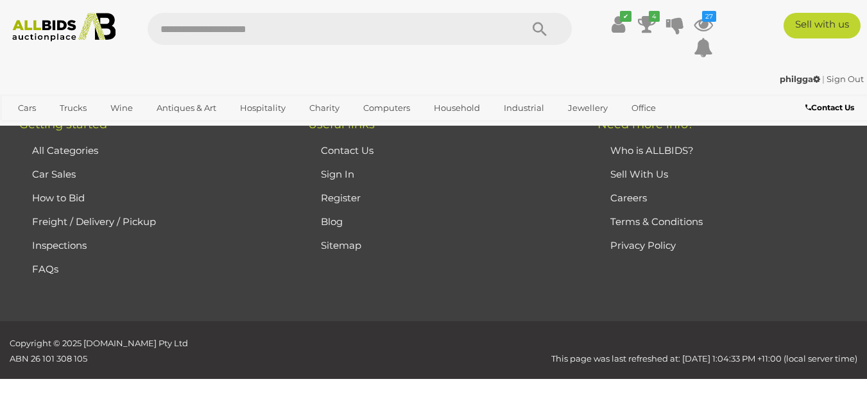
scroll to position [84, 0]
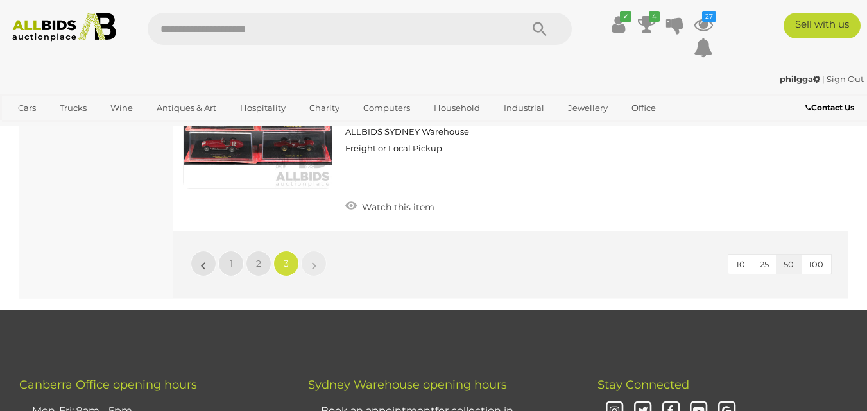
scroll to position [5541, 0]
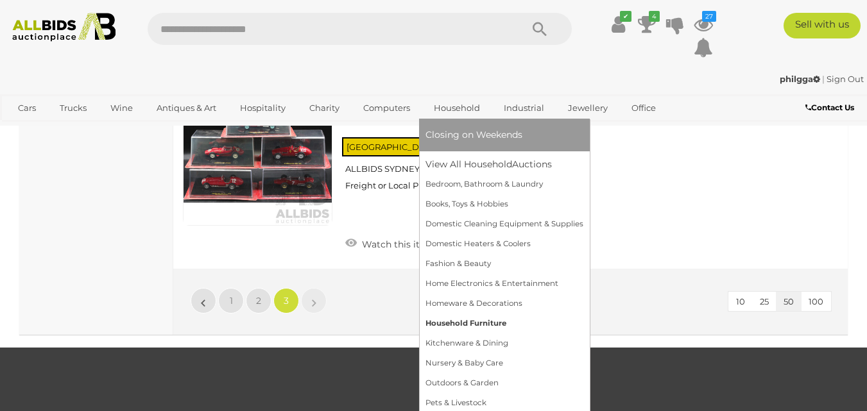
click at [455, 320] on link "Household Furniture" at bounding box center [505, 324] width 158 height 20
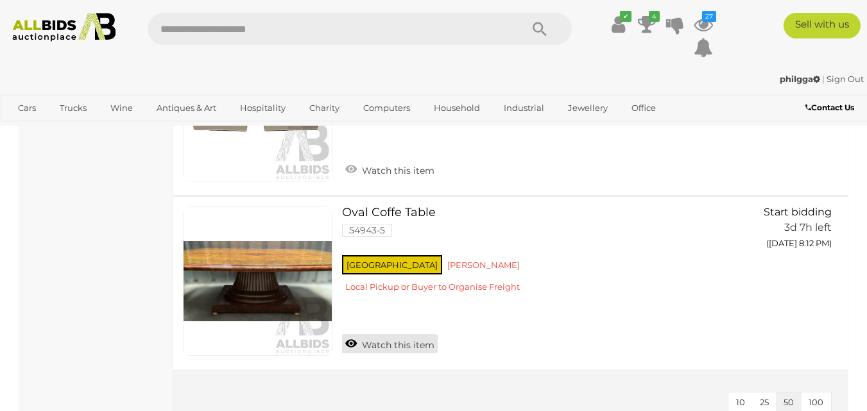
scroll to position [1990, 0]
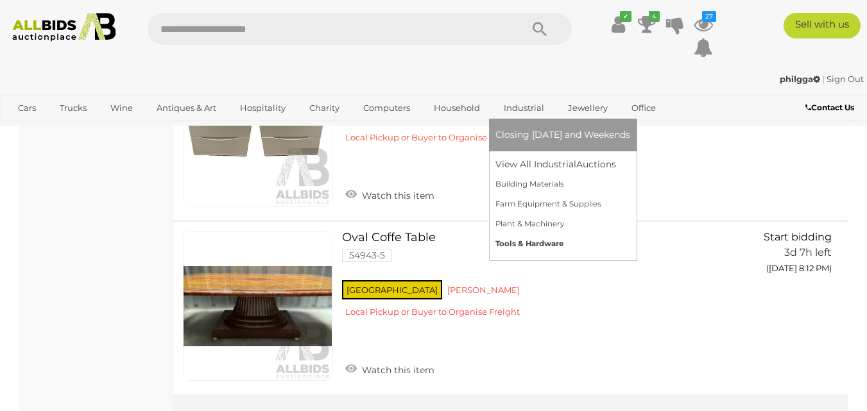
click at [523, 242] on link "Tools & Hardware" at bounding box center [563, 244] width 135 height 20
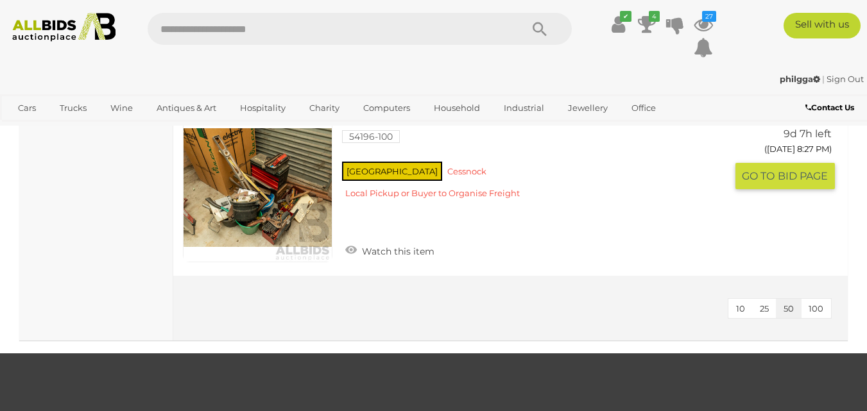
scroll to position [4237, 0]
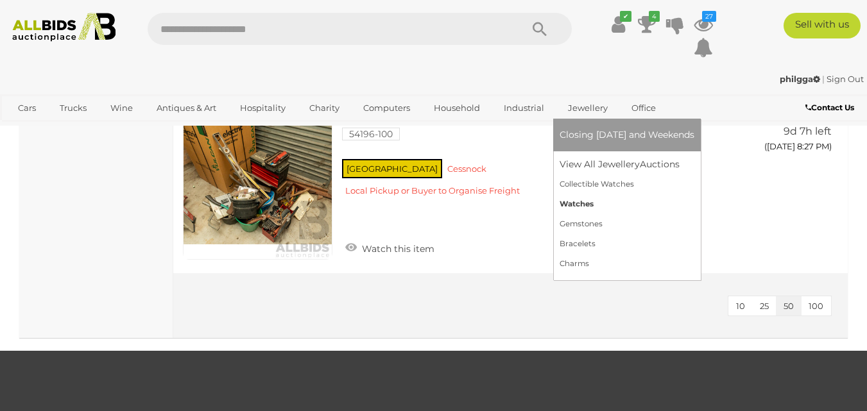
click at [576, 200] on link "Watches" at bounding box center [627, 205] width 135 height 20
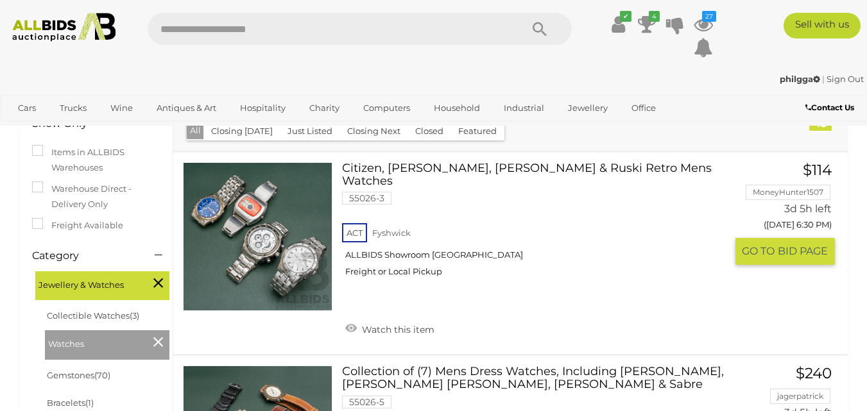
scroll to position [193, 0]
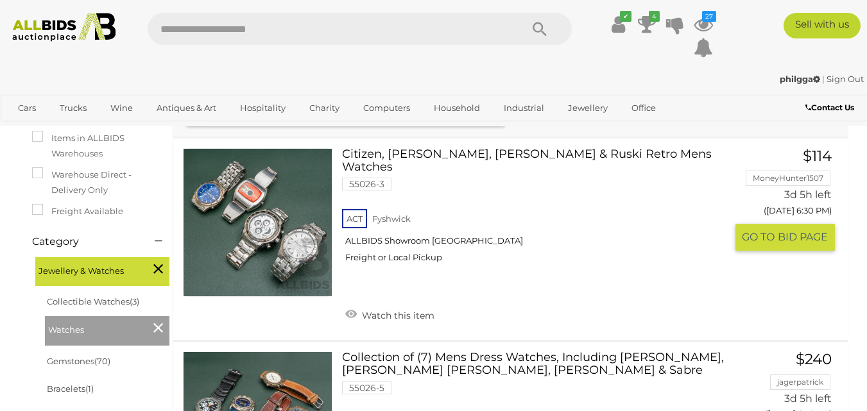
click at [462, 152] on link "Citizen, [PERSON_NAME], [PERSON_NAME] & Ruski Retro Mens Watches 55026-3 ACT [G…" at bounding box center [539, 210] width 374 height 125
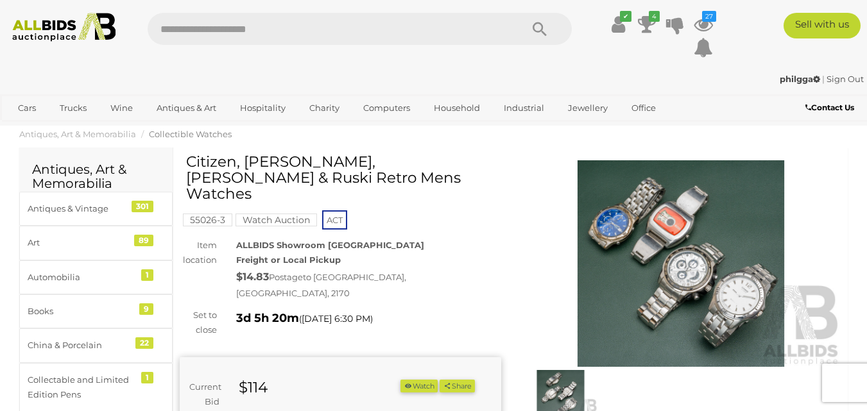
click at [664, 230] on img at bounding box center [682, 263] width 322 height 207
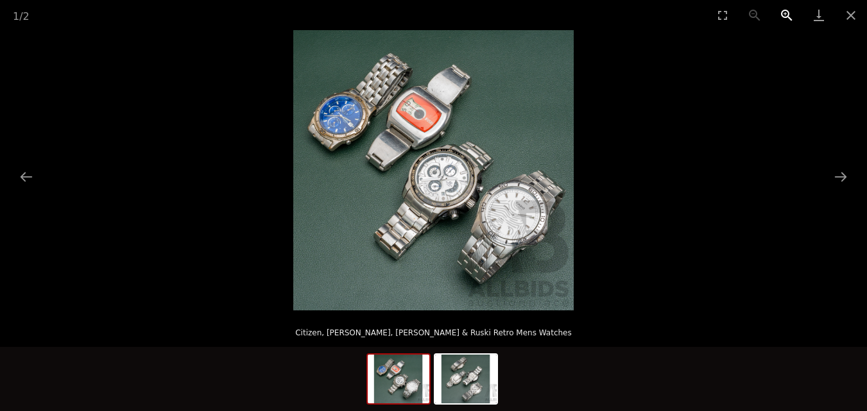
click at [782, 9] on button "Zoom in" at bounding box center [787, 15] width 32 height 30
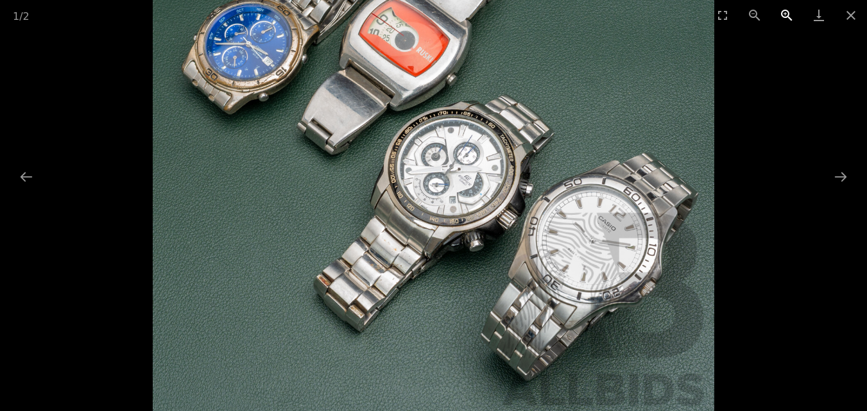
click at [782, 9] on button "Zoom in" at bounding box center [787, 15] width 32 height 30
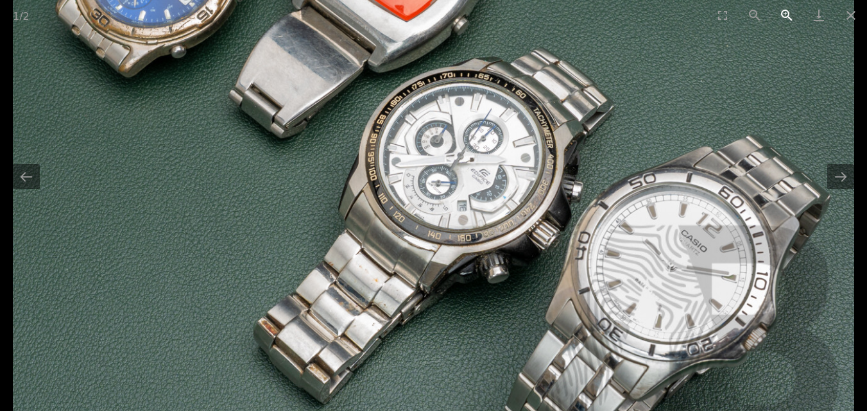
click at [782, 9] on button "Zoom in" at bounding box center [787, 15] width 32 height 30
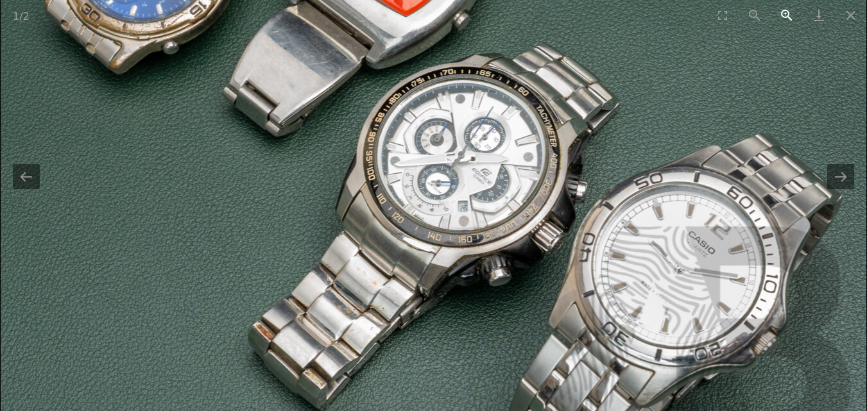
click at [782, 9] on button "Zoom in" at bounding box center [787, 15] width 32 height 30
click at [788, 14] on button "Zoom in" at bounding box center [787, 15] width 32 height 30
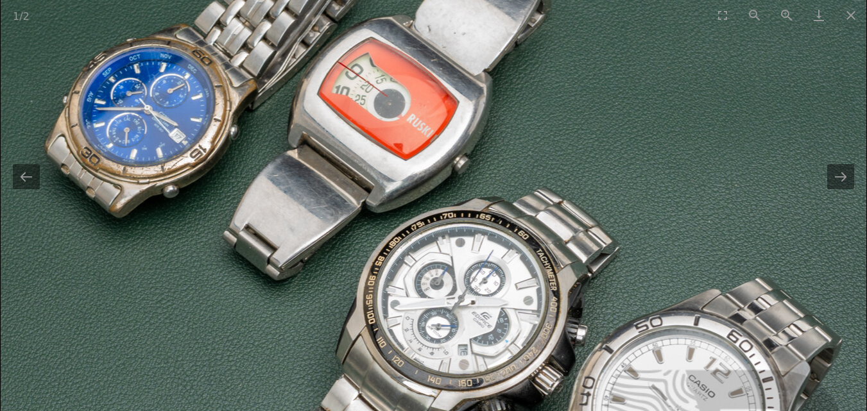
drag, startPoint x: 395, startPoint y: 116, endPoint x: 499, endPoint y: 260, distance: 177.5
click at [499, 260] on img at bounding box center [434, 277] width 867 height 867
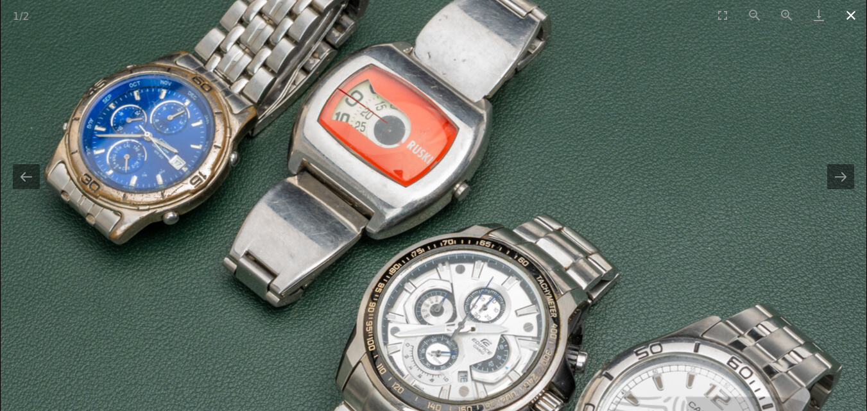
click at [851, 13] on button "Close gallery" at bounding box center [851, 15] width 32 height 30
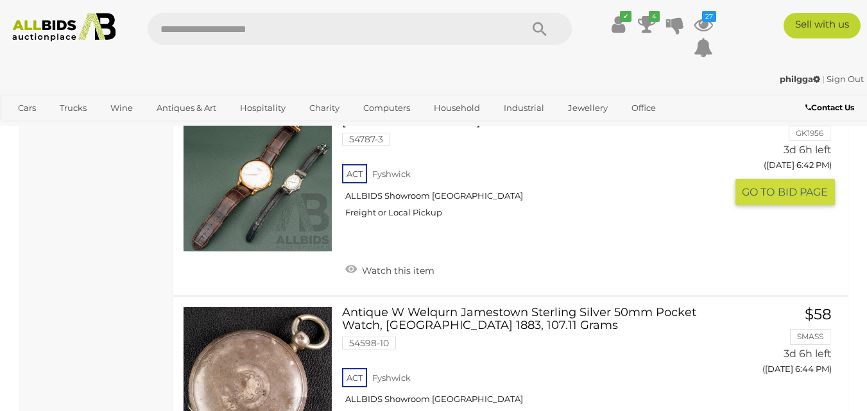
scroll to position [1579, 0]
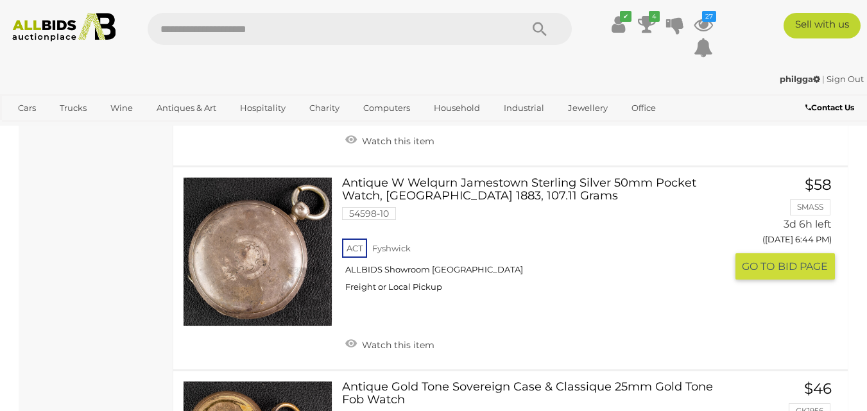
click at [279, 229] on link at bounding box center [258, 252] width 150 height 150
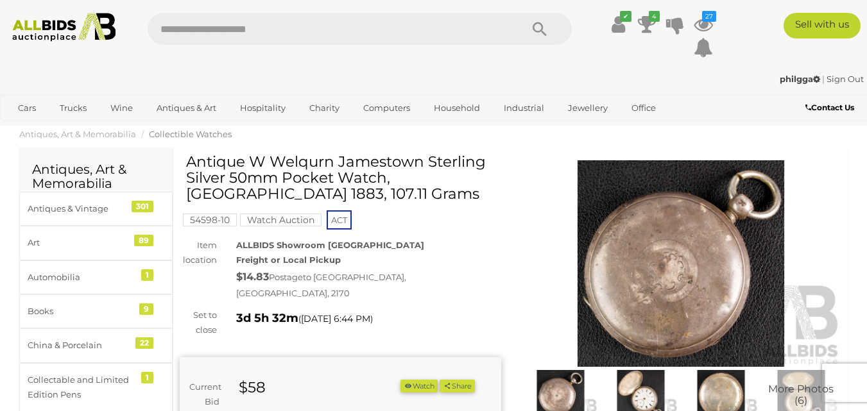
scroll to position [64, 0]
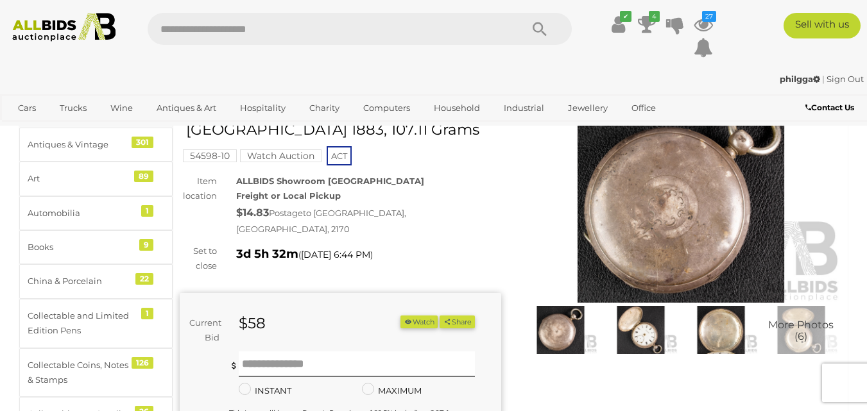
click at [676, 202] on img at bounding box center [682, 199] width 322 height 207
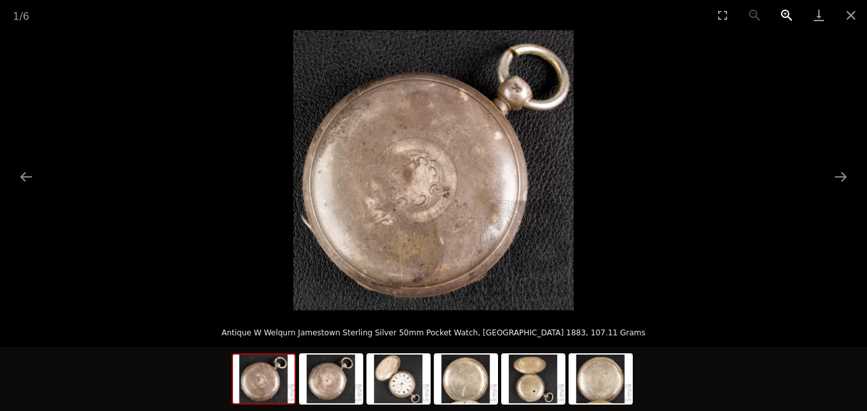
click at [781, 14] on button "Zoom in" at bounding box center [787, 15] width 32 height 30
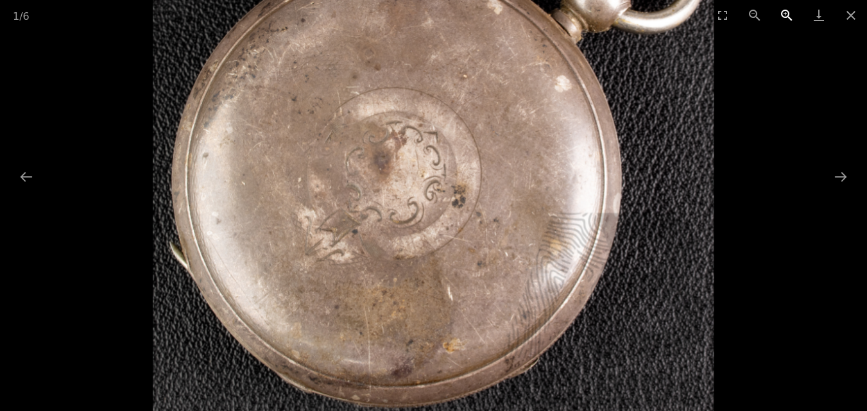
click at [781, 14] on button "Zoom in" at bounding box center [787, 15] width 32 height 30
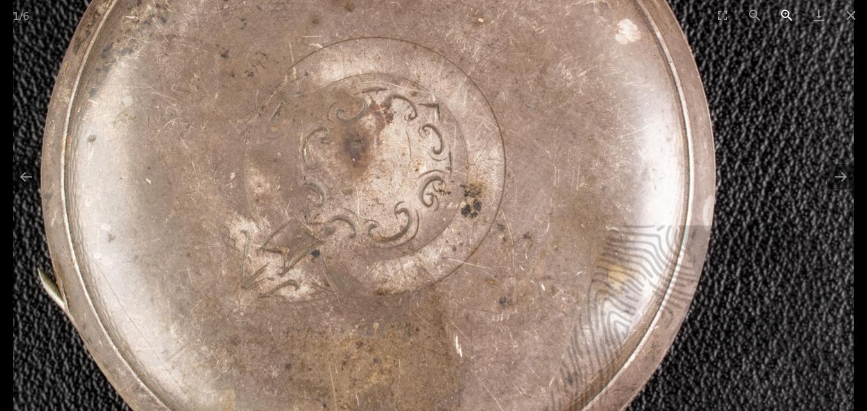
click at [780, 14] on button "Zoom in" at bounding box center [787, 15] width 32 height 30
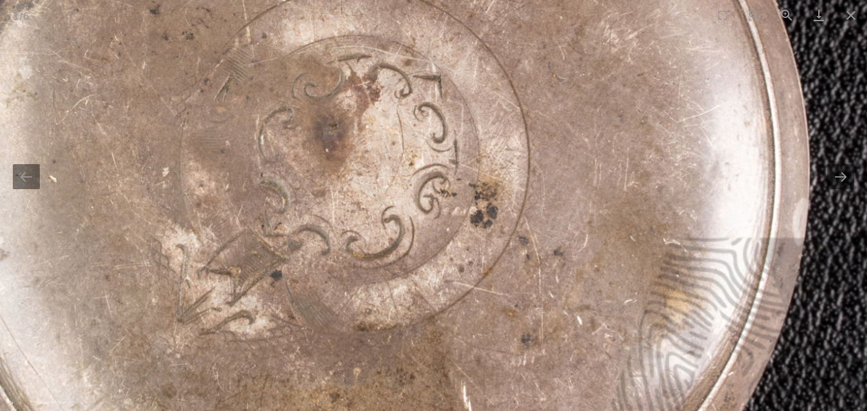
scroll to position [321, 0]
click at [840, 178] on button "Next slide" at bounding box center [840, 176] width 27 height 25
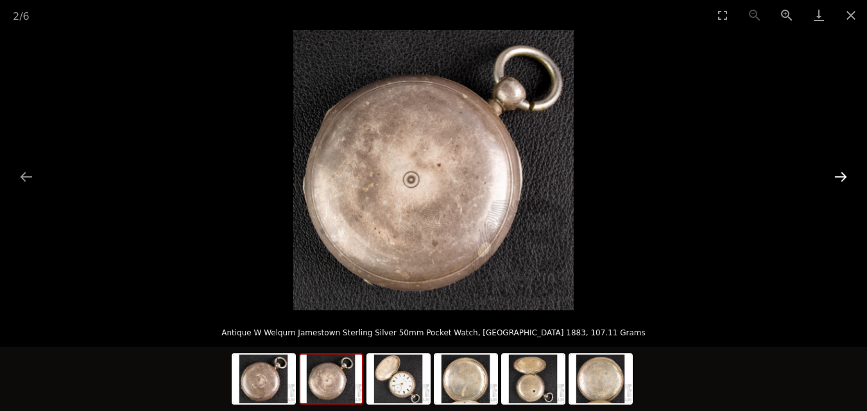
click at [840, 178] on button "Next slide" at bounding box center [840, 176] width 27 height 25
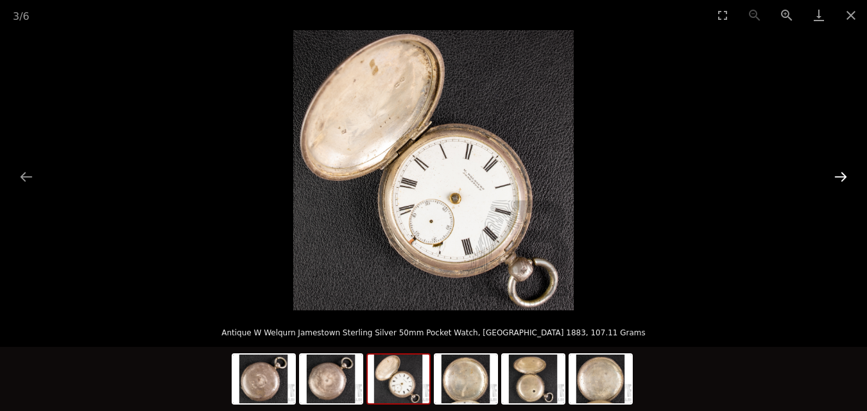
click at [839, 178] on button "Next slide" at bounding box center [840, 176] width 27 height 25
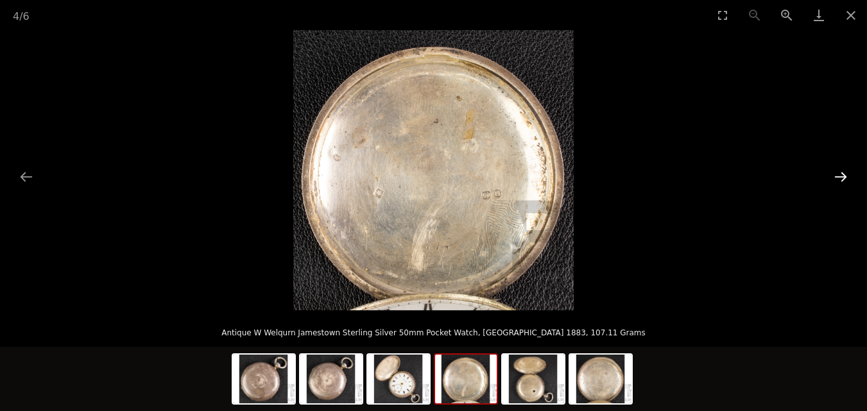
click at [836, 177] on button "Next slide" at bounding box center [840, 176] width 27 height 25
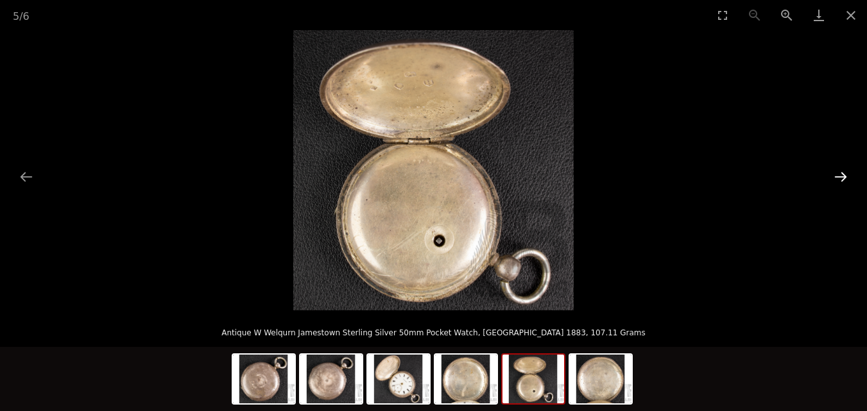
click at [836, 177] on button "Next slide" at bounding box center [840, 176] width 27 height 25
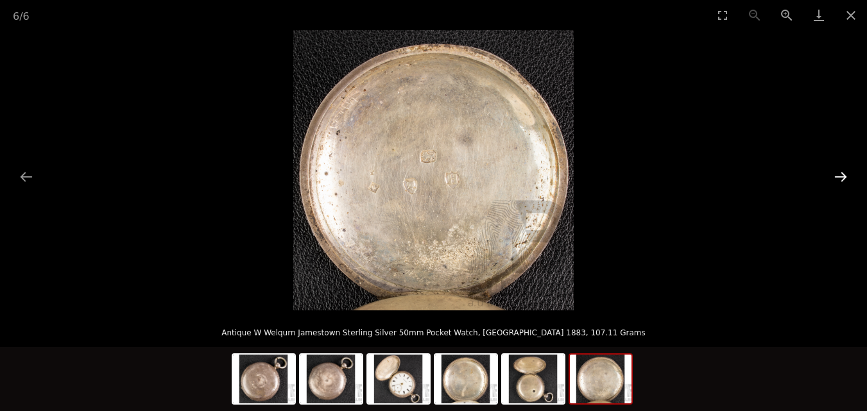
click at [836, 177] on button "Next slide" at bounding box center [840, 176] width 27 height 25
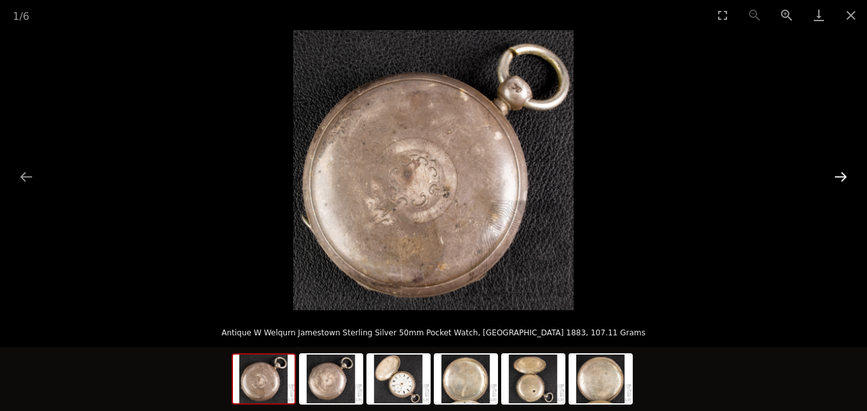
click at [836, 177] on button "Next slide" at bounding box center [840, 176] width 27 height 25
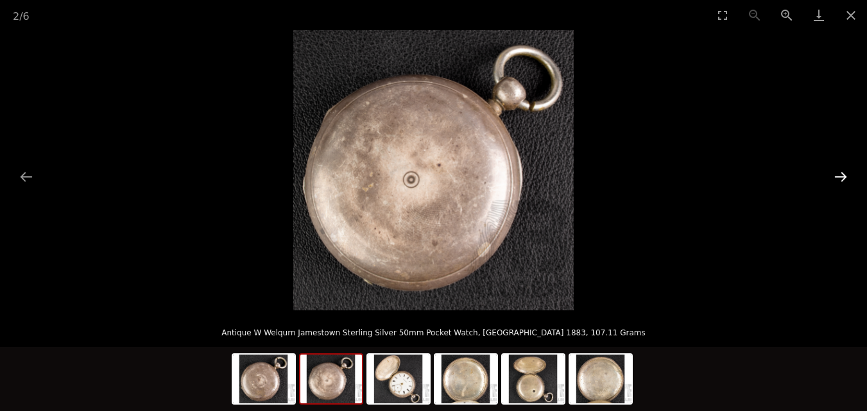
click at [836, 177] on button "Next slide" at bounding box center [840, 176] width 27 height 25
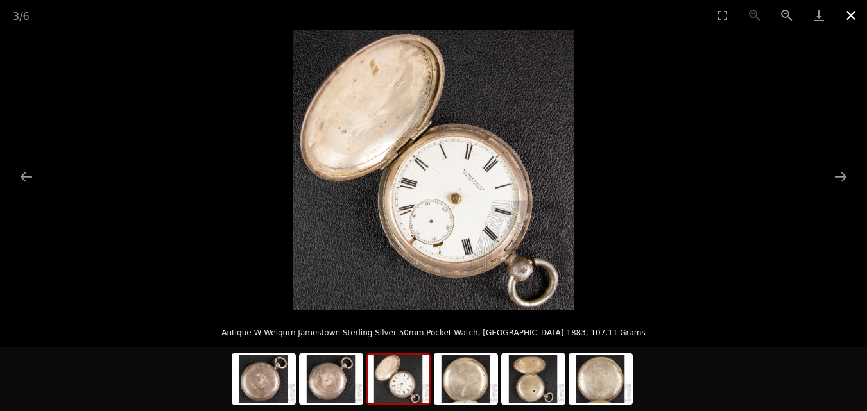
click at [846, 10] on button "Close gallery" at bounding box center [851, 15] width 32 height 30
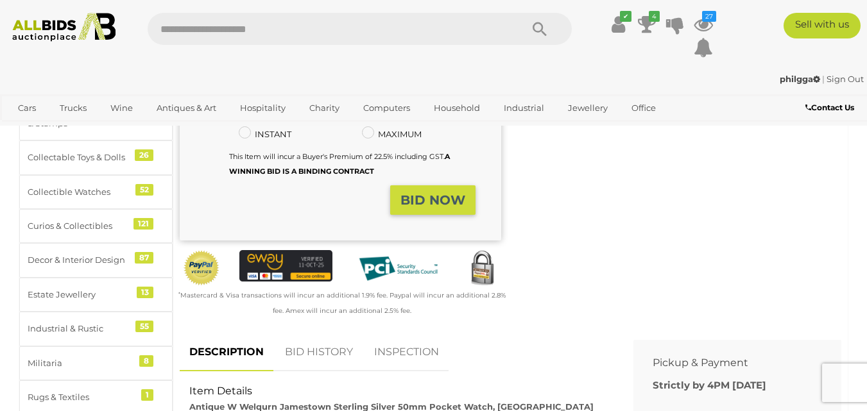
scroll to position [64, 0]
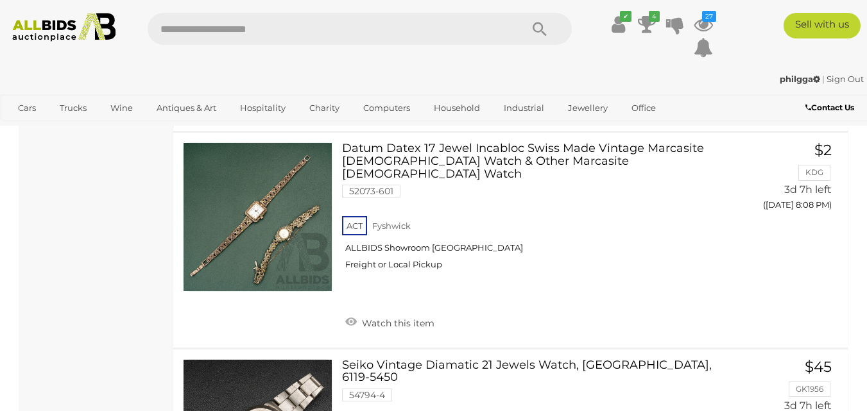
scroll to position [9100, 0]
